Goal: Information Seeking & Learning: Learn about a topic

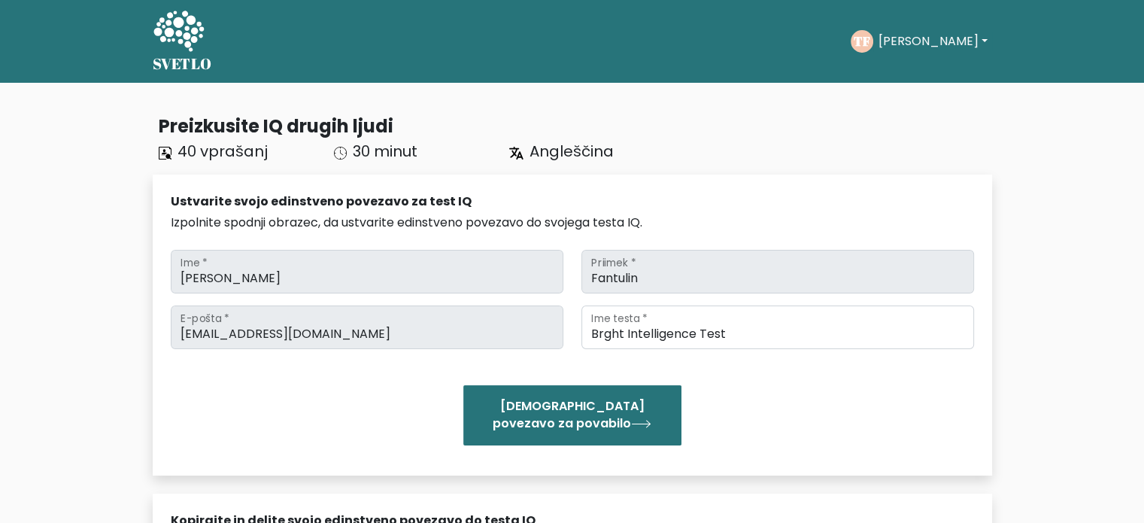
click at [914, 35] on font "[PERSON_NAME]" at bounding box center [928, 40] width 100 height 17
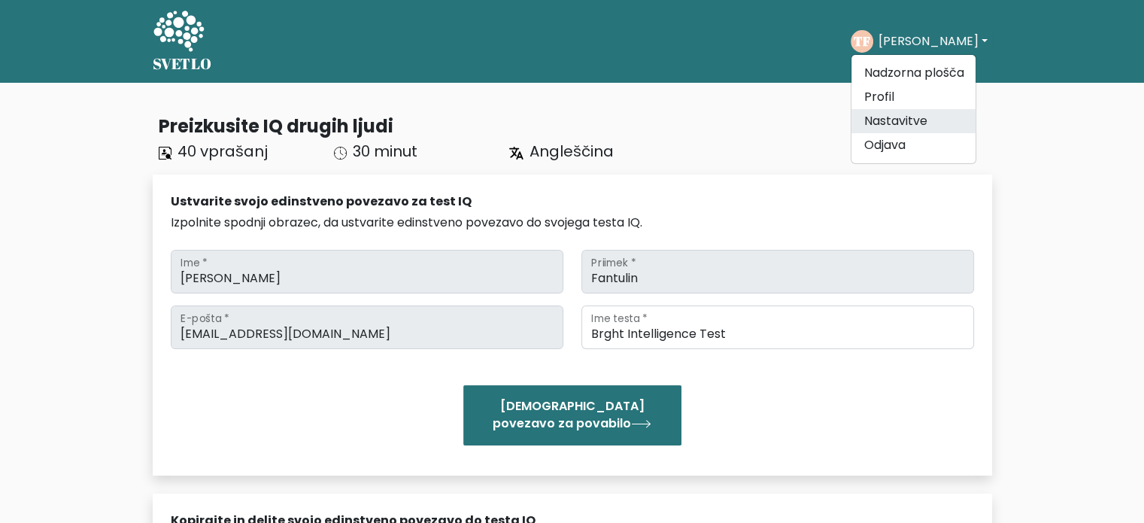
click at [904, 125] on font "Nastavitve" at bounding box center [895, 120] width 63 height 17
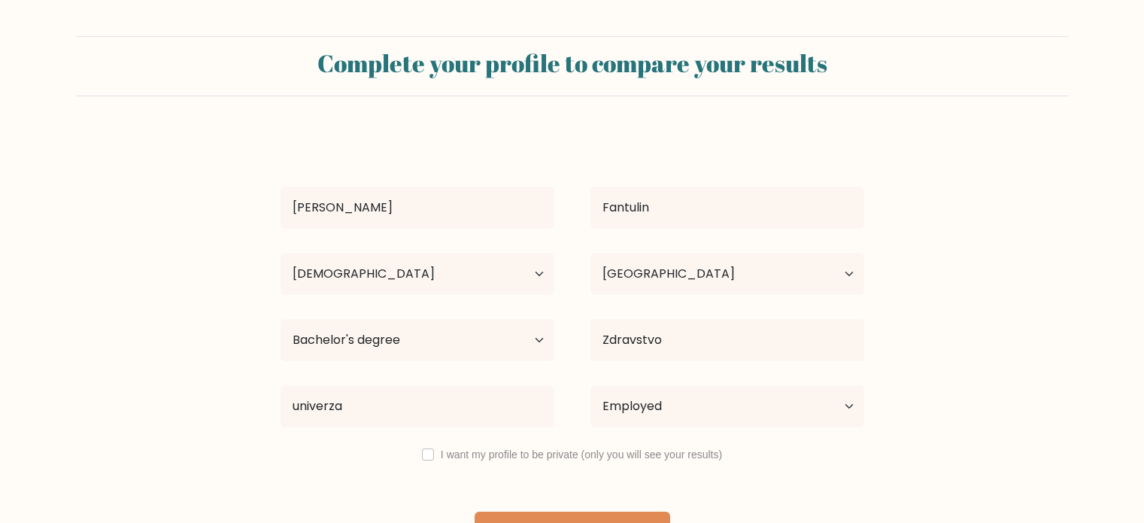
select select "35_44"
select select "SI"
select select "bachelors_degree"
select select "employed"
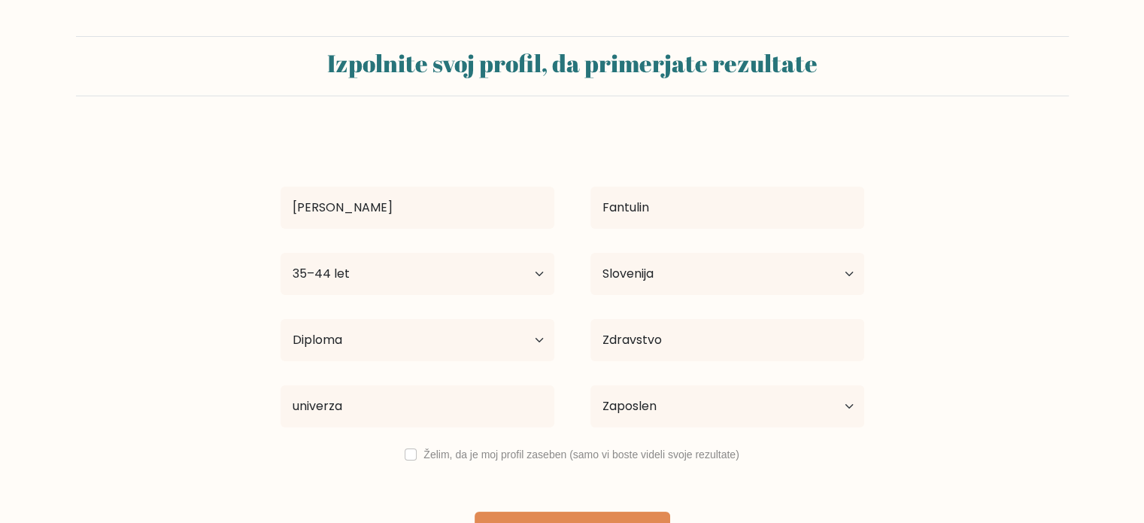
scroll to position [47, 0]
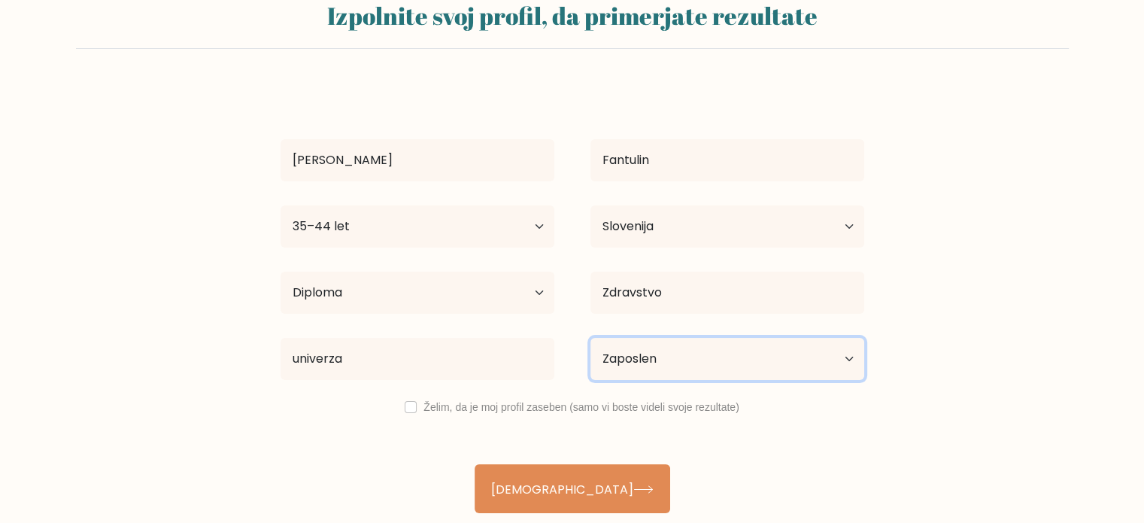
click at [847, 363] on select "Trenutni zaposlitveni status Zaposlen Študent Upokojen/a Drugo / raje ne odgovo…" at bounding box center [728, 359] width 274 height 42
click at [591, 338] on select "Trenutni zaposlitveni status Zaposlen Študent Upokojen/a Drugo / raje ne odgovo…" at bounding box center [728, 359] width 274 height 42
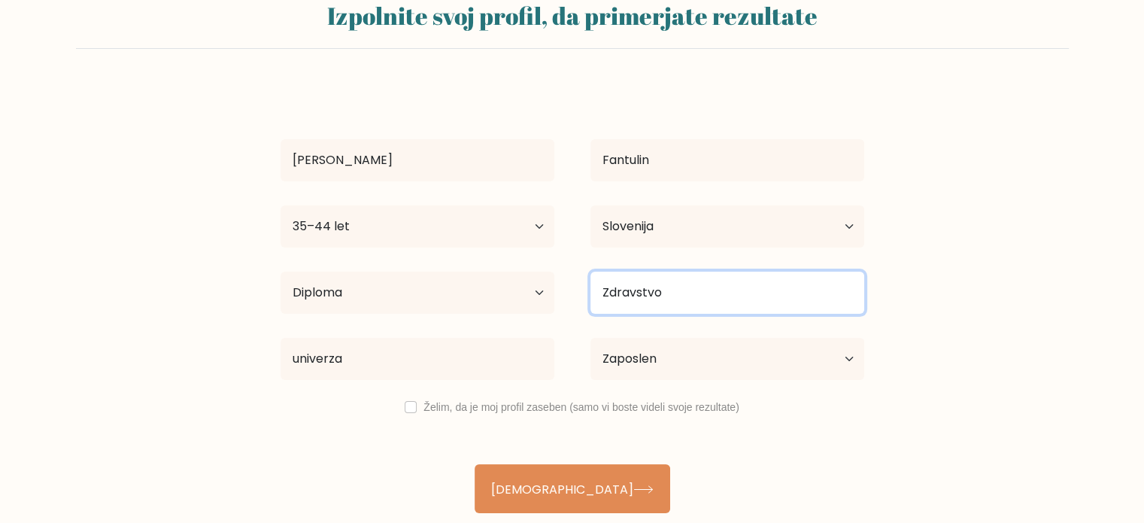
click at [810, 299] on input "Zdravstvo" at bounding box center [728, 293] width 274 height 42
type input "Z"
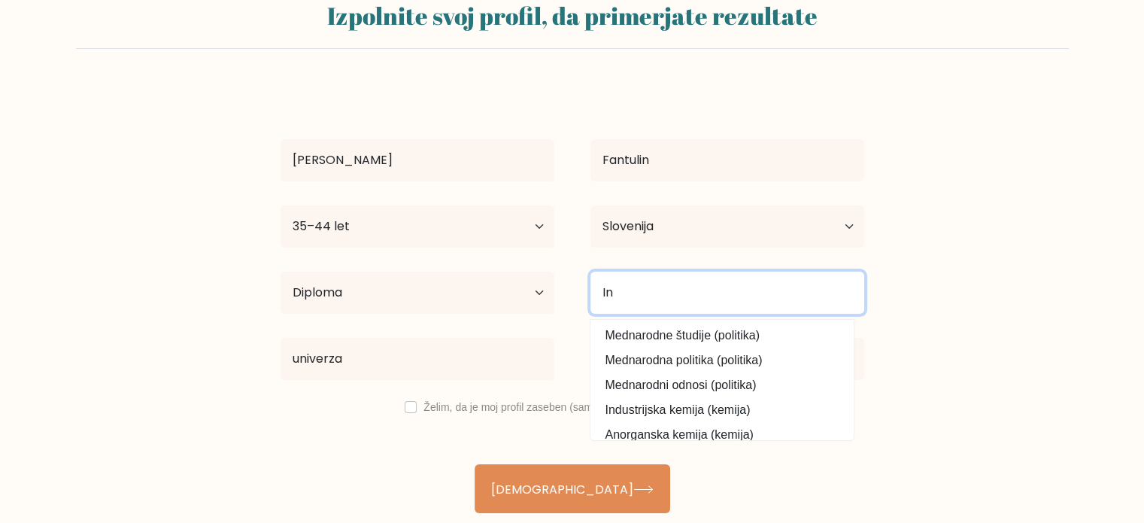
type input "I"
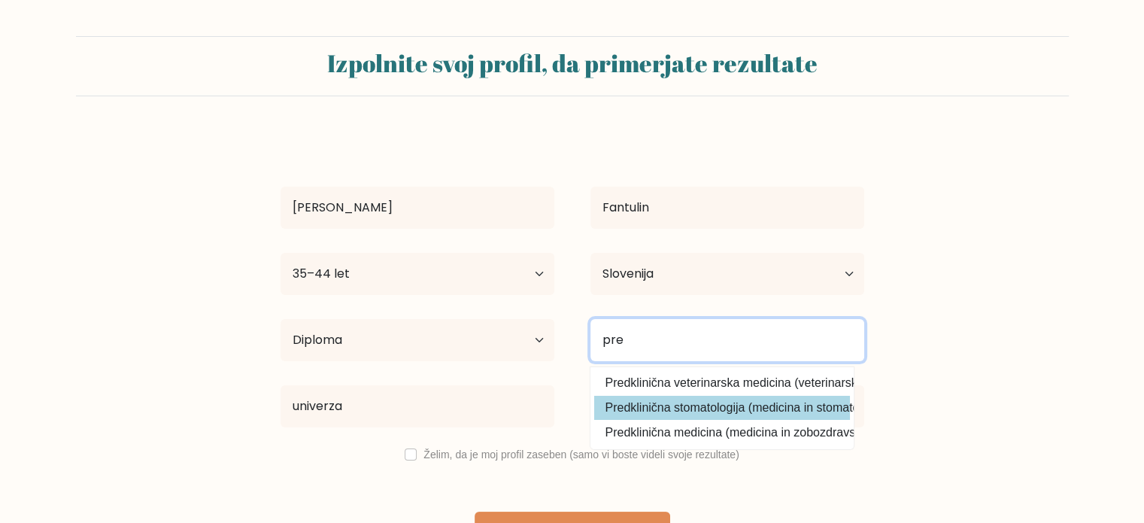
scroll to position [0, 0]
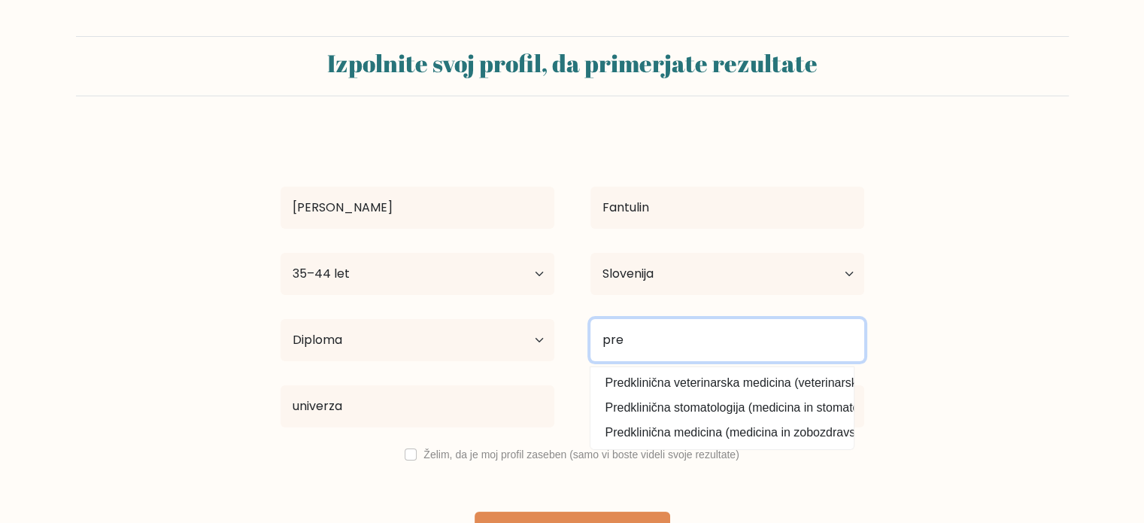
click at [671, 342] on input "pre" at bounding box center [728, 340] width 274 height 42
drag, startPoint x: 630, startPoint y: 336, endPoint x: 577, endPoint y: 336, distance: 52.7
click at [577, 336] on div "pre Predklinična veterinarska medicina (veterinarske znanosti) Predklinična sto…" at bounding box center [728, 340] width 310 height 54
type input "pre"
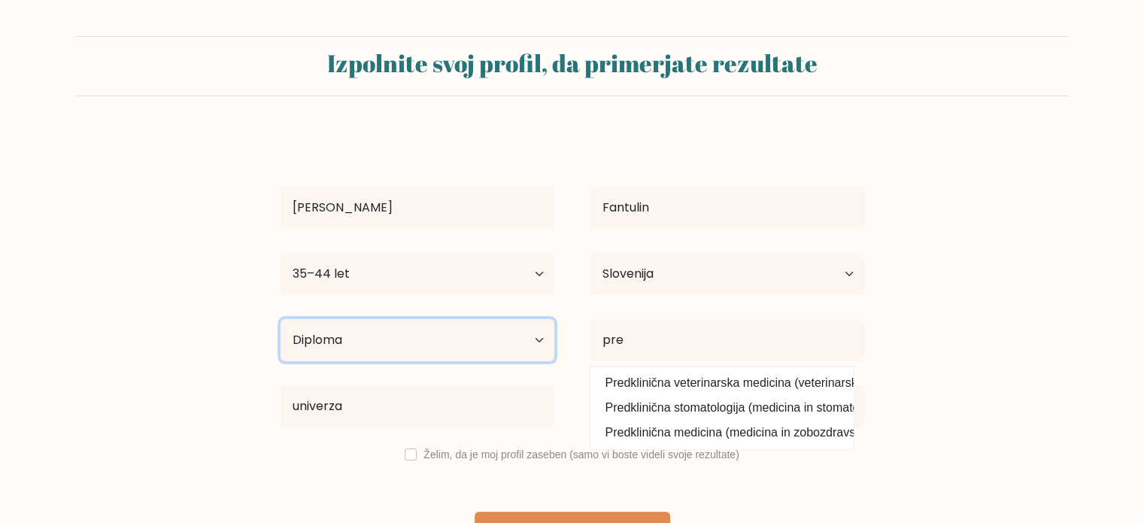
click at [539, 336] on select "Najvišja stopnja izobrazbe Brez šolanja Primarno Nižja srednja šola Višja sredn…" at bounding box center [418, 340] width 274 height 42
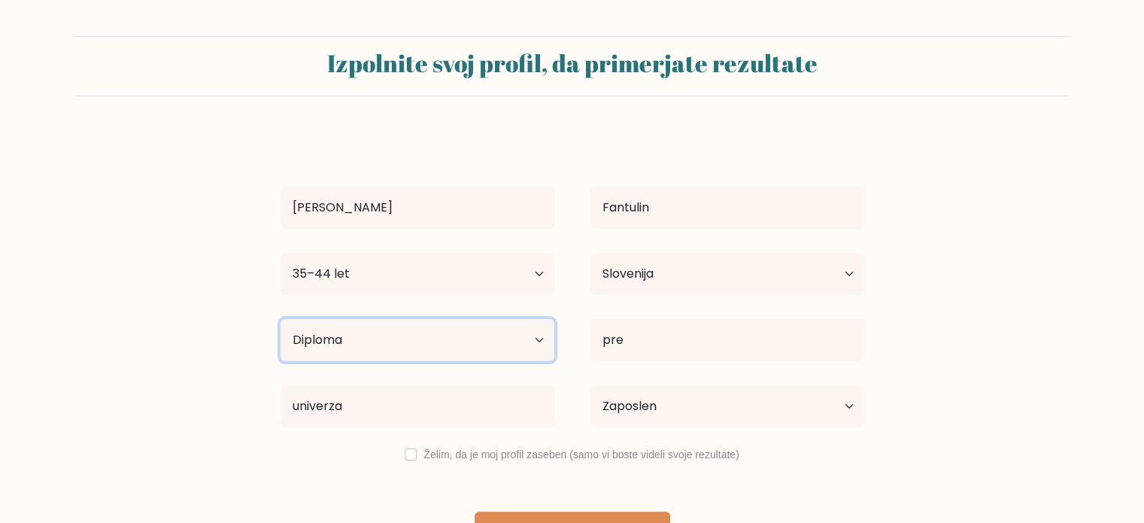
select select "masters_degree"
click at [281, 319] on select "Najvišja stopnja izobrazbe Brez šolanja Primarno Nižja srednja šola Višja sredn…" at bounding box center [418, 340] width 274 height 42
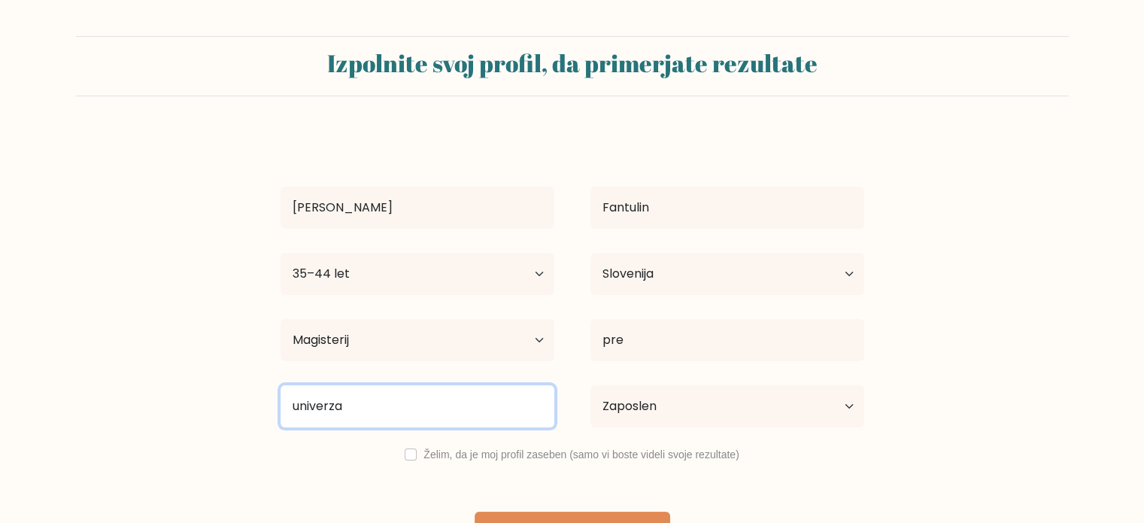
click at [361, 411] on input "univerza" at bounding box center [418, 406] width 274 height 42
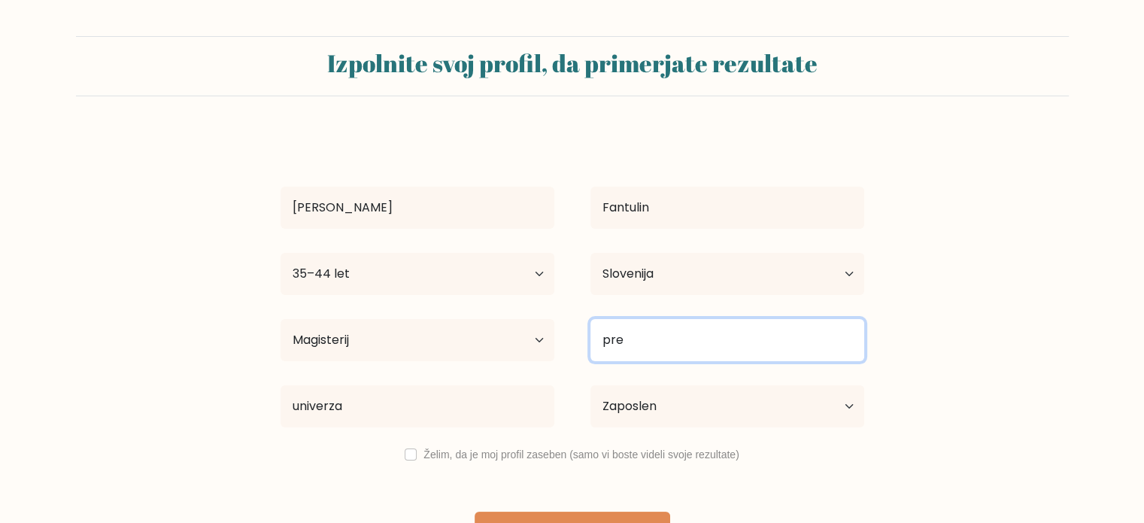
click at [641, 337] on input "pre" at bounding box center [728, 340] width 274 height 42
type input "p"
drag, startPoint x: 654, startPoint y: 351, endPoint x: 640, endPoint y: 354, distance: 14.1
click at [640, 354] on input "inkluzija" at bounding box center [728, 340] width 274 height 42
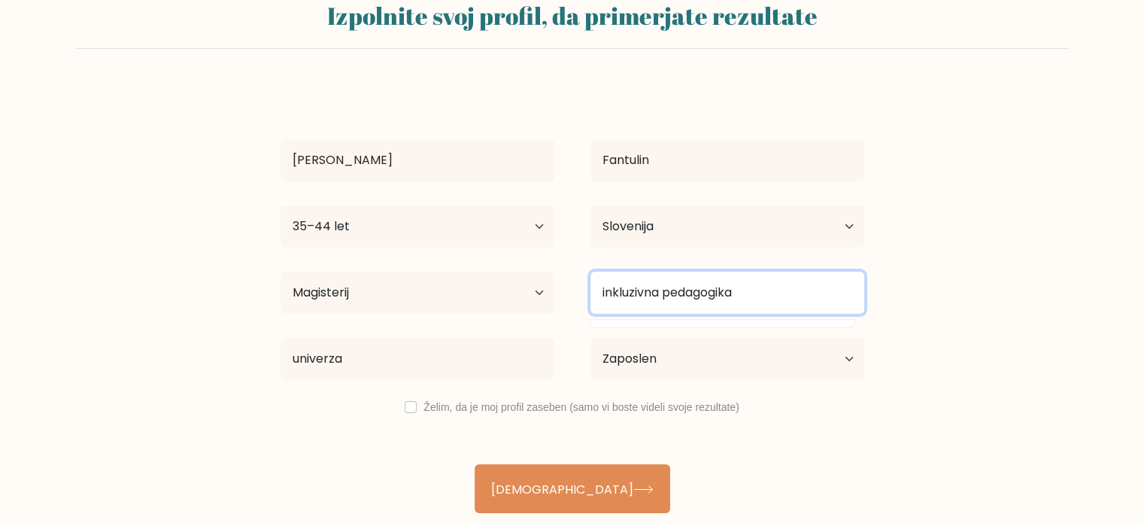
type input "inkluzivna pedagogika"
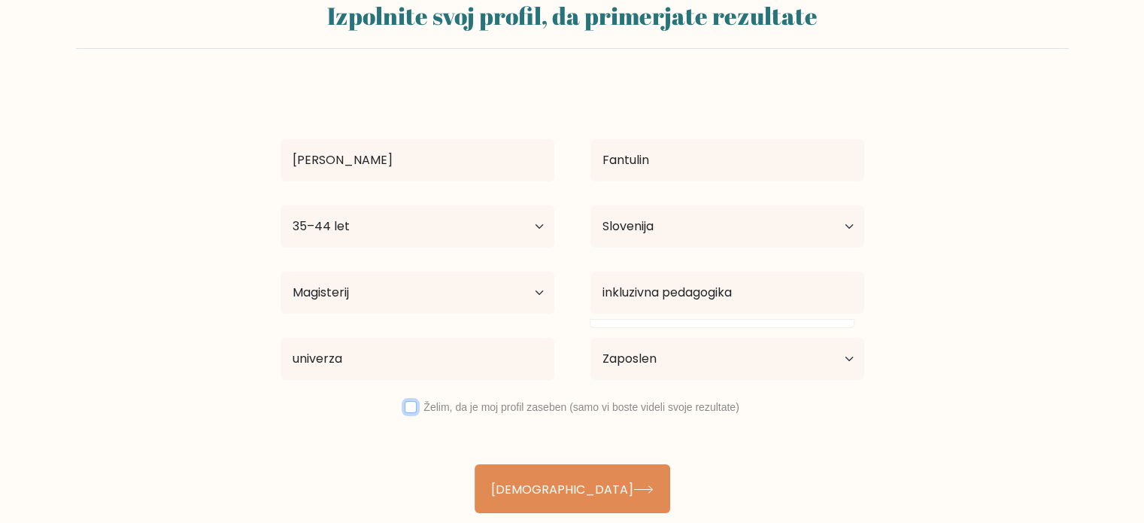
click at [407, 409] on input "checkbox" at bounding box center [411, 407] width 12 height 12
checkbox input "true"
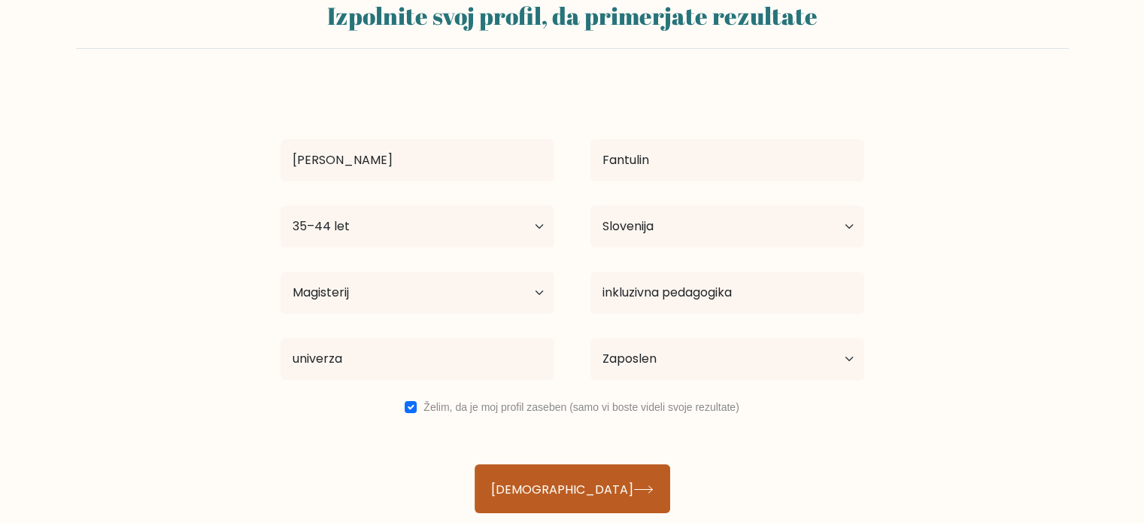
click at [579, 484] on font "Posodobitev" at bounding box center [562, 488] width 142 height 17
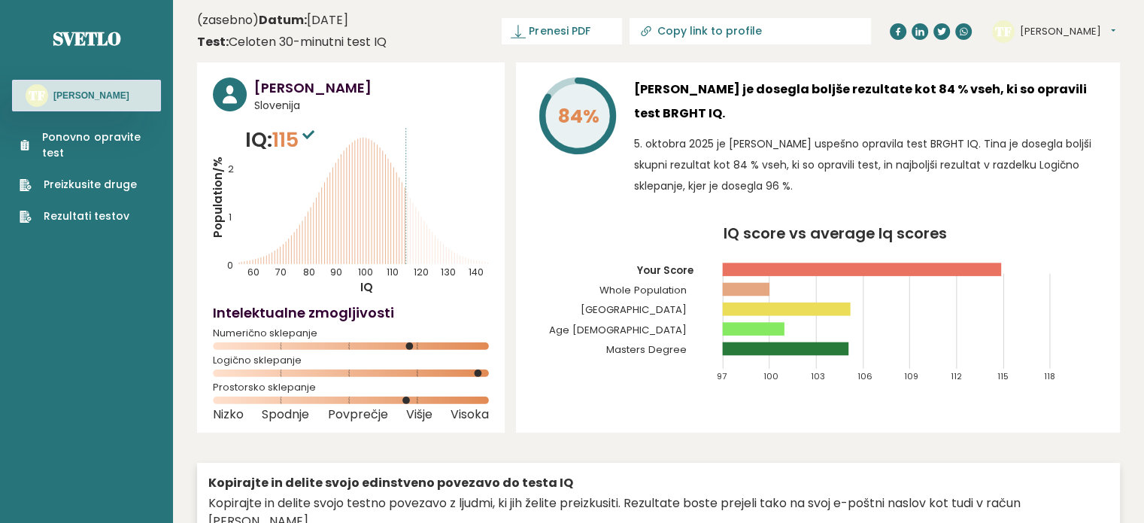
click at [68, 183] on font "Preizkusite druge" at bounding box center [90, 184] width 93 height 15
click at [96, 133] on font "Ponovno opravite test" at bounding box center [91, 144] width 98 height 31
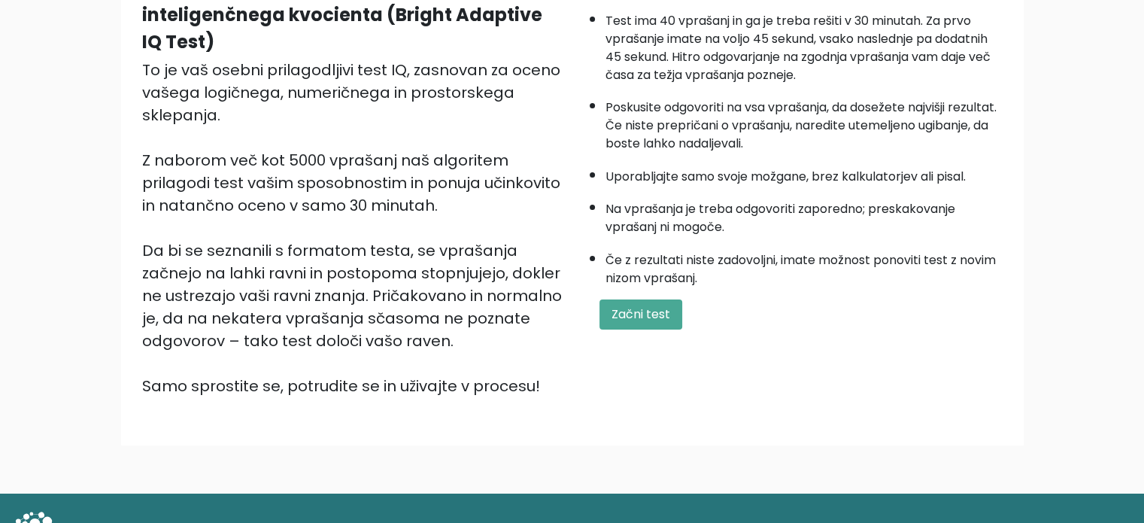
scroll to position [93, 0]
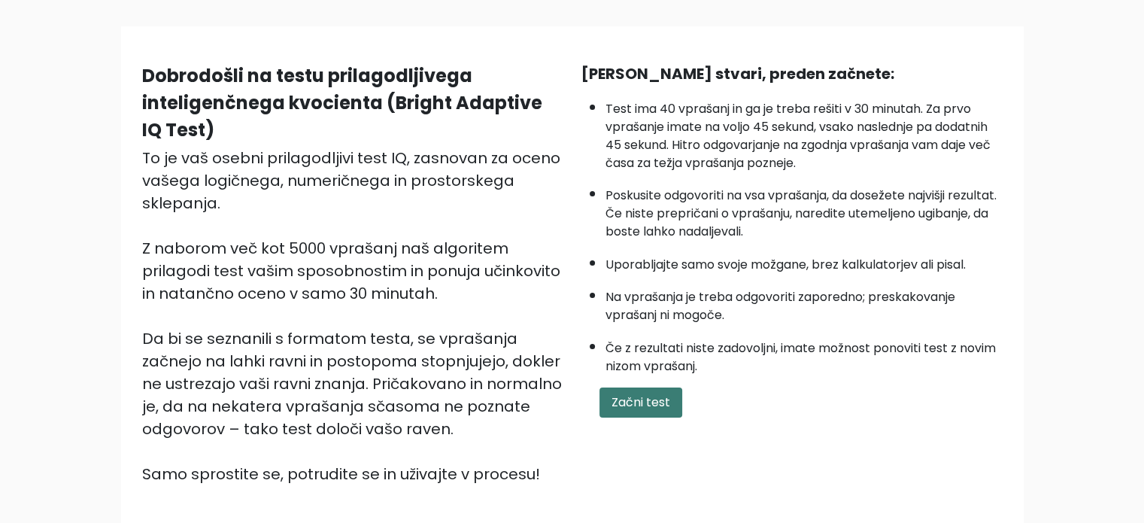
click at [636, 393] on font "Začni test" at bounding box center [641, 401] width 59 height 17
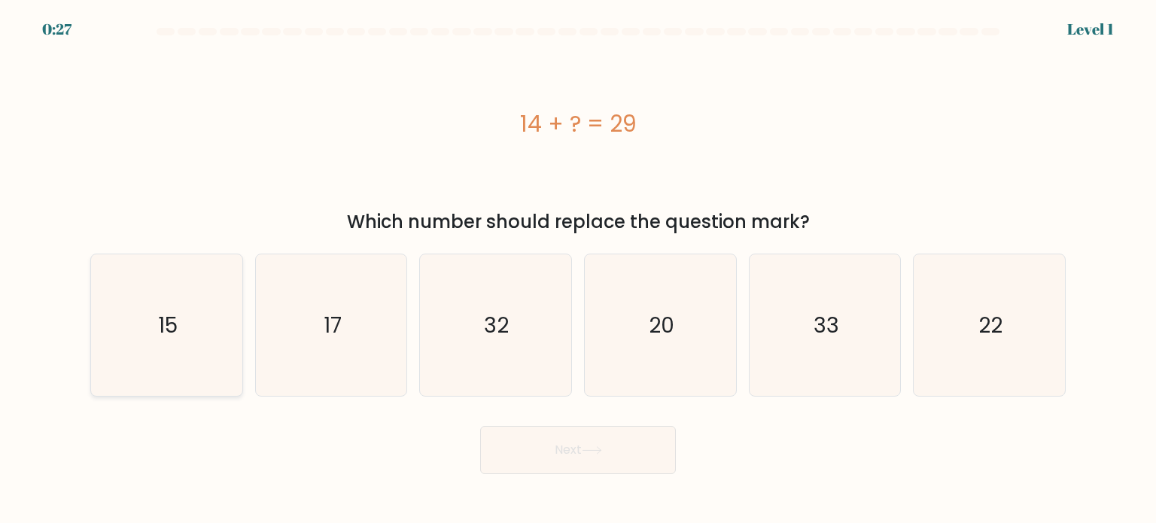
click at [205, 337] on icon "15" at bounding box center [166, 324] width 141 height 141
click at [578, 269] on input "a. 15" at bounding box center [578, 266] width 1 height 8
radio input "true"
click at [615, 442] on button "Next" at bounding box center [578, 450] width 196 height 48
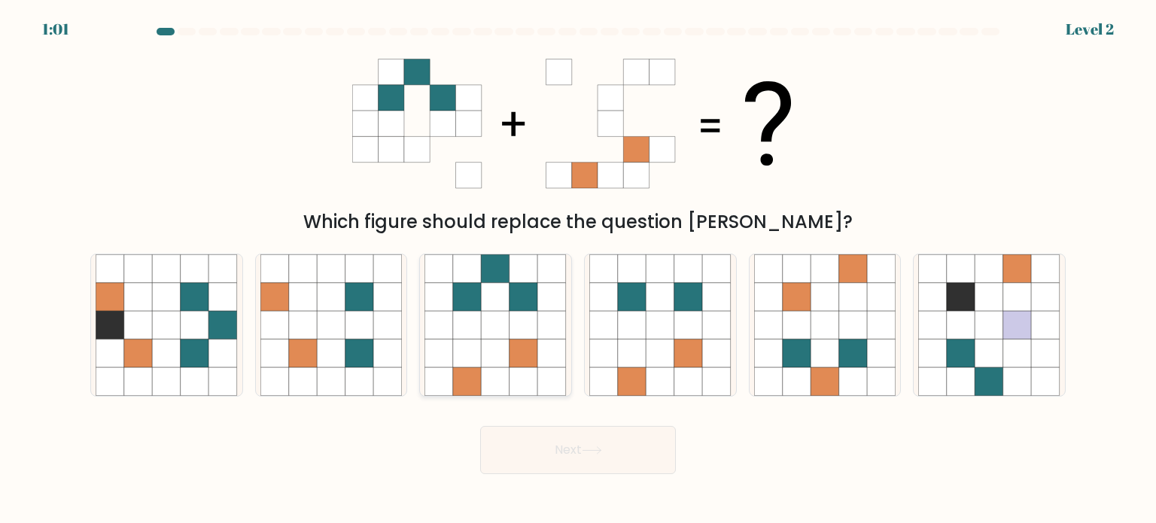
click at [489, 311] on icon at bounding box center [496, 325] width 29 height 29
click at [578, 269] on input "c." at bounding box center [578, 266] width 1 height 8
radio input "true"
click at [588, 462] on button "Next" at bounding box center [578, 450] width 196 height 48
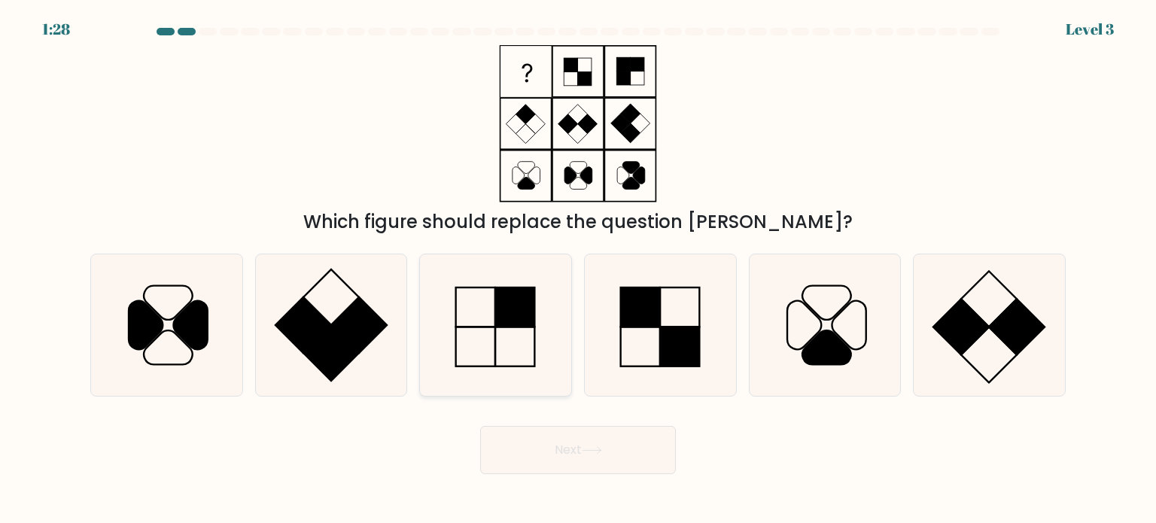
click at [486, 333] on icon at bounding box center [494, 324] width 141 height 141
click at [578, 269] on input "c." at bounding box center [578, 266] width 1 height 8
radio input "true"
click at [639, 457] on button "Next" at bounding box center [578, 450] width 196 height 48
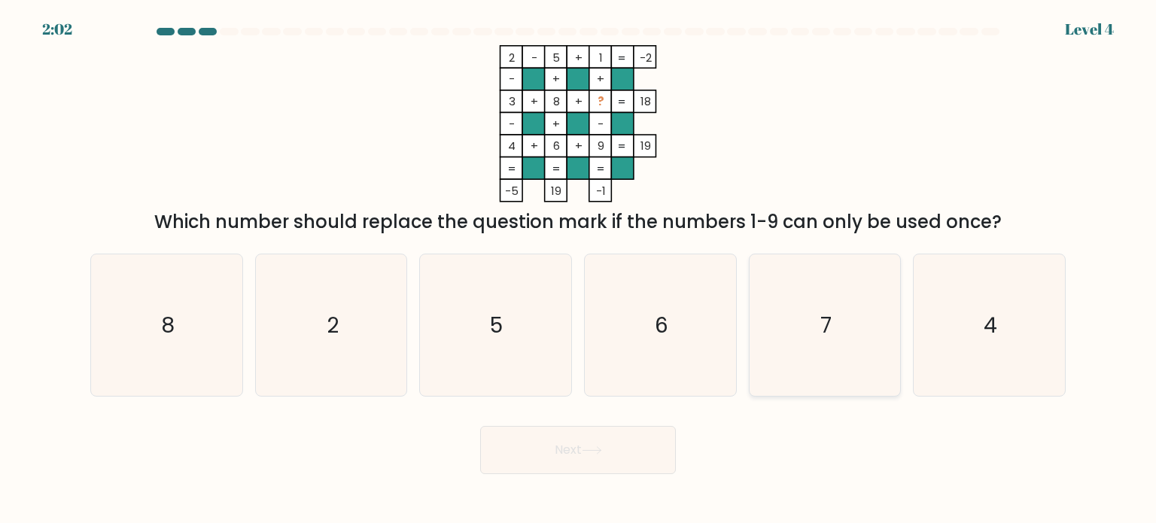
click at [816, 318] on icon "7" at bounding box center [824, 324] width 141 height 141
click at [579, 269] on input "e. 7" at bounding box center [578, 266] width 1 height 8
radio input "true"
click at [593, 445] on button "Next" at bounding box center [578, 450] width 196 height 48
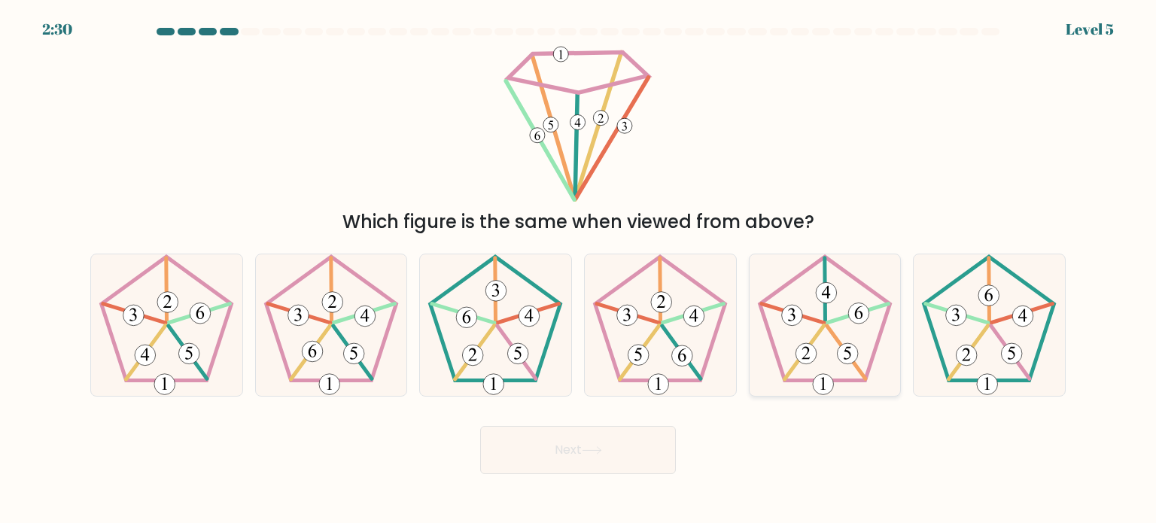
click at [825, 303] on 633 at bounding box center [825, 289] width 1 height 64
click at [579, 269] on input "e." at bounding box center [578, 266] width 1 height 8
radio input "true"
click at [644, 452] on button "Next" at bounding box center [578, 450] width 196 height 48
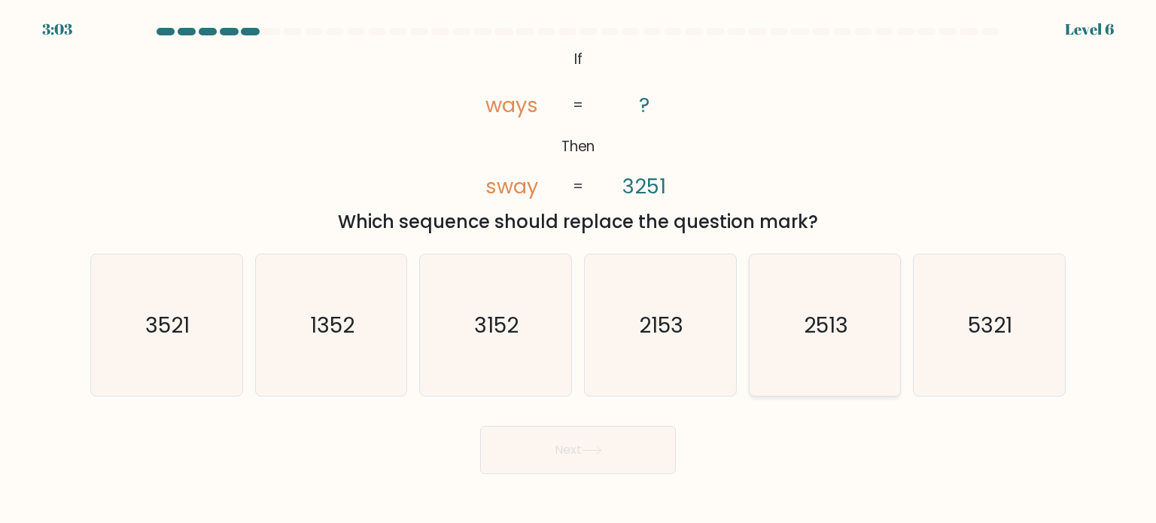
click at [826, 341] on icon "2513" at bounding box center [824, 324] width 141 height 141
click at [579, 269] on input "e. 2513" at bounding box center [578, 266] width 1 height 8
radio input "true"
click at [602, 460] on button "Next" at bounding box center [578, 450] width 196 height 48
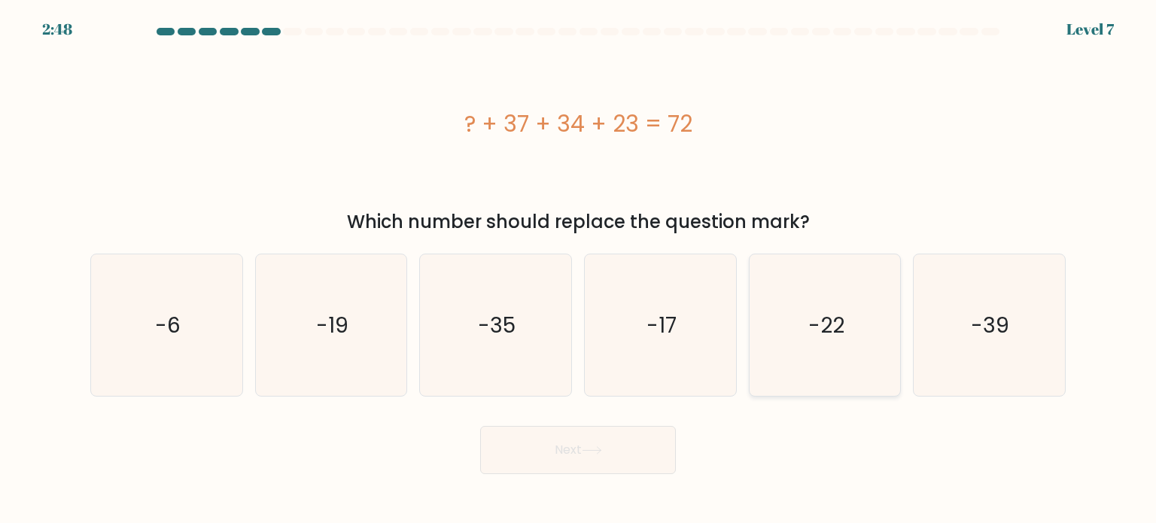
click at [841, 306] on icon "-22" at bounding box center [824, 324] width 141 height 141
click at [579, 269] on input "e. -22" at bounding box center [578, 266] width 1 height 8
radio input "true"
click at [563, 451] on button "Next" at bounding box center [578, 450] width 196 height 48
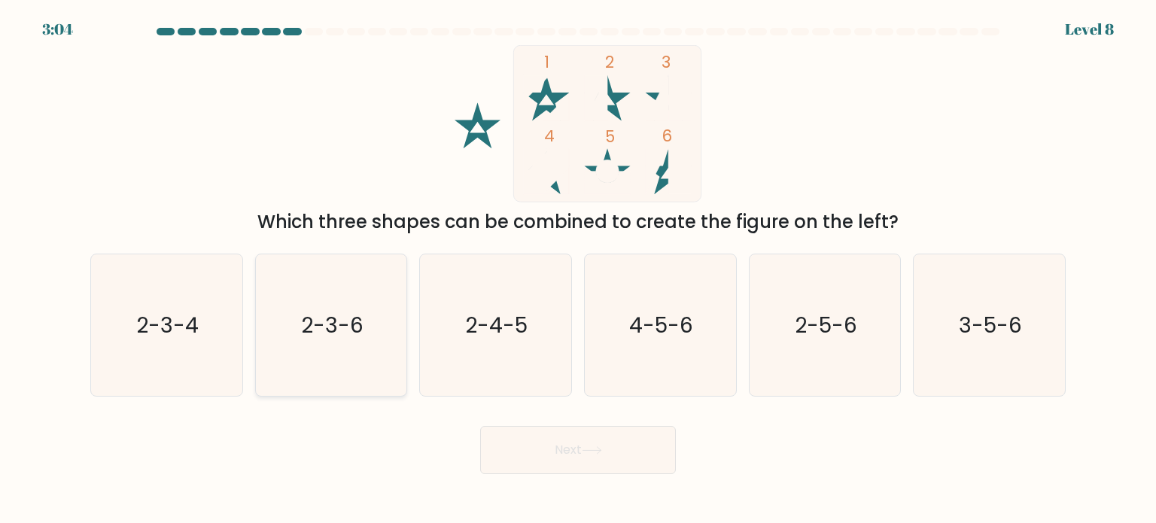
click at [336, 324] on text "2-3-6" at bounding box center [332, 324] width 62 height 30
click at [578, 269] on input "b. 2-3-6" at bounding box center [578, 266] width 1 height 8
radio input "true"
click at [588, 454] on button "Next" at bounding box center [578, 450] width 196 height 48
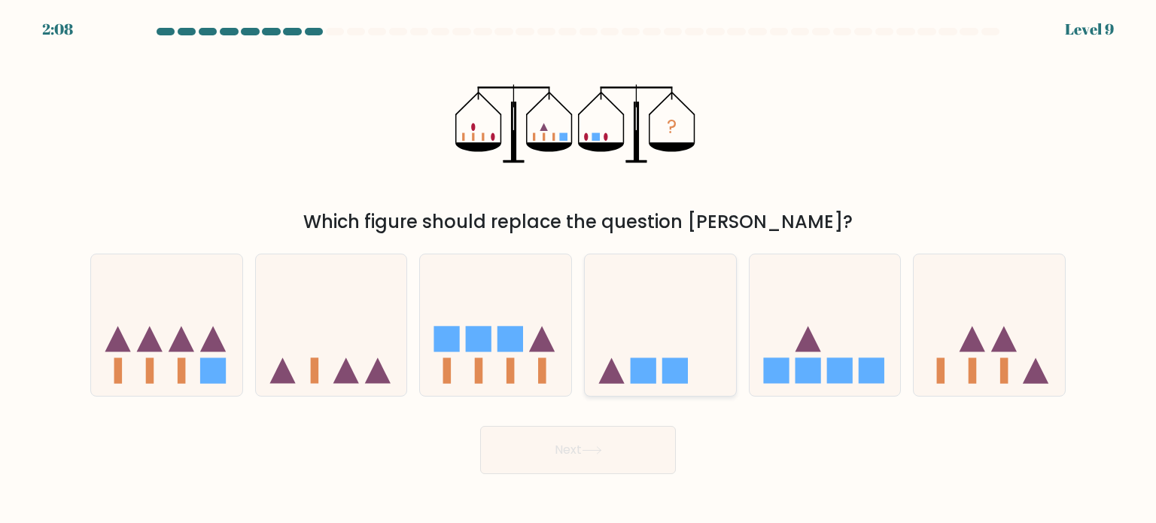
click at [692, 332] on icon at bounding box center [660, 325] width 151 height 125
click at [579, 269] on input "d." at bounding box center [578, 266] width 1 height 8
radio input "true"
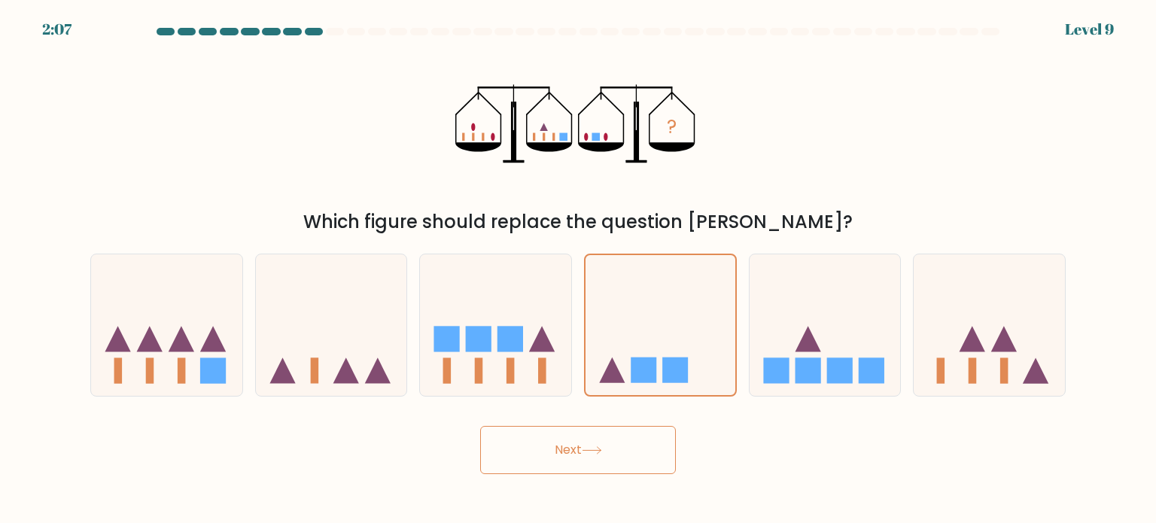
click at [630, 449] on button "Next" at bounding box center [578, 450] width 196 height 48
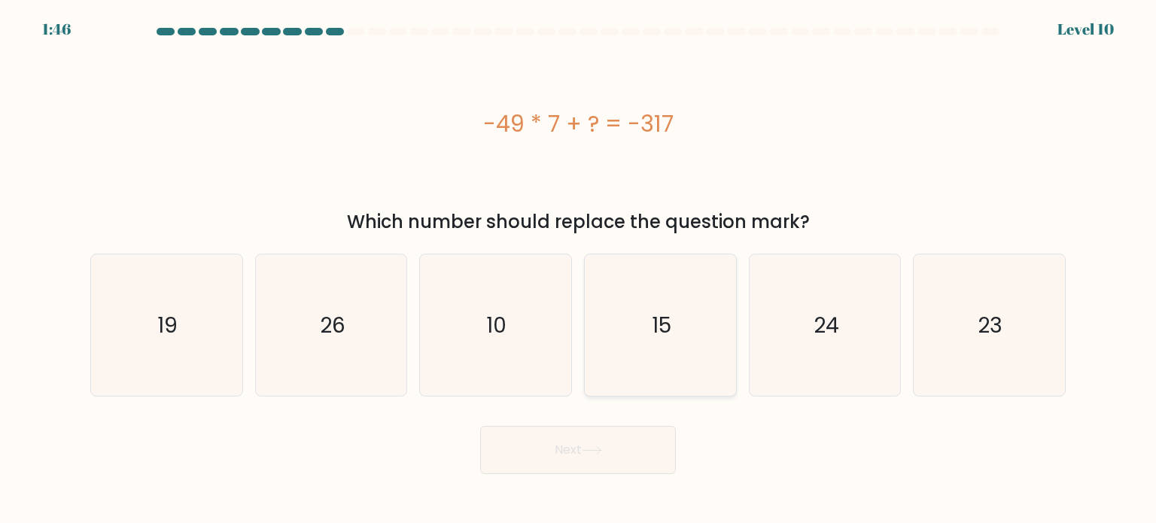
click at [677, 314] on icon "15" at bounding box center [659, 324] width 141 height 141
click at [579, 269] on input "d. 15" at bounding box center [578, 266] width 1 height 8
radio input "true"
click at [607, 451] on button "Next" at bounding box center [578, 450] width 196 height 48
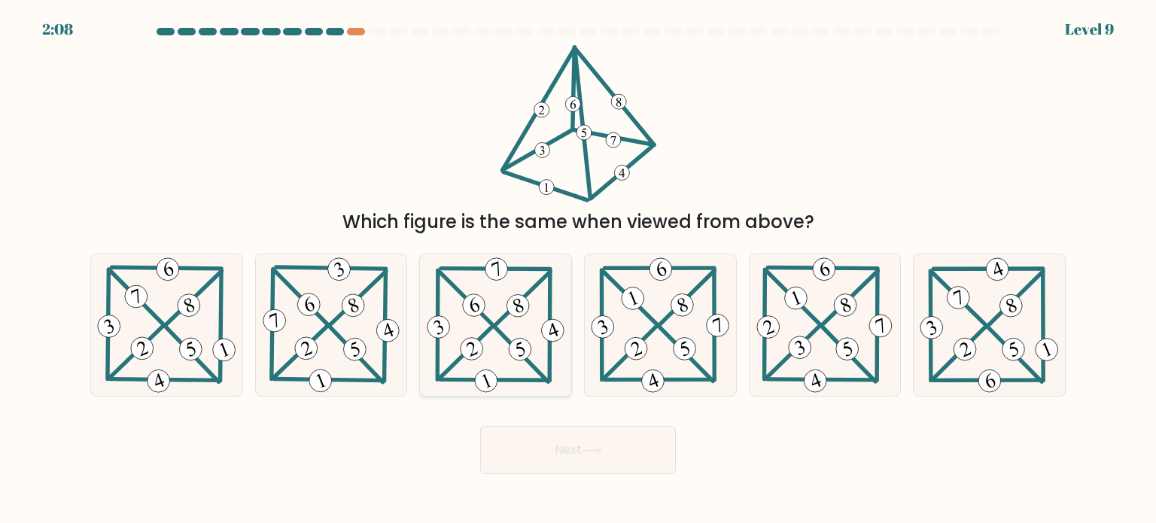
click at [495, 294] on icon at bounding box center [496, 324] width 144 height 141
click at [578, 269] on input "c." at bounding box center [578, 266] width 1 height 8
radio input "true"
click at [560, 455] on button "Next" at bounding box center [578, 450] width 196 height 48
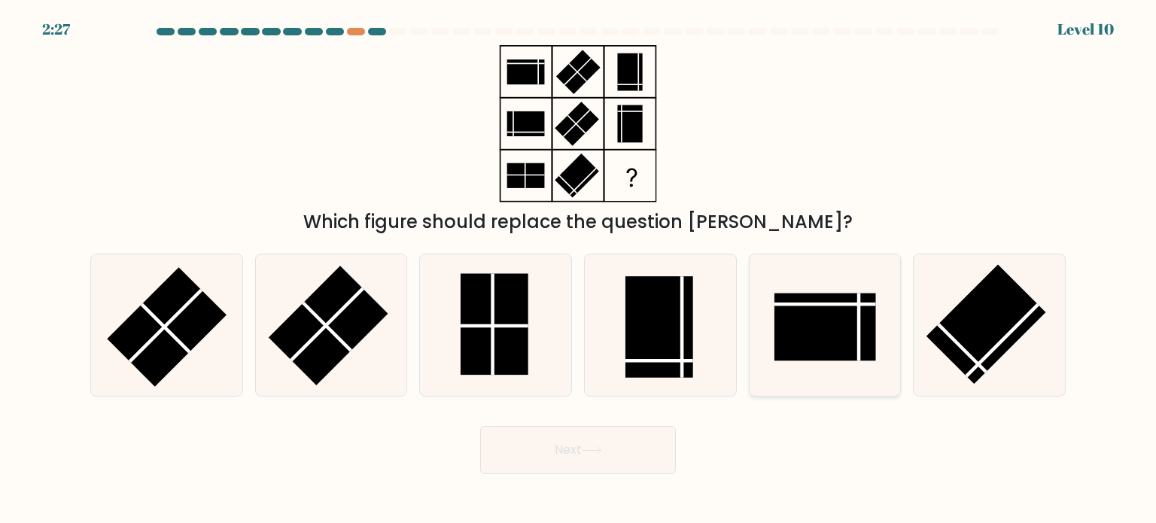
click at [840, 347] on rect at bounding box center [825, 327] width 102 height 68
click at [579, 269] on input "e." at bounding box center [578, 266] width 1 height 8
radio input "true"
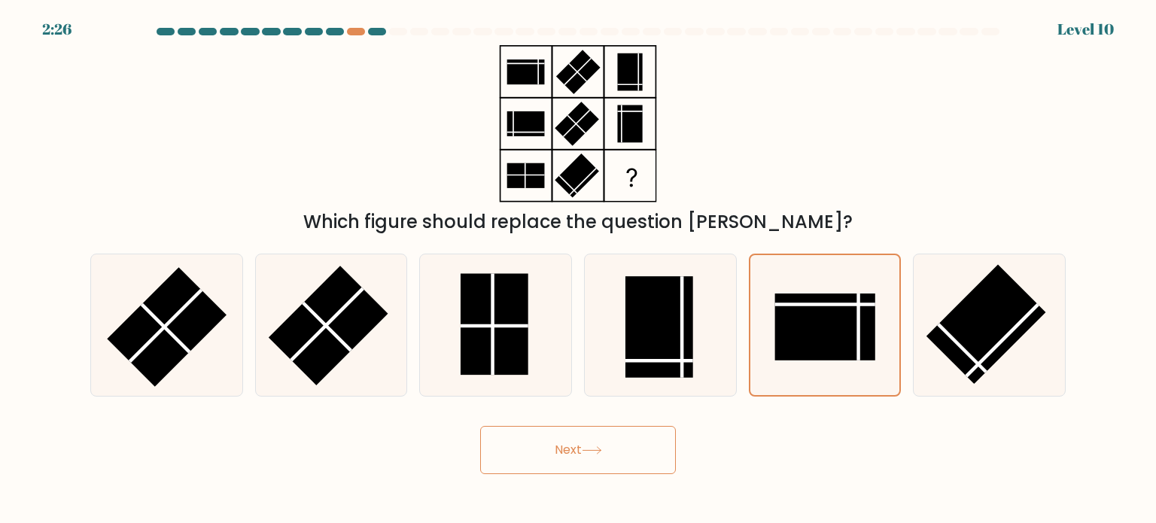
click at [588, 460] on button "Next" at bounding box center [578, 450] width 196 height 48
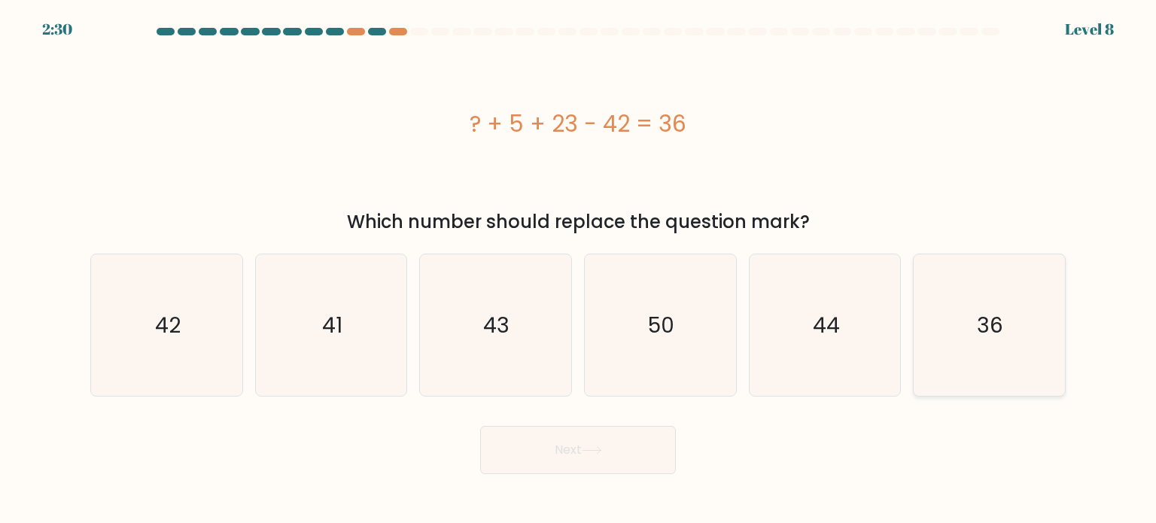
drag, startPoint x: 973, startPoint y: 333, endPoint x: 919, endPoint y: 346, distance: 54.9
click at [973, 333] on icon "36" at bounding box center [988, 324] width 141 height 141
click at [579, 269] on input "f. 36" at bounding box center [578, 266] width 1 height 8
radio input "true"
click at [598, 436] on button "Next" at bounding box center [578, 450] width 196 height 48
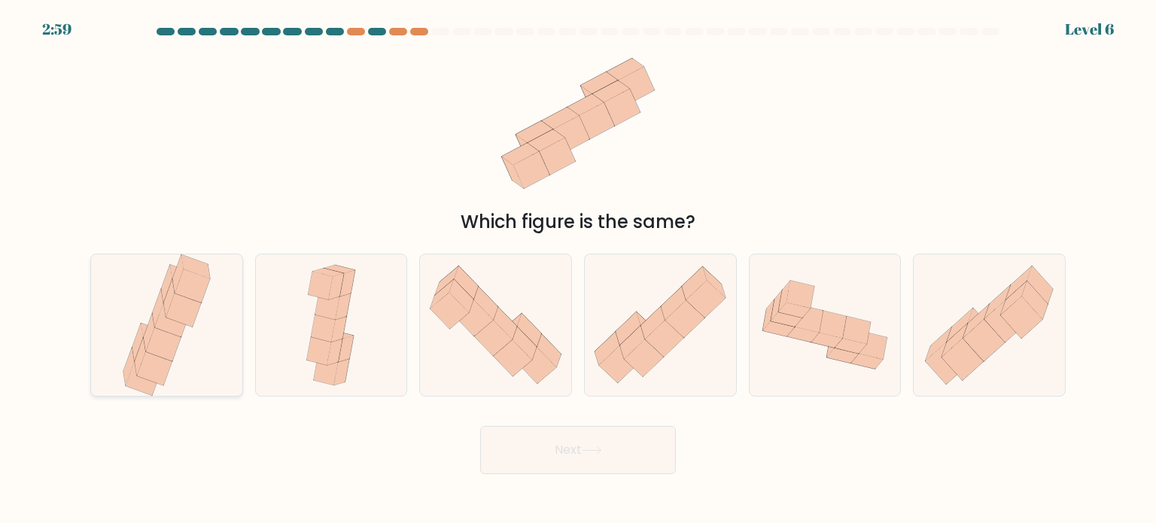
click at [147, 338] on icon at bounding box center [149, 333] width 11 height 38
click at [578, 269] on input "a." at bounding box center [578, 266] width 1 height 8
radio input "true"
click at [620, 446] on button "Next" at bounding box center [578, 450] width 196 height 48
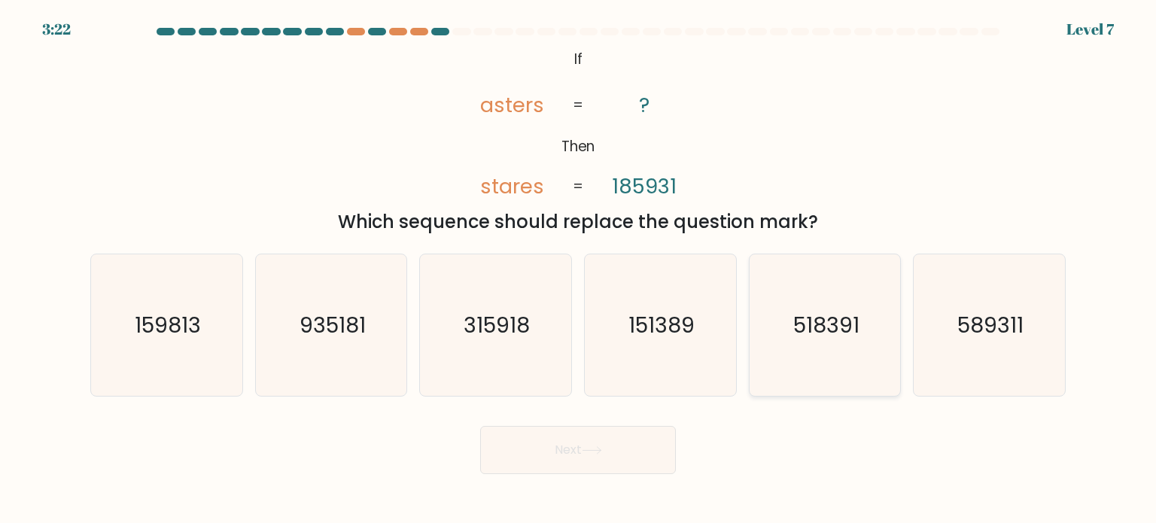
click at [843, 351] on icon "518391" at bounding box center [824, 324] width 141 height 141
click at [579, 269] on input "e. 518391" at bounding box center [578, 266] width 1 height 8
radio input "true"
click at [584, 463] on button "Next" at bounding box center [578, 450] width 196 height 48
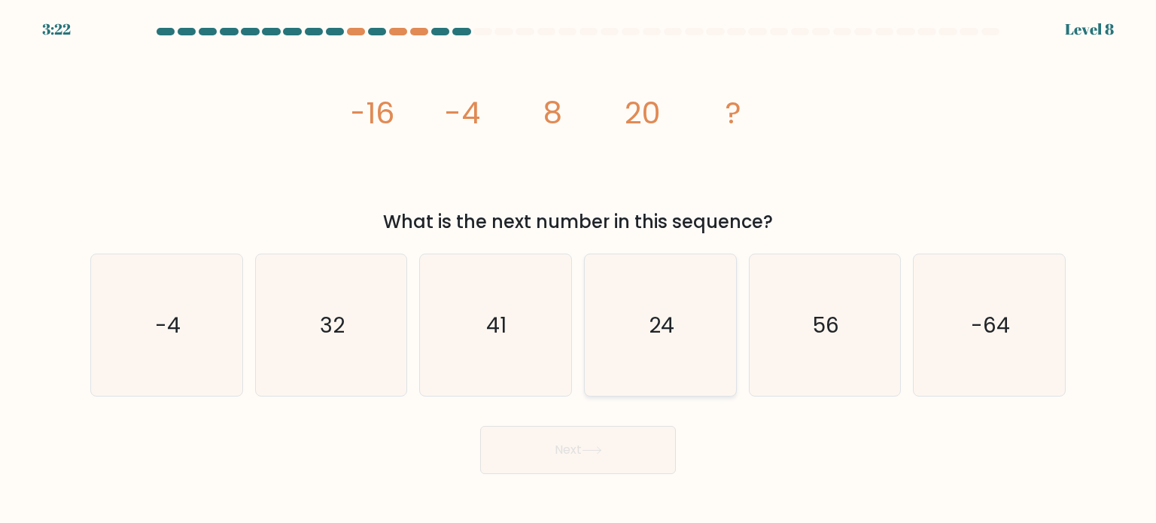
click at [674, 341] on icon "24" at bounding box center [659, 324] width 141 height 141
click at [579, 269] on input "d. 24" at bounding box center [578, 266] width 1 height 8
radio input "true"
click at [627, 441] on button "Next" at bounding box center [578, 450] width 196 height 48
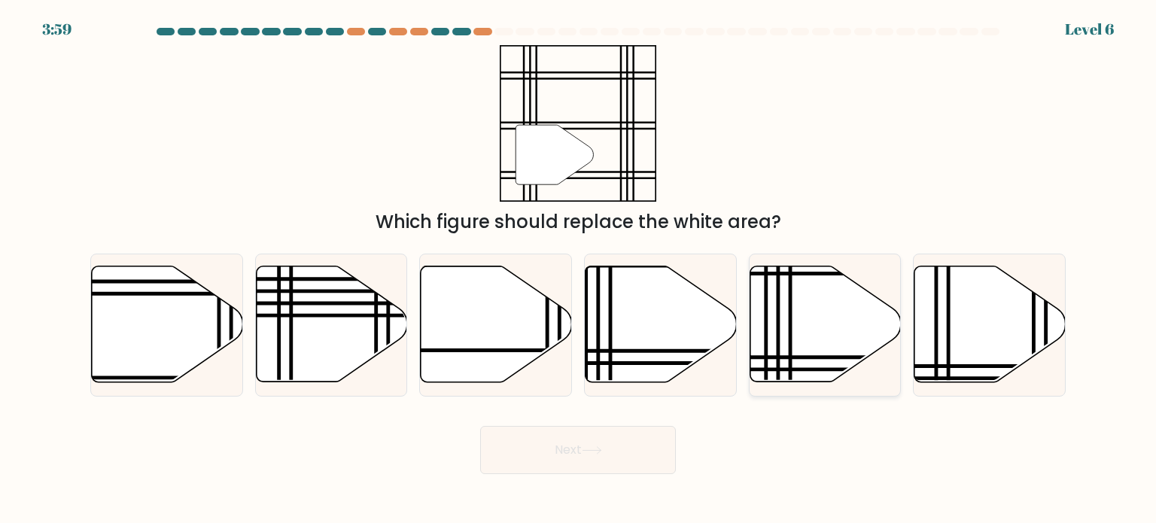
click at [796, 341] on icon at bounding box center [824, 324] width 151 height 116
click at [579, 269] on input "e." at bounding box center [578, 266] width 1 height 8
radio input "true"
click at [603, 459] on button "Next" at bounding box center [578, 450] width 196 height 48
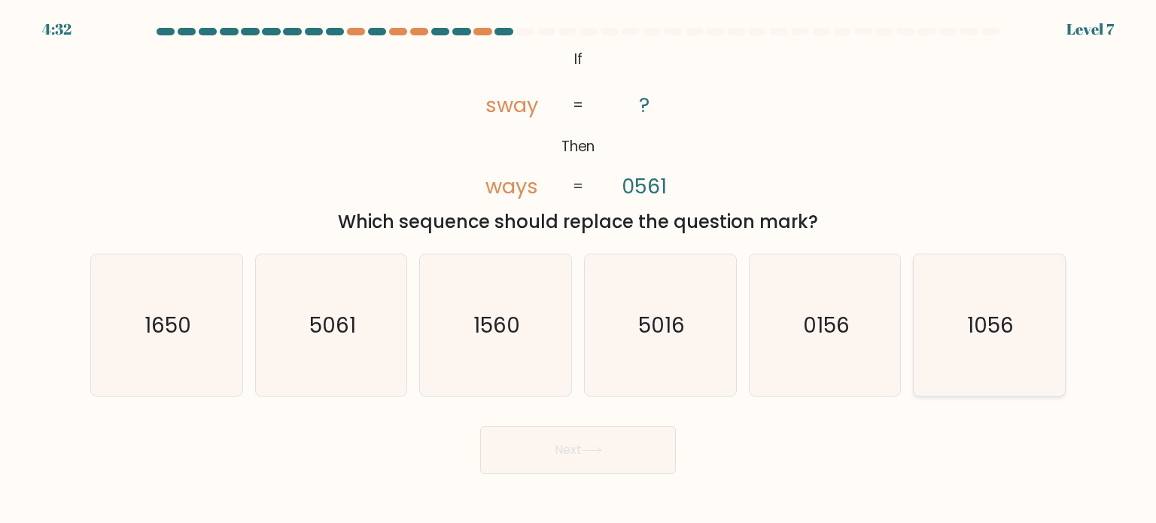
click at [989, 332] on text "1056" at bounding box center [990, 324] width 47 height 30
click at [579, 269] on input "f. 1056" at bounding box center [578, 266] width 1 height 8
radio input "true"
click at [608, 454] on button "Next" at bounding box center [578, 450] width 196 height 48
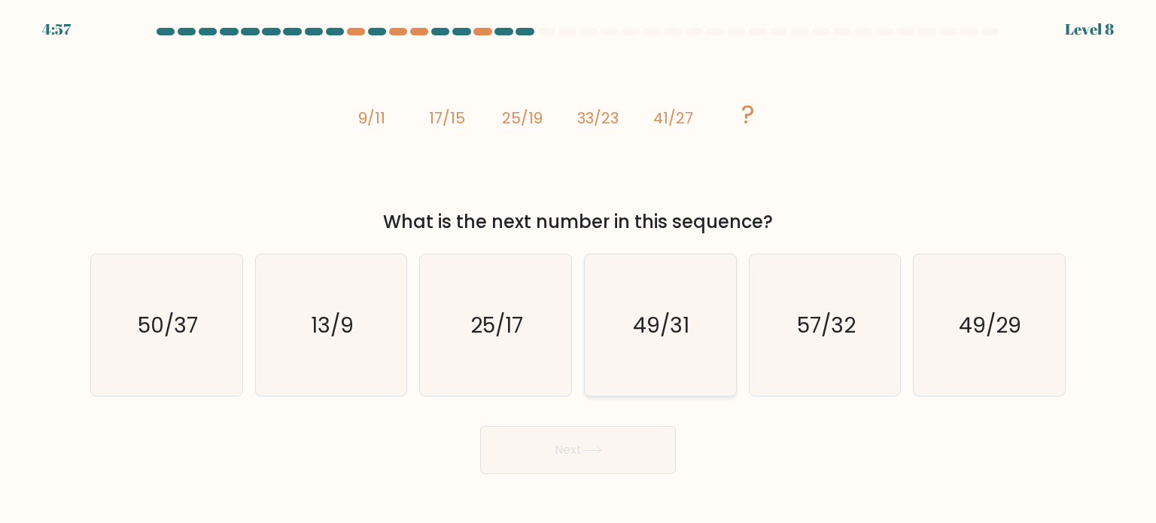
click at [674, 330] on text "49/31" at bounding box center [661, 324] width 56 height 30
click at [579, 269] on input "d. 49/31" at bounding box center [578, 266] width 1 height 8
radio input "true"
click at [605, 457] on button "Next" at bounding box center [578, 450] width 196 height 48
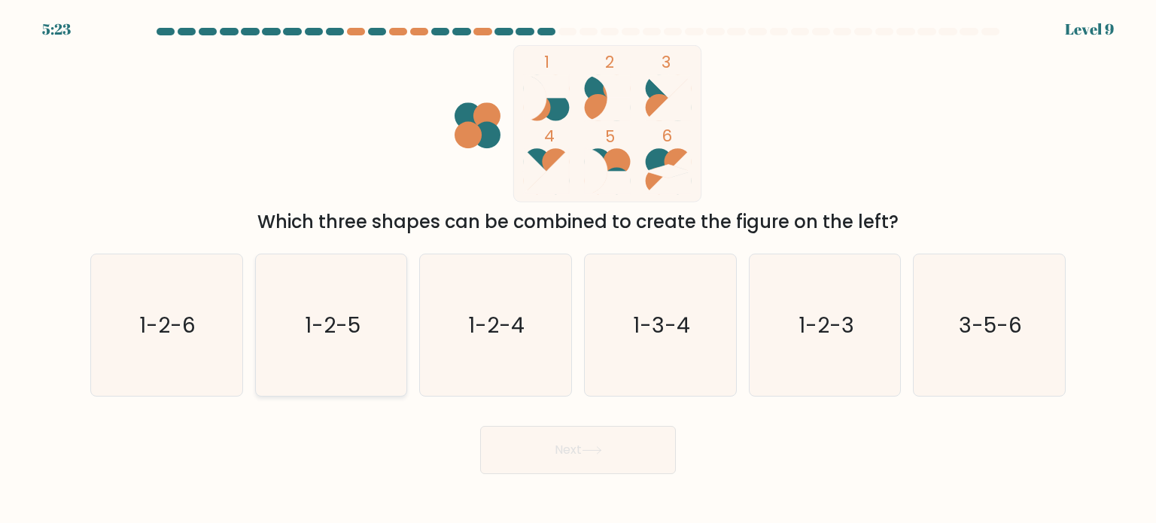
drag, startPoint x: 357, startPoint y: 327, endPoint x: 369, endPoint y: 332, distance: 12.2
click at [358, 327] on text "1-2-5" at bounding box center [333, 324] width 56 height 30
click at [578, 269] on input "b. 1-2-5" at bounding box center [578, 266] width 1 height 8
radio input "true"
click at [606, 460] on button "Next" at bounding box center [578, 450] width 196 height 48
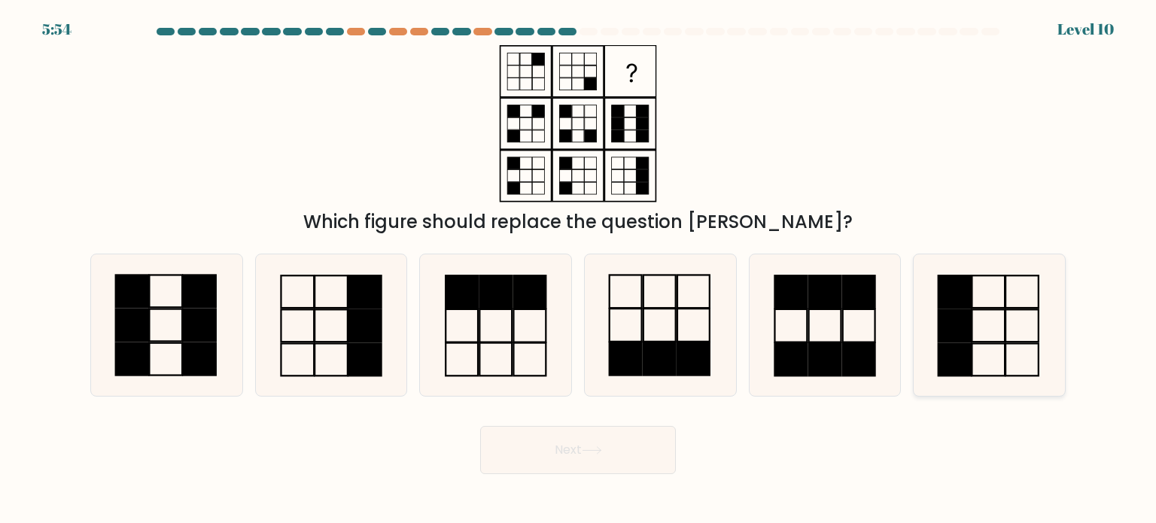
click at [1026, 318] on icon at bounding box center [988, 324] width 141 height 141
click at [579, 269] on input "f." at bounding box center [578, 266] width 1 height 8
radio input "true"
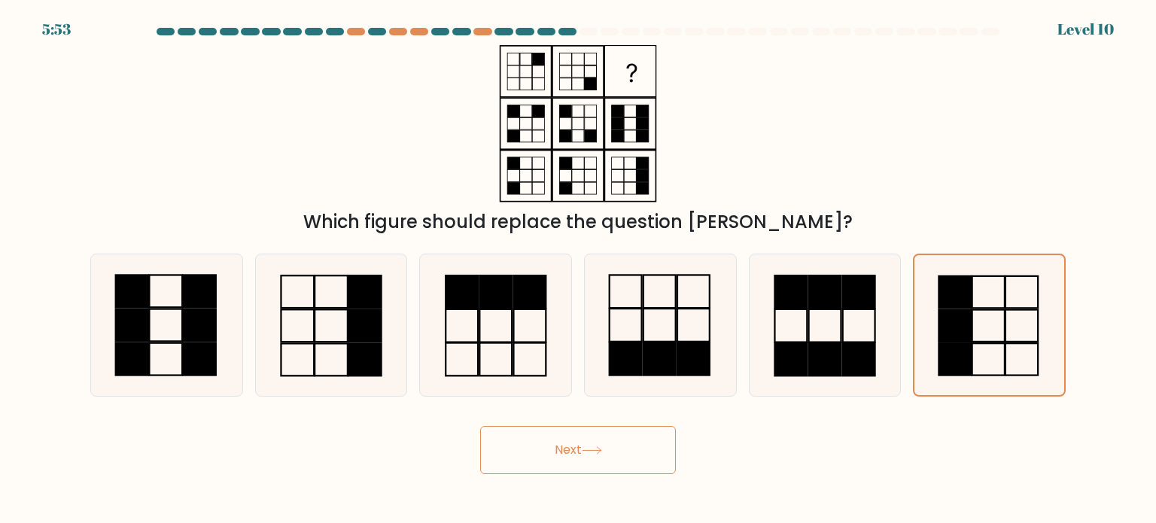
click at [637, 457] on button "Next" at bounding box center [578, 450] width 196 height 48
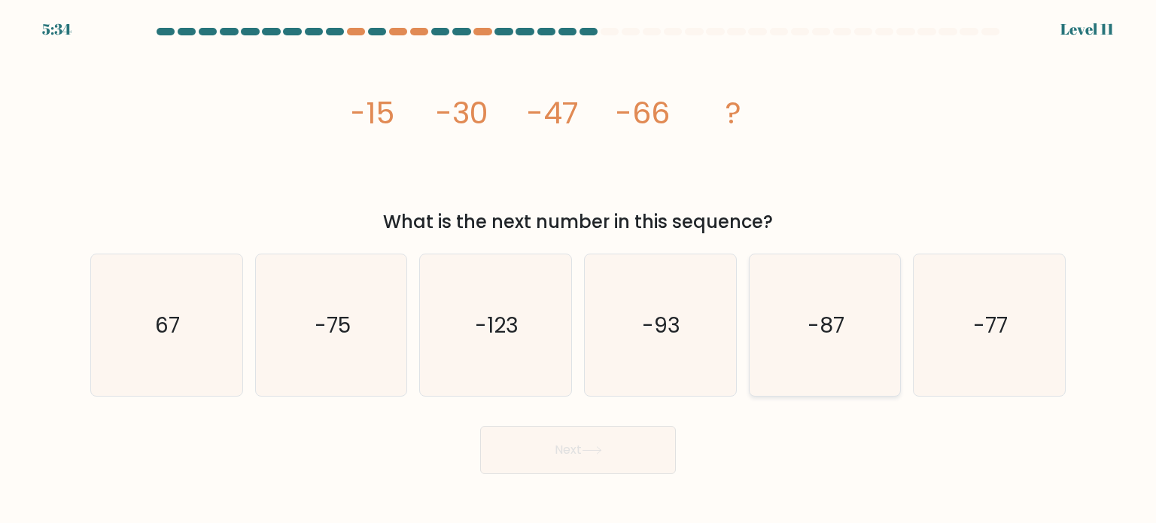
drag, startPoint x: 811, startPoint y: 312, endPoint x: 813, endPoint y: 323, distance: 10.8
click at [813, 313] on text "-87" at bounding box center [825, 324] width 37 height 30
click at [579, 269] on input "e. -87" at bounding box center [578, 266] width 1 height 8
radio input "true"
click at [614, 457] on button "Next" at bounding box center [578, 450] width 196 height 48
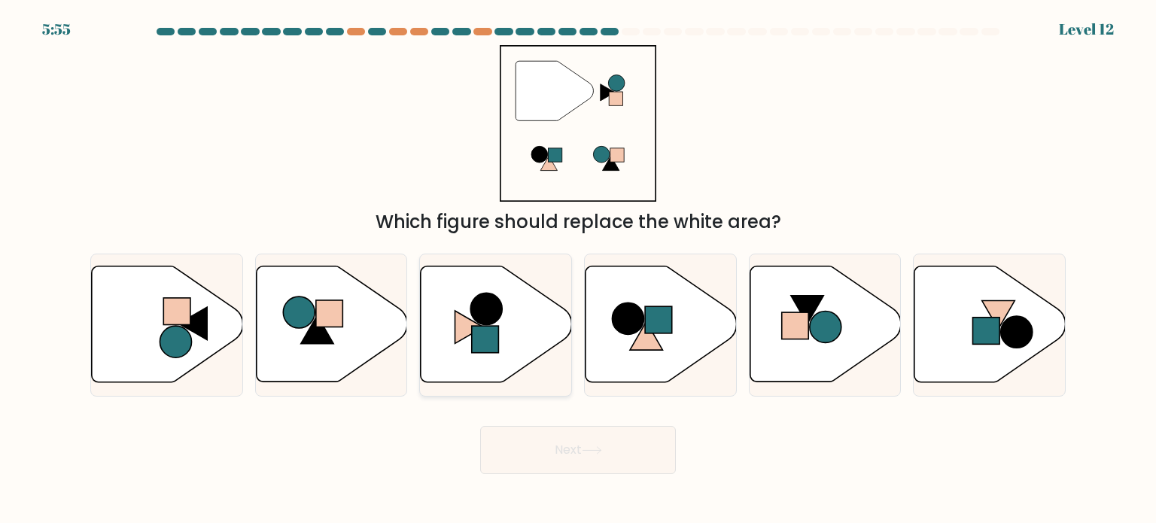
click at [478, 330] on rect at bounding box center [485, 339] width 27 height 27
click at [578, 269] on input "c." at bounding box center [578, 266] width 1 height 8
radio input "true"
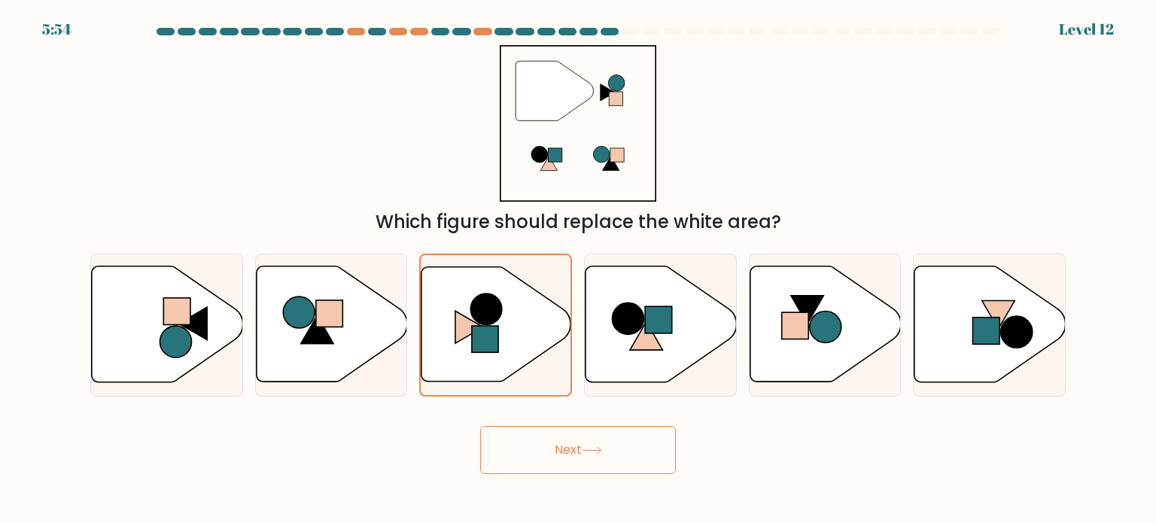
click at [596, 439] on button "Next" at bounding box center [578, 450] width 196 height 48
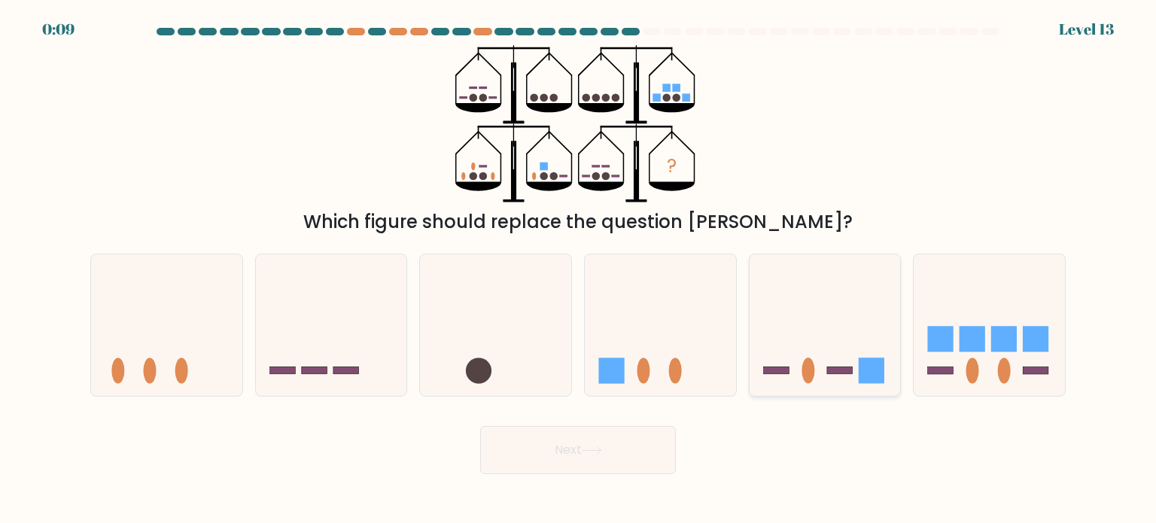
click at [871, 357] on rect at bounding box center [871, 370] width 26 height 26
click at [579, 269] on input "e." at bounding box center [578, 266] width 1 height 8
radio input "true"
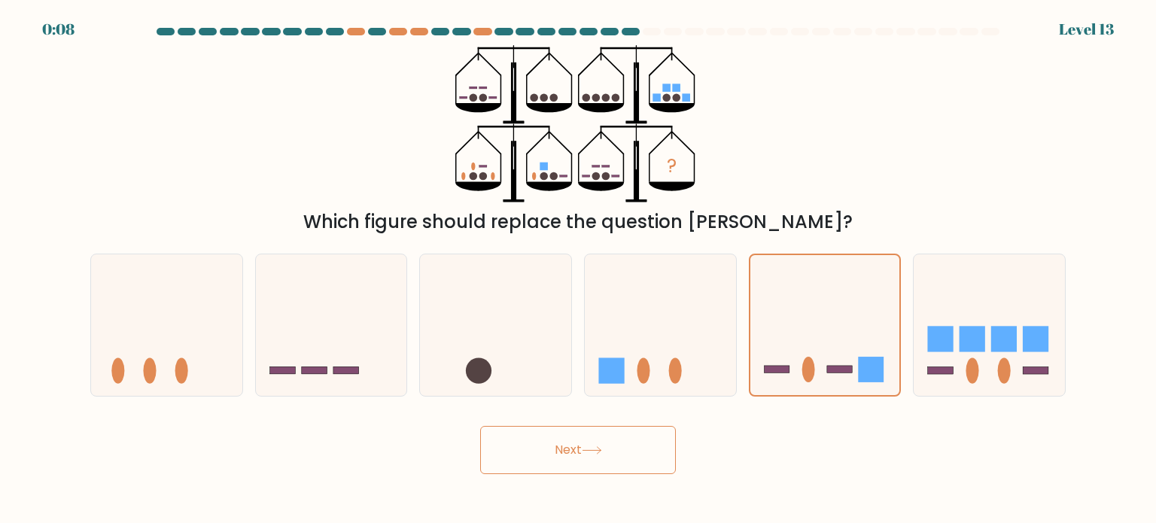
click at [615, 439] on button "Next" at bounding box center [578, 450] width 196 height 48
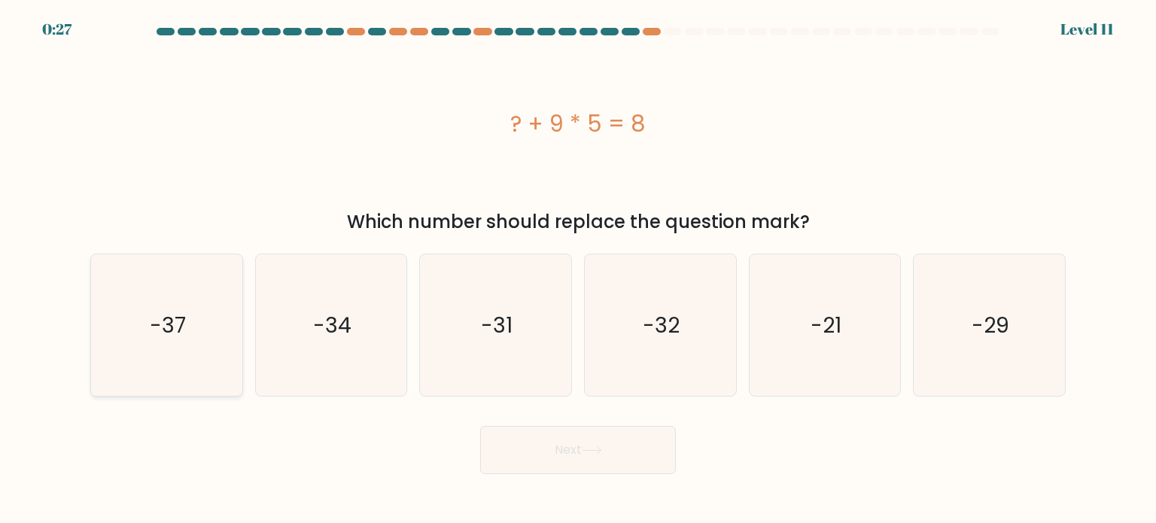
click at [205, 317] on icon "-37" at bounding box center [166, 324] width 141 height 141
click at [578, 269] on input "a. -37" at bounding box center [578, 266] width 1 height 8
radio input "true"
click at [606, 436] on button "Next" at bounding box center [578, 450] width 196 height 48
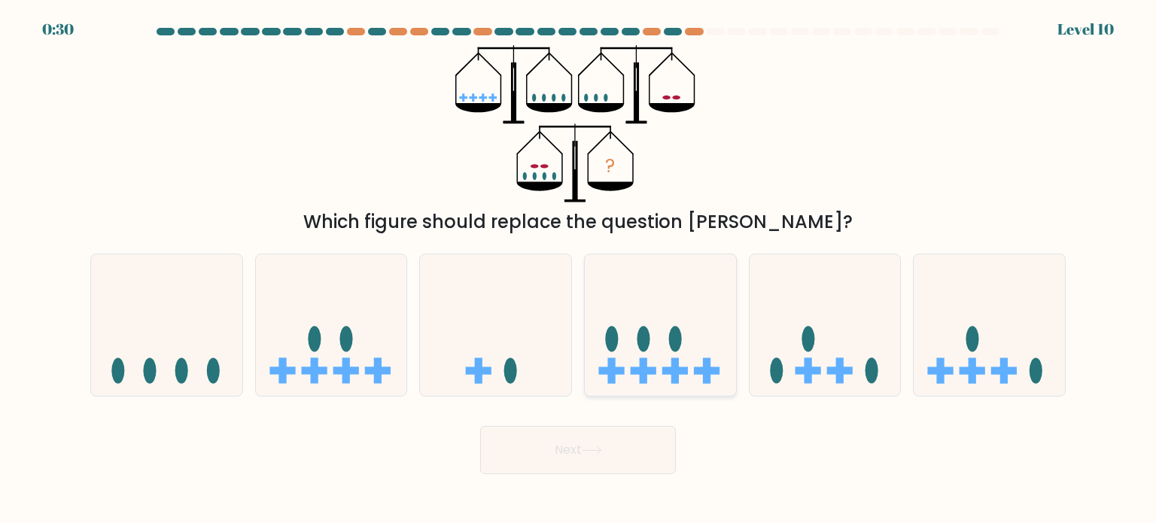
click at [657, 339] on icon at bounding box center [660, 325] width 151 height 125
click at [579, 269] on input "d." at bounding box center [578, 266] width 1 height 8
radio input "true"
click at [649, 463] on button "Next" at bounding box center [578, 450] width 196 height 48
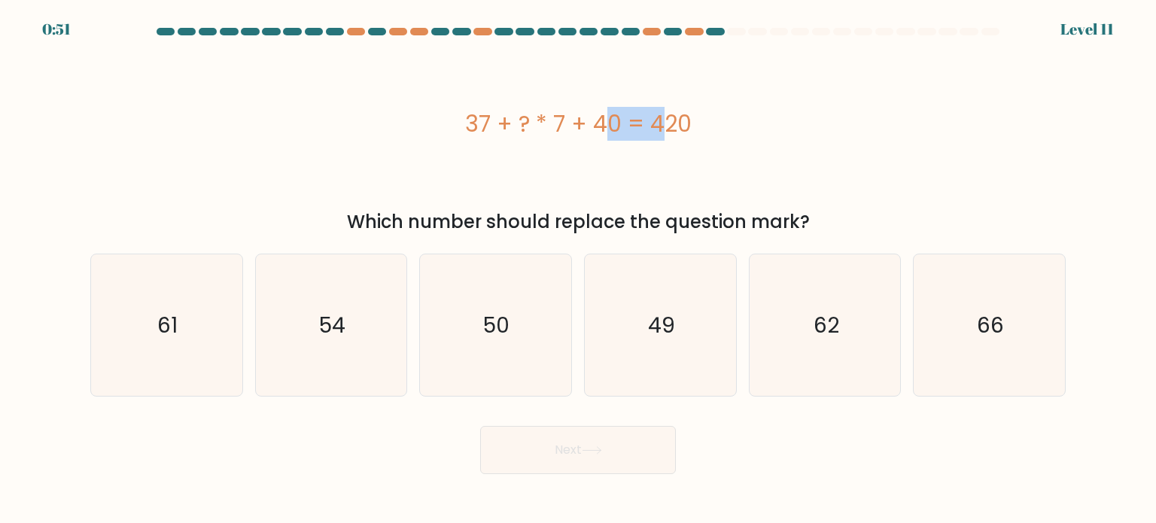
drag, startPoint x: 561, startPoint y: 122, endPoint x: 521, endPoint y: 123, distance: 40.6
click at [521, 123] on div "37 + ? * 7 + 40 = 420" at bounding box center [577, 124] width 975 height 34
click at [358, 334] on icon "54" at bounding box center [330, 324] width 141 height 141
click at [578, 269] on input "b. 54" at bounding box center [578, 266] width 1 height 8
radio input "true"
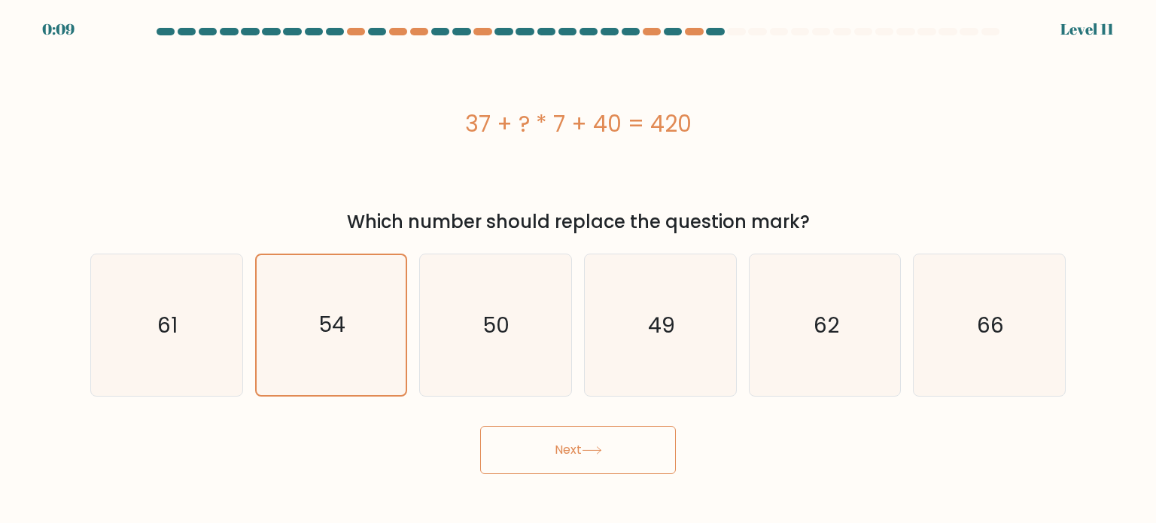
click at [521, 448] on button "Next" at bounding box center [578, 450] width 196 height 48
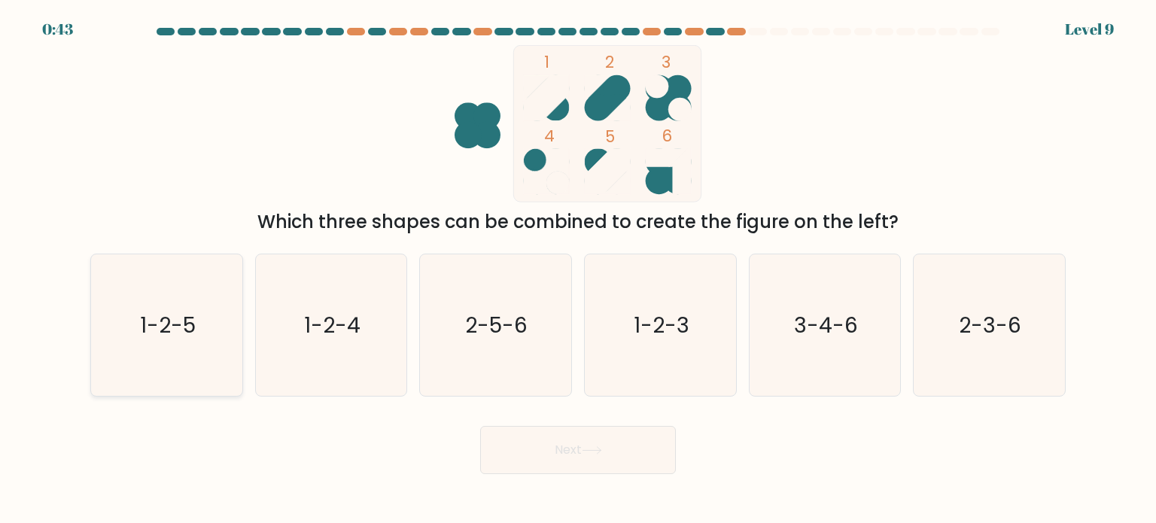
click at [161, 303] on icon "1-2-5" at bounding box center [166, 324] width 141 height 141
click at [578, 269] on input "a. 1-2-5" at bounding box center [578, 266] width 1 height 8
radio input "true"
click at [603, 436] on button "Next" at bounding box center [578, 450] width 196 height 48
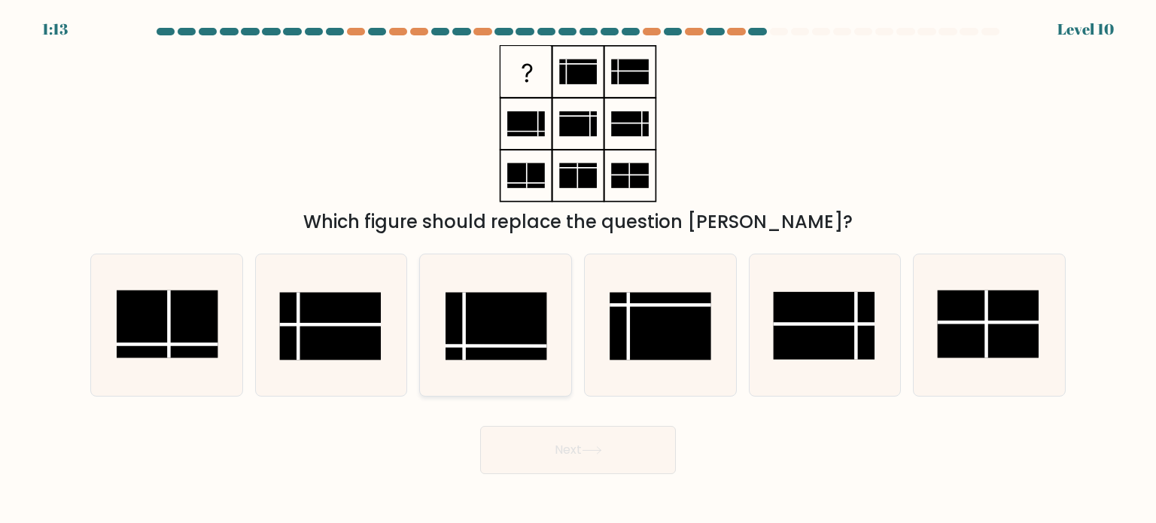
click at [502, 336] on rect at bounding box center [496, 326] width 102 height 68
click at [578, 269] on input "c." at bounding box center [578, 266] width 1 height 8
radio input "true"
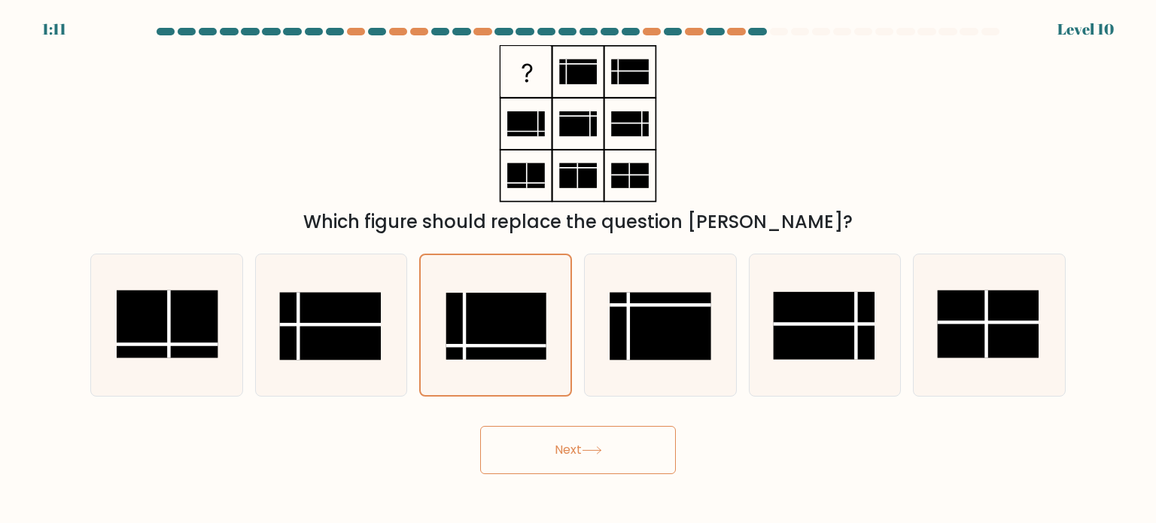
click at [552, 439] on button "Next" at bounding box center [578, 450] width 196 height 48
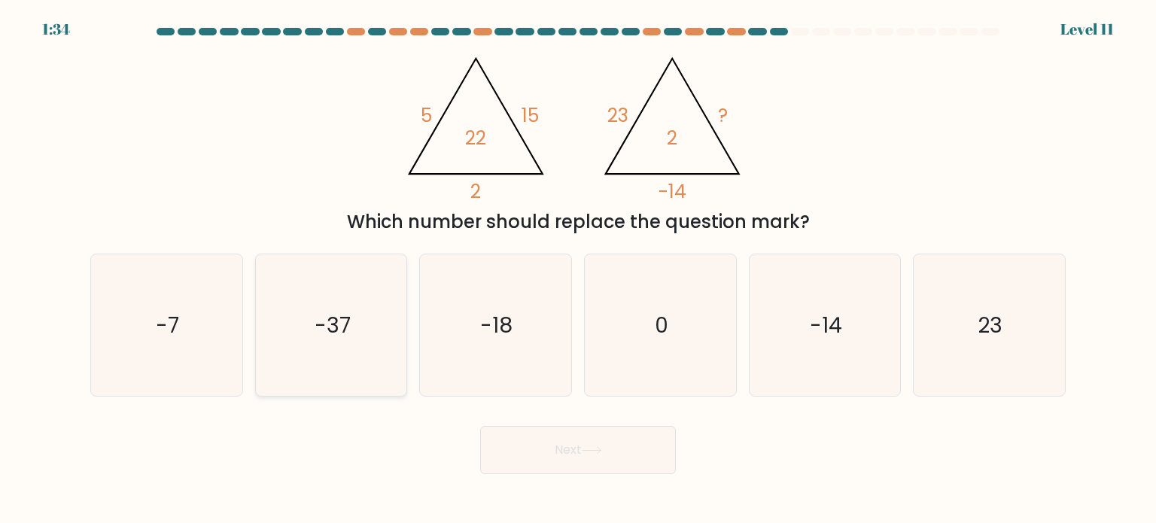
click at [367, 328] on icon "-37" at bounding box center [330, 324] width 141 height 141
click at [578, 269] on input "b. -37" at bounding box center [578, 266] width 1 height 8
radio input "true"
click at [597, 438] on button "Next" at bounding box center [578, 450] width 196 height 48
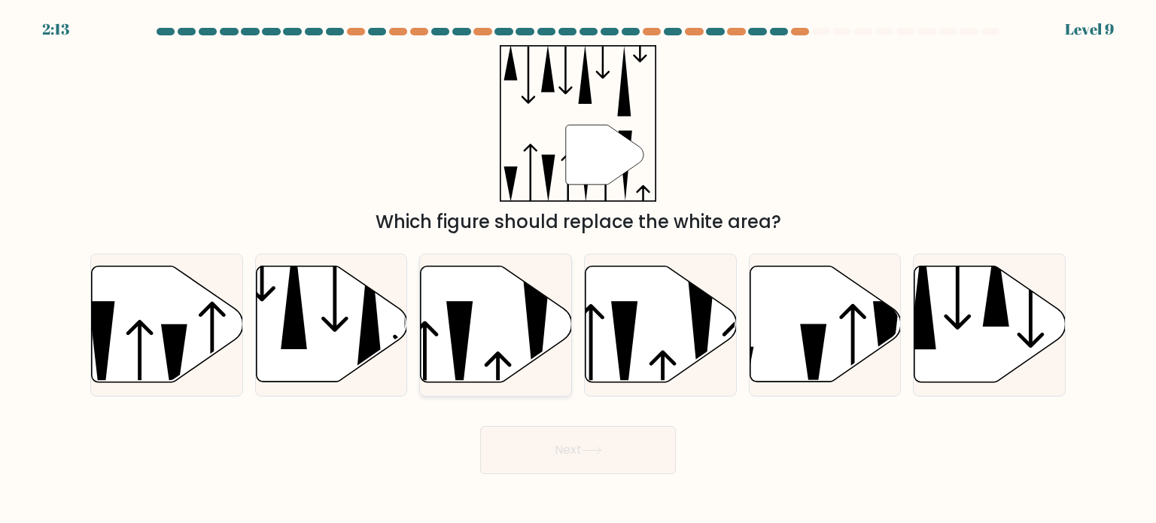
click at [436, 332] on icon at bounding box center [425, 367] width 27 height 93
click at [578, 269] on input "c." at bounding box center [578, 266] width 1 height 8
radio input "true"
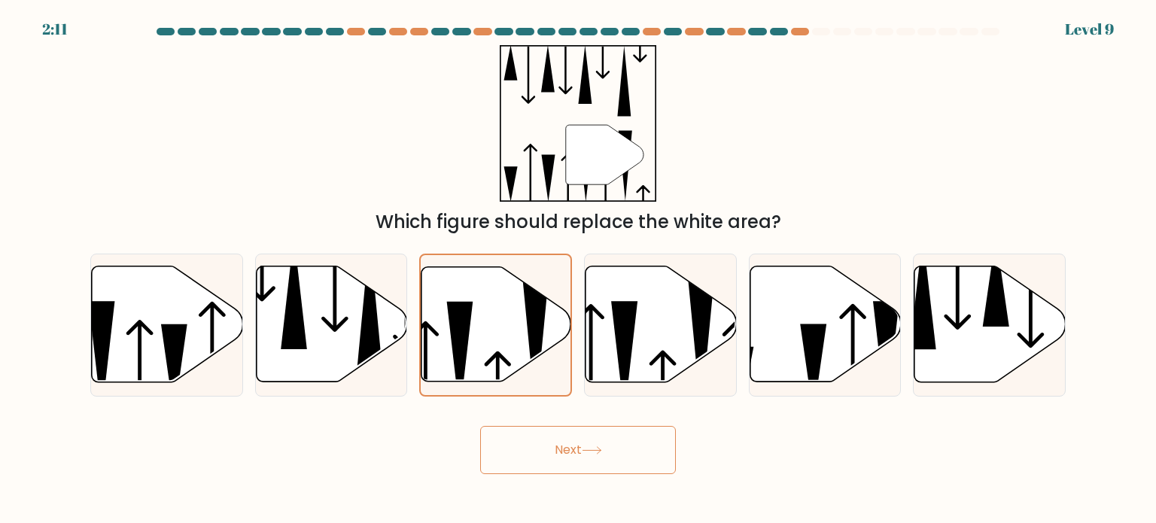
click at [560, 443] on button "Next" at bounding box center [578, 450] width 196 height 48
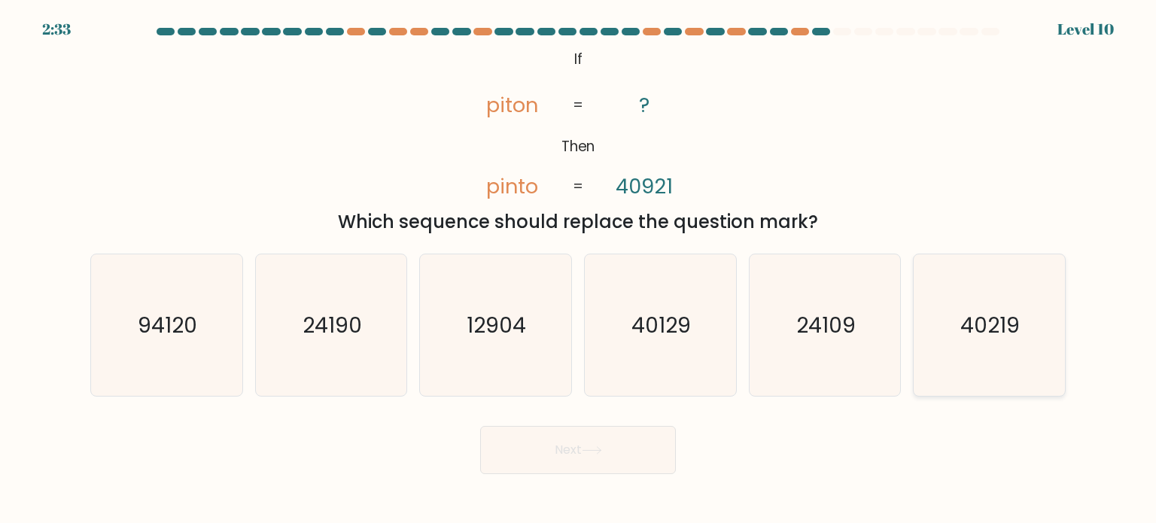
click at [984, 313] on text "40219" at bounding box center [990, 324] width 59 height 30
click at [579, 269] on input "f. 40219" at bounding box center [578, 266] width 1 height 8
radio input "true"
click at [578, 460] on button "Next" at bounding box center [578, 450] width 196 height 48
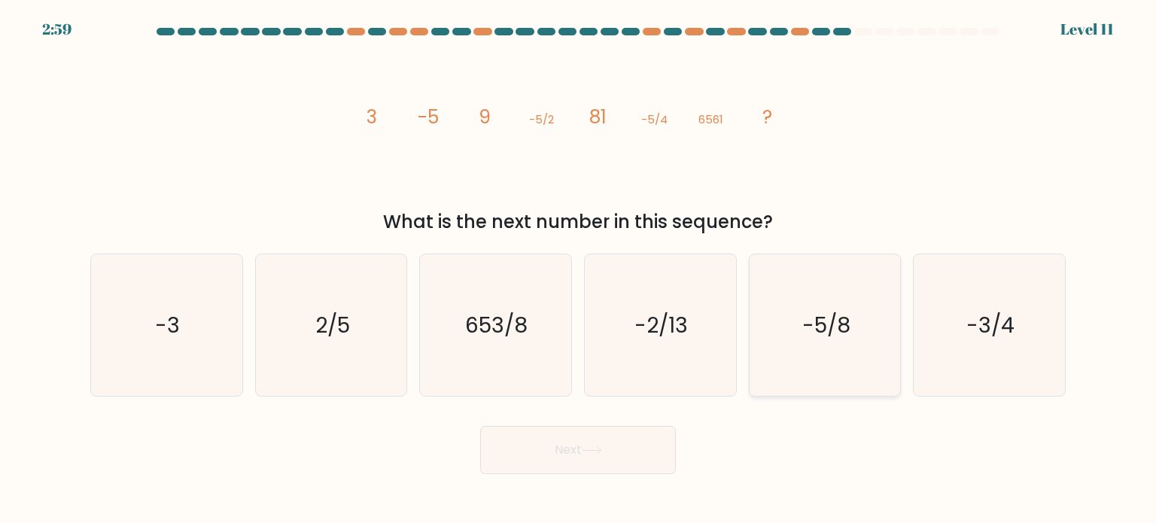
click at [819, 317] on text "-5/8" at bounding box center [826, 324] width 48 height 30
click at [579, 269] on input "e. -5/8" at bounding box center [578, 266] width 1 height 8
radio input "true"
click at [608, 437] on button "Next" at bounding box center [578, 450] width 196 height 48
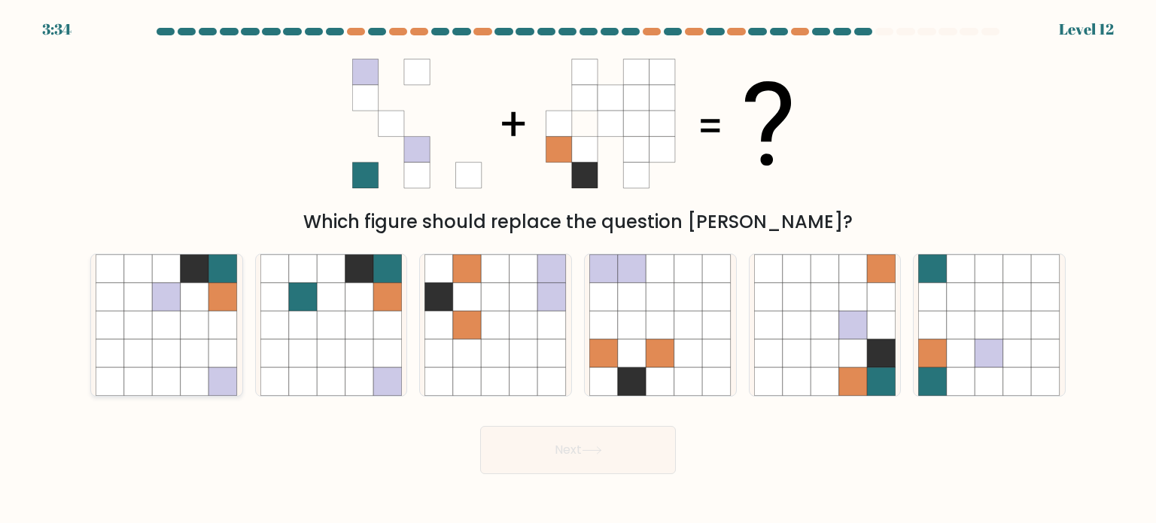
click at [205, 330] on icon at bounding box center [195, 325] width 29 height 29
click at [578, 269] on input "a." at bounding box center [578, 266] width 1 height 8
radio input "true"
click at [647, 445] on button "Next" at bounding box center [578, 450] width 196 height 48
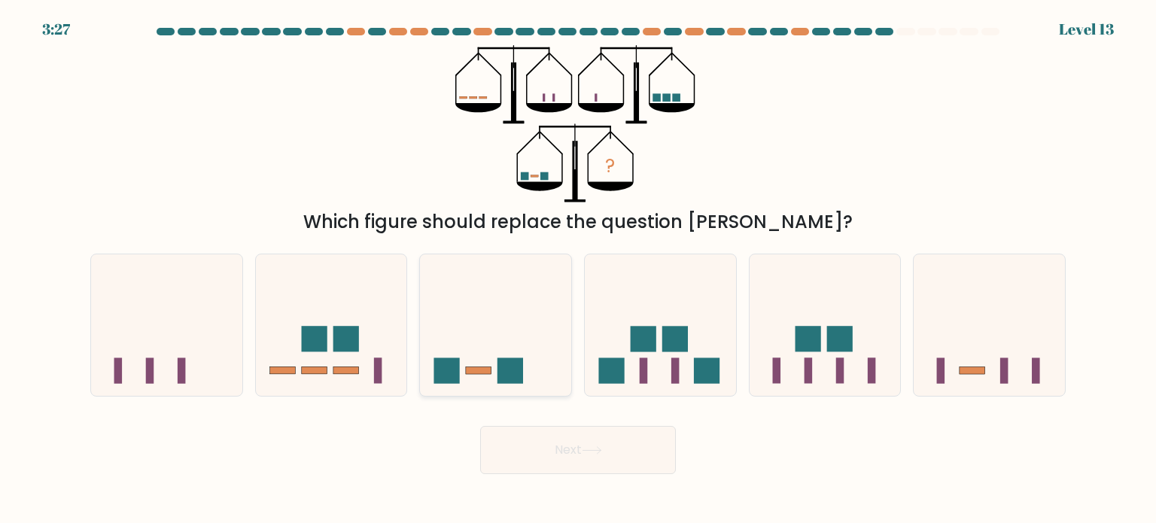
click at [511, 330] on icon at bounding box center [495, 325] width 151 height 125
click at [578, 269] on input "c." at bounding box center [578, 266] width 1 height 8
radio input "true"
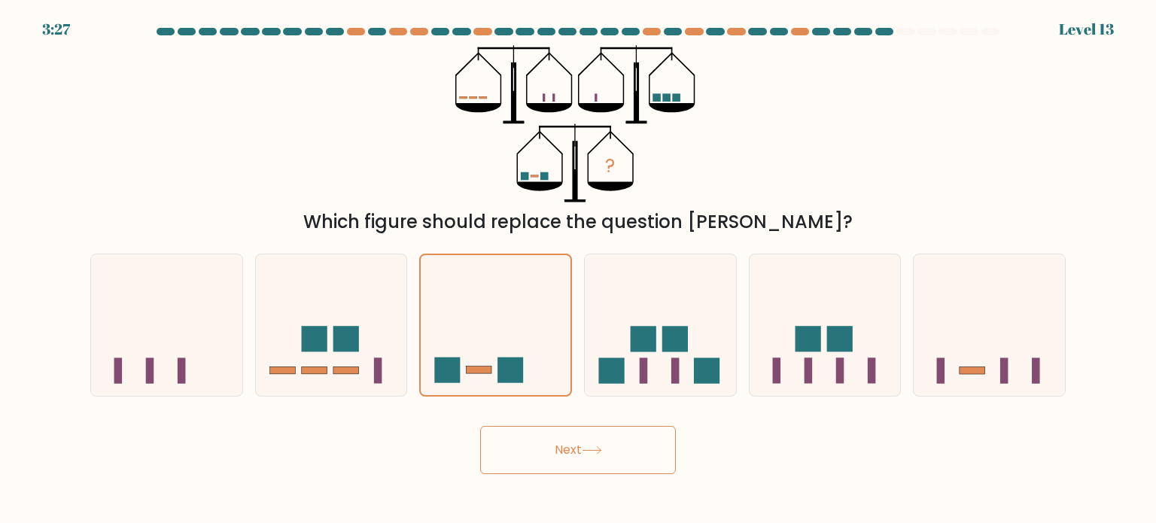
click at [585, 440] on button "Next" at bounding box center [578, 450] width 196 height 48
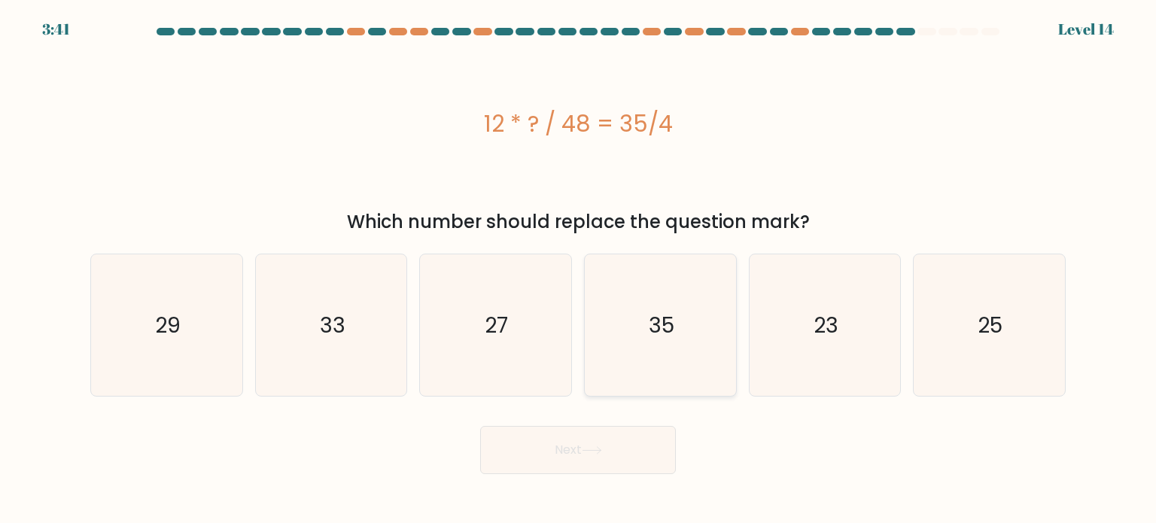
click at [685, 333] on icon "35" at bounding box center [659, 324] width 141 height 141
click at [579, 269] on input "d. 35" at bounding box center [578, 266] width 1 height 8
radio input "true"
click at [635, 442] on button "Next" at bounding box center [578, 450] width 196 height 48
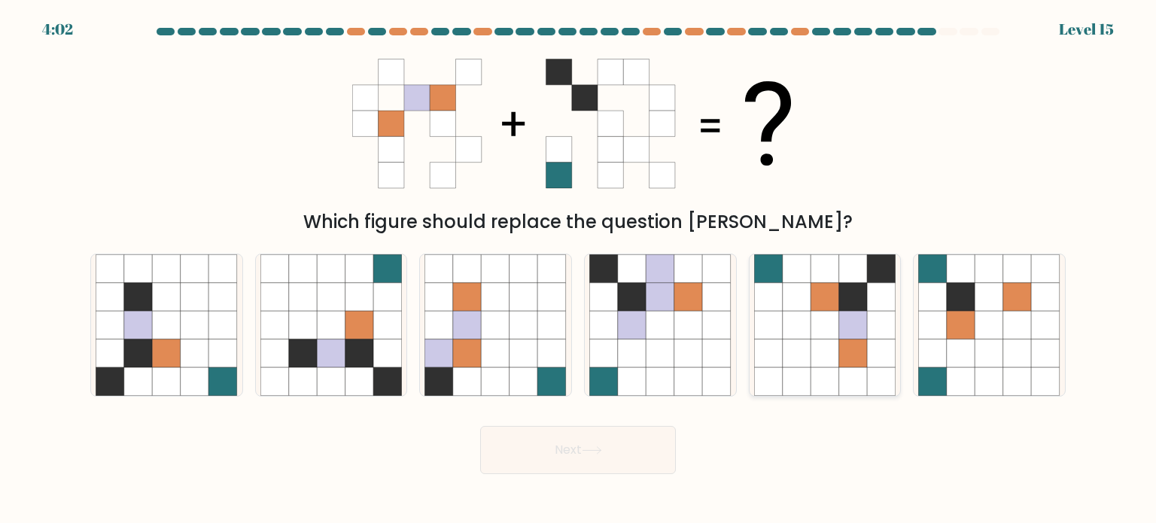
click at [816, 356] on icon at bounding box center [824, 353] width 29 height 29
click at [579, 269] on input "e." at bounding box center [578, 266] width 1 height 8
radio input "true"
click at [644, 456] on button "Next" at bounding box center [578, 450] width 196 height 48
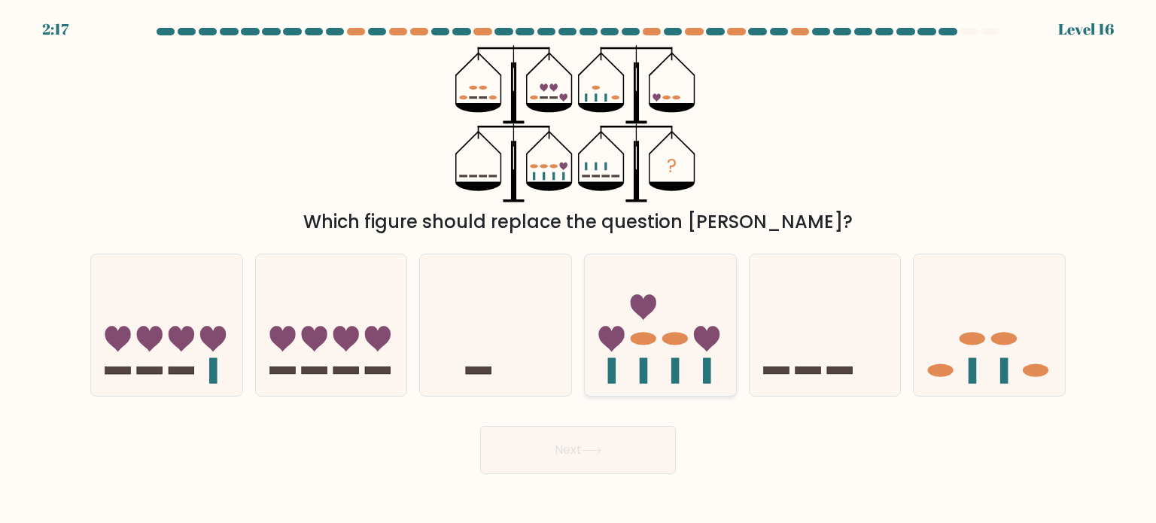
click at [625, 332] on icon at bounding box center [660, 325] width 151 height 125
click at [579, 269] on input "d." at bounding box center [578, 266] width 1 height 8
radio input "true"
click at [594, 466] on button "Next" at bounding box center [578, 450] width 196 height 48
click at [636, 317] on icon at bounding box center [660, 325] width 150 height 124
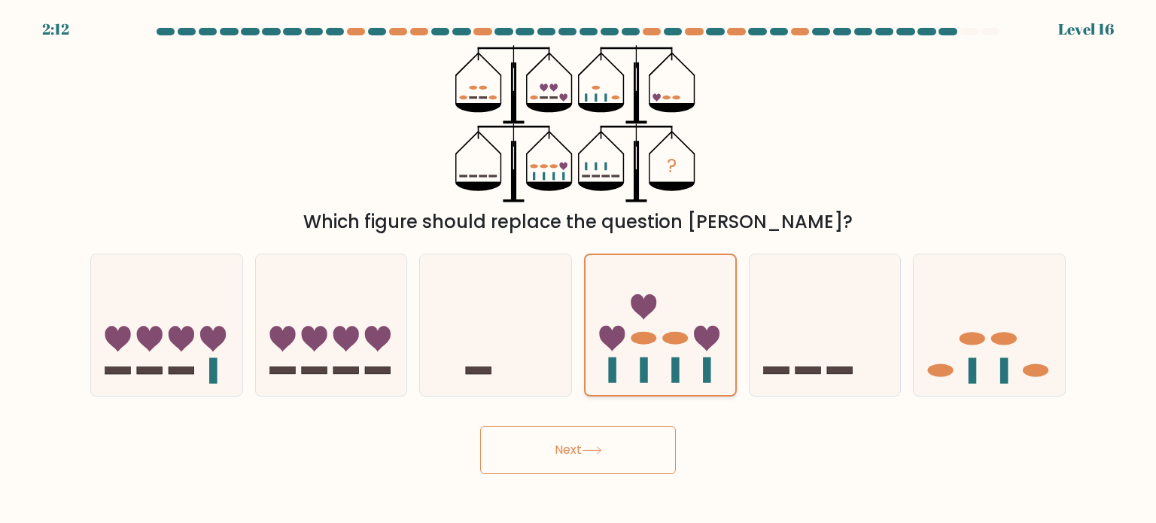
click at [579, 269] on input "d." at bounding box center [578, 266] width 1 height 8
click at [604, 444] on button "Next" at bounding box center [578, 450] width 196 height 48
click at [570, 457] on button "Next" at bounding box center [578, 450] width 196 height 48
click at [618, 325] on icon at bounding box center [660, 325] width 150 height 124
click at [579, 269] on input "d." at bounding box center [578, 266] width 1 height 8
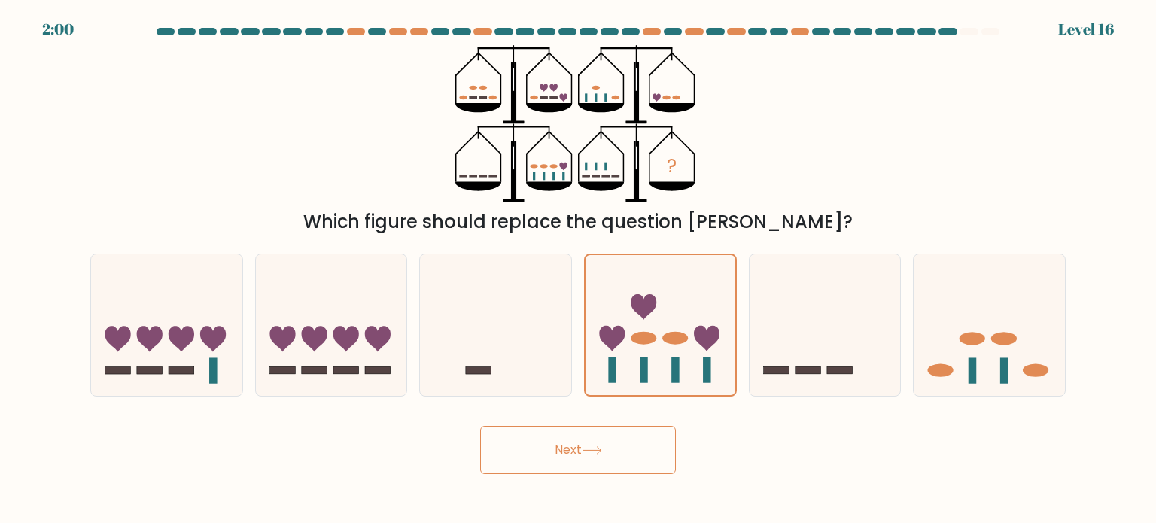
click at [583, 436] on button "Next" at bounding box center [578, 450] width 196 height 48
click at [480, 426] on button "Next" at bounding box center [578, 450] width 196 height 48
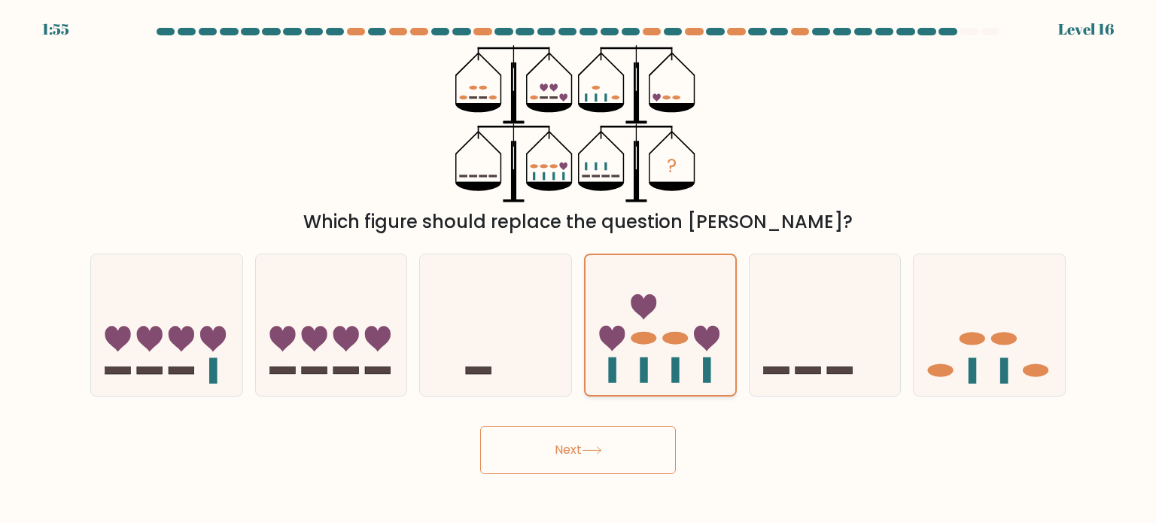
click at [620, 324] on icon at bounding box center [660, 325] width 150 height 124
click at [579, 269] on input "d." at bounding box center [578, 266] width 1 height 8
click at [627, 436] on button "Next" at bounding box center [578, 450] width 196 height 48
click at [969, 29] on div at bounding box center [968, 32] width 18 height 8
click at [1080, 29] on form at bounding box center [578, 251] width 1156 height 446
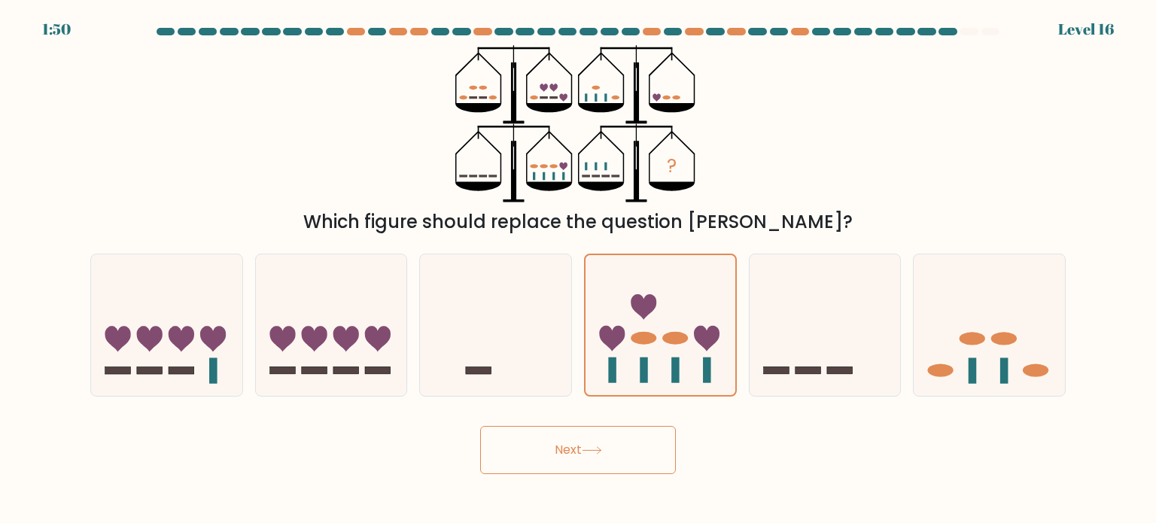
click at [56, 26] on div "1:50" at bounding box center [56, 29] width 29 height 23
click at [653, 342] on ellipse at bounding box center [643, 338] width 26 height 13
click at [579, 269] on input "d." at bounding box center [578, 266] width 1 height 8
click at [655, 342] on icon at bounding box center [660, 325] width 150 height 124
click at [579, 269] on input "d." at bounding box center [578, 266] width 1 height 8
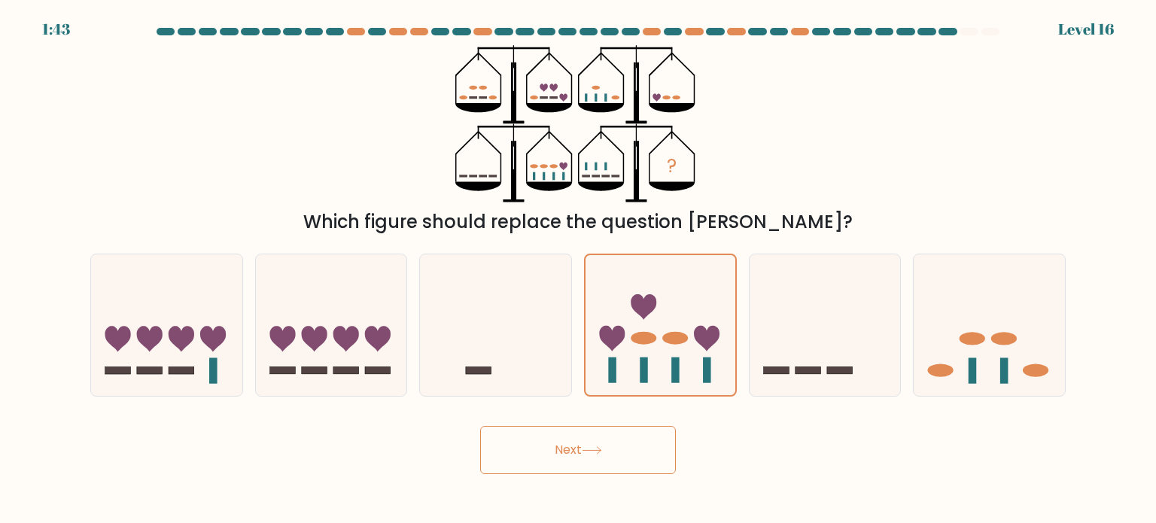
click at [602, 445] on button "Next" at bounding box center [578, 450] width 196 height 48
click at [480, 426] on button "Next" at bounding box center [578, 450] width 196 height 48
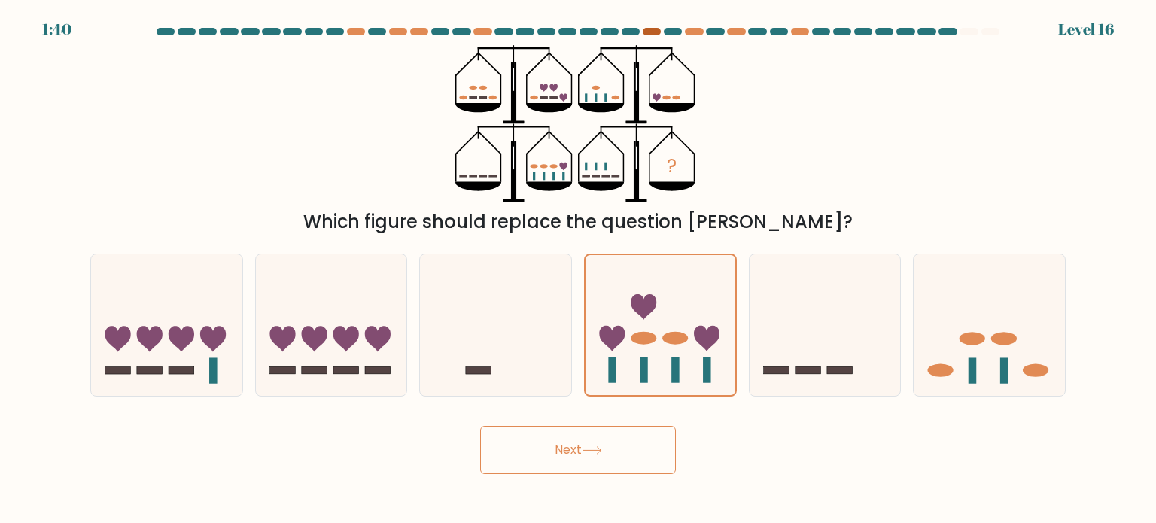
click at [651, 35] on div at bounding box center [652, 32] width 18 height 8
click at [697, 32] on div at bounding box center [694, 32] width 18 height 8
click at [568, 449] on button "Next" at bounding box center [578, 450] width 196 height 48
click at [569, 447] on button "Next" at bounding box center [578, 450] width 196 height 48
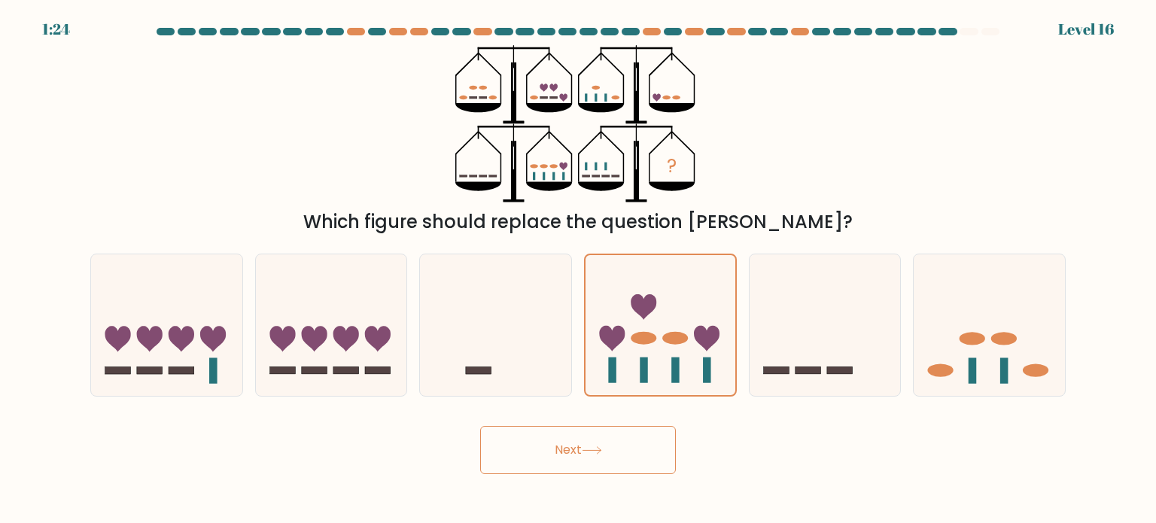
drag, startPoint x: 569, startPoint y: 447, endPoint x: 560, endPoint y: 445, distance: 8.4
click at [560, 445] on button "Next" at bounding box center [578, 450] width 196 height 48
click at [629, 446] on button "Next" at bounding box center [578, 450] width 196 height 48
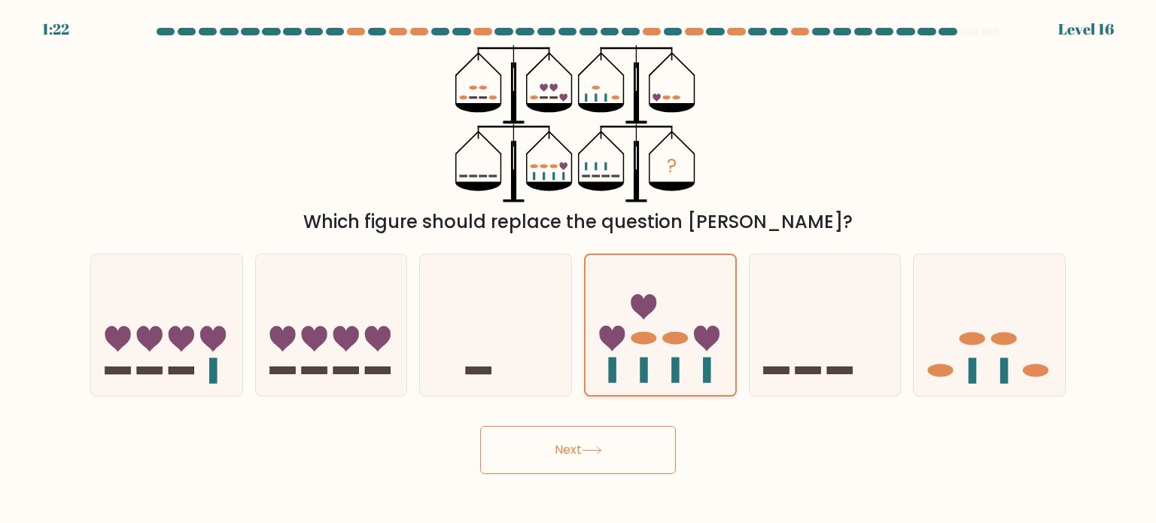
click at [643, 366] on rect at bounding box center [643, 370] width 8 height 26
click at [579, 269] on input "d." at bounding box center [578, 266] width 1 height 8
click at [561, 363] on icon at bounding box center [495, 325] width 151 height 125
click at [578, 269] on input "c." at bounding box center [578, 266] width 1 height 8
radio input "true"
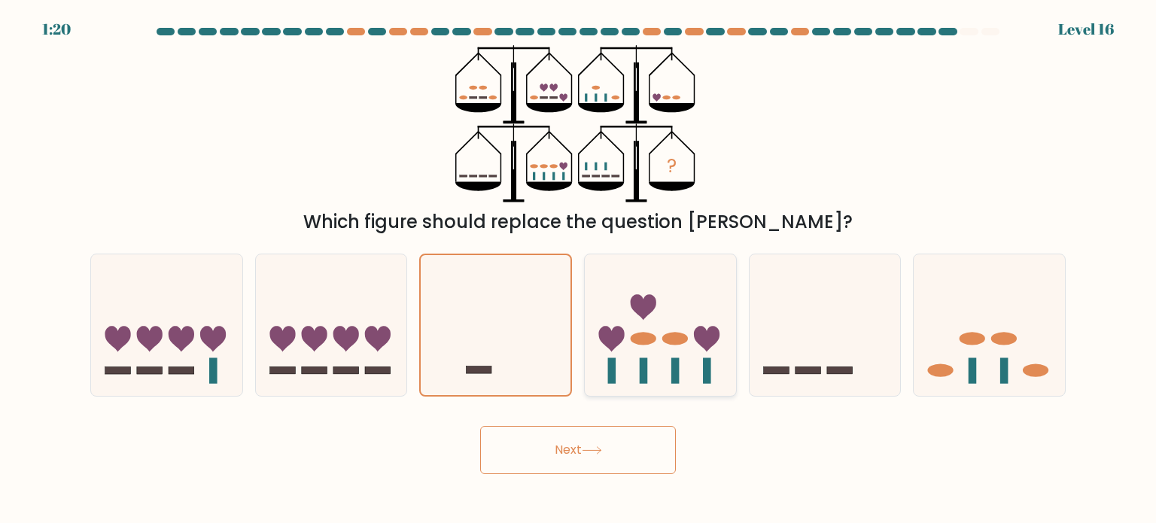
click at [604, 366] on icon at bounding box center [660, 325] width 151 height 125
click at [579, 269] on input "d." at bounding box center [578, 266] width 1 height 8
radio input "true"
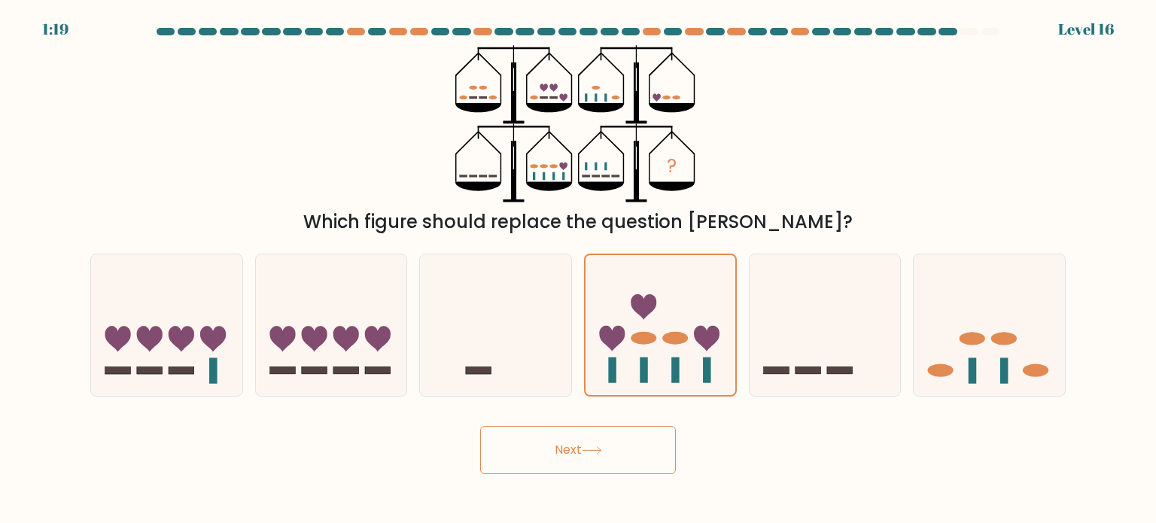
click at [602, 454] on icon at bounding box center [592, 450] width 20 height 8
click at [644, 354] on icon at bounding box center [660, 325] width 150 height 124
click at [579, 269] on input "d." at bounding box center [578, 266] width 1 height 8
click at [643, 348] on icon at bounding box center [660, 325] width 150 height 124
click at [579, 269] on input "d." at bounding box center [578, 266] width 1 height 8
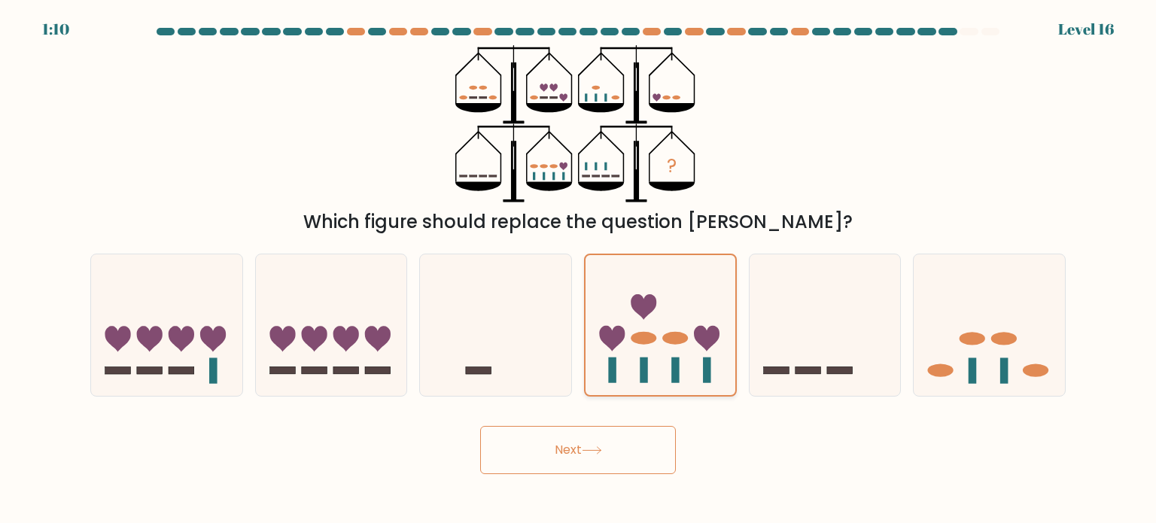
click at [643, 348] on icon at bounding box center [660, 325] width 150 height 124
click at [579, 269] on input "d." at bounding box center [578, 266] width 1 height 8
click at [643, 348] on icon at bounding box center [660, 325] width 150 height 124
click at [579, 269] on input "d." at bounding box center [578, 266] width 1 height 8
click at [623, 469] on button "Next" at bounding box center [578, 450] width 196 height 48
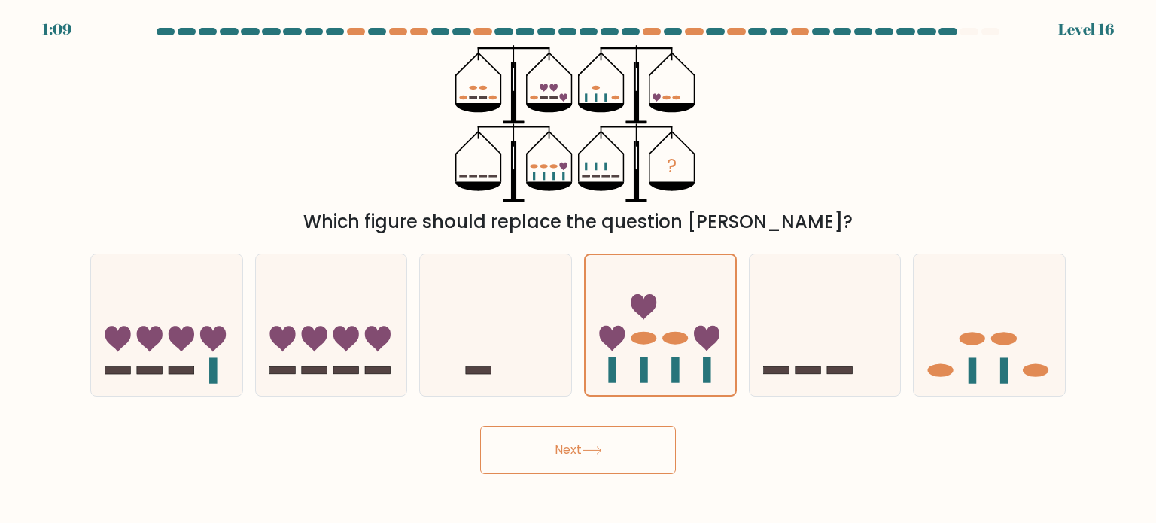
click at [602, 451] on icon at bounding box center [592, 450] width 20 height 8
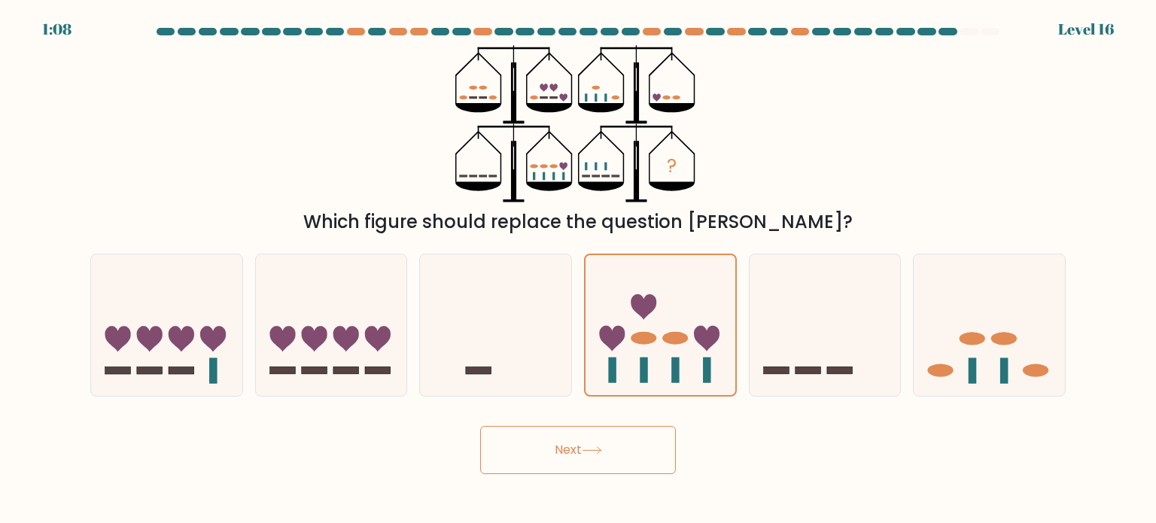
click at [602, 451] on icon at bounding box center [592, 450] width 20 height 8
click at [600, 451] on icon at bounding box center [591, 450] width 18 height 7
drag, startPoint x: 653, startPoint y: 324, endPoint x: 650, endPoint y: 336, distance: 12.4
click at [653, 324] on icon at bounding box center [660, 325] width 150 height 124
click at [579, 269] on input "d." at bounding box center [578, 266] width 1 height 8
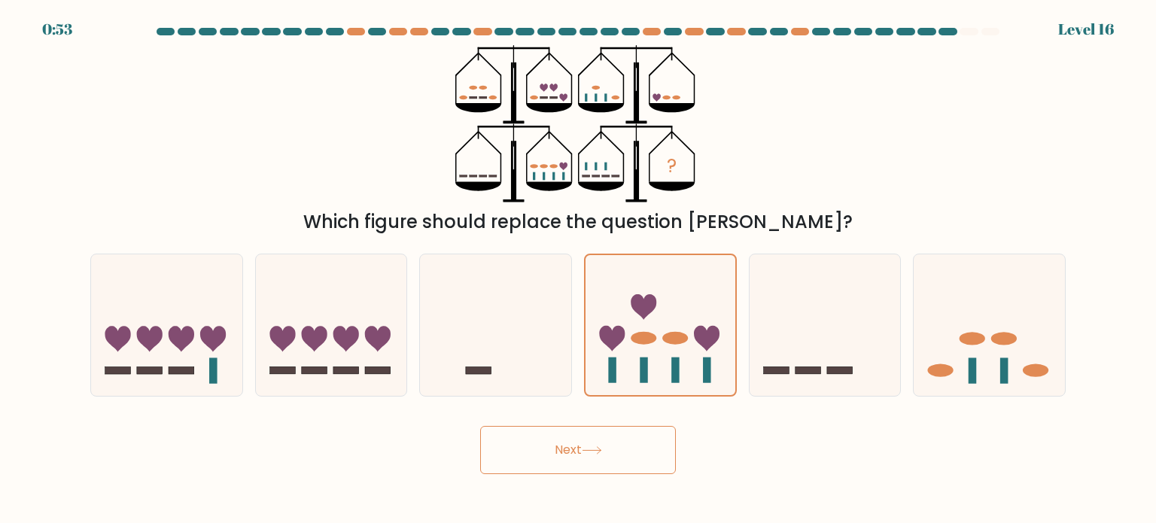
click at [602, 443] on button "Next" at bounding box center [578, 450] width 196 height 48
click at [602, 444] on button "Next" at bounding box center [578, 450] width 196 height 48
click at [601, 444] on button "Next" at bounding box center [578, 450] width 196 height 48
click at [566, 463] on button "Next" at bounding box center [578, 450] width 196 height 48
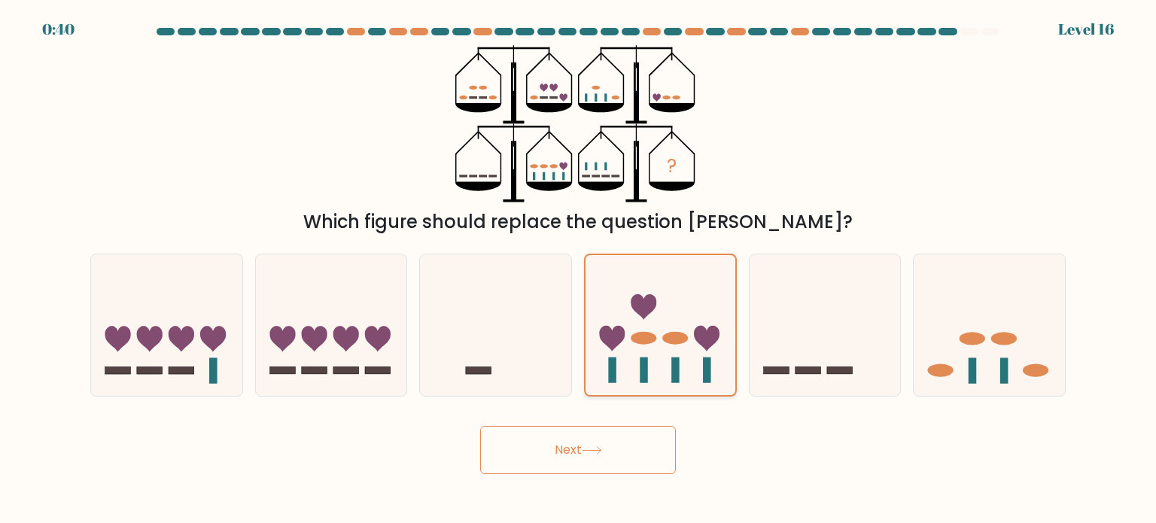
click at [663, 317] on icon at bounding box center [660, 325] width 150 height 124
click at [579, 269] on input "d." at bounding box center [578, 266] width 1 height 8
click at [663, 317] on icon at bounding box center [660, 325] width 150 height 124
click at [579, 269] on input "d." at bounding box center [578, 266] width 1 height 8
click at [663, 317] on icon at bounding box center [660, 325] width 150 height 124
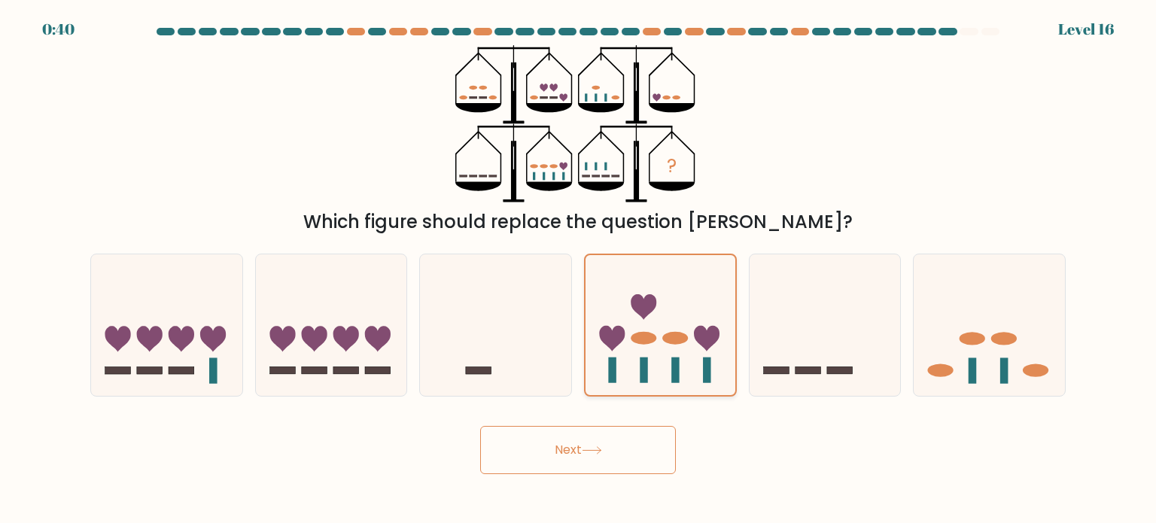
click at [579, 269] on input "d." at bounding box center [578, 266] width 1 height 8
click at [663, 317] on icon at bounding box center [660, 325] width 150 height 124
click at [579, 269] on input "d." at bounding box center [578, 266] width 1 height 8
click at [663, 317] on icon at bounding box center [660, 325] width 150 height 124
click at [579, 269] on input "d." at bounding box center [578, 266] width 1 height 8
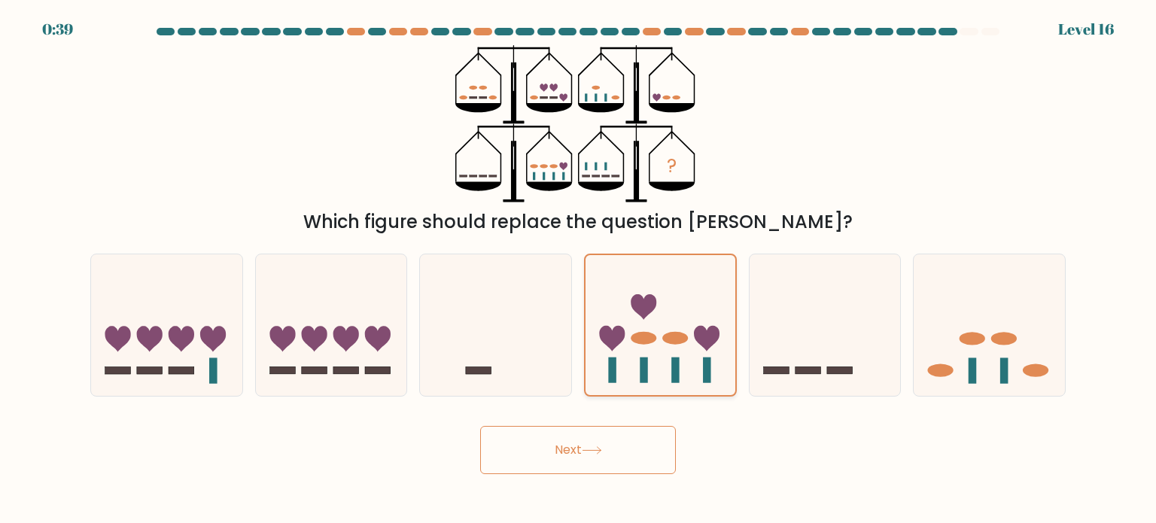
click at [663, 317] on icon at bounding box center [660, 325] width 150 height 124
click at [579, 269] on input "d." at bounding box center [578, 266] width 1 height 8
click at [700, 317] on icon at bounding box center [660, 325] width 150 height 124
click at [579, 269] on input "d." at bounding box center [578, 266] width 1 height 8
click at [583, 442] on button "Next" at bounding box center [578, 450] width 196 height 48
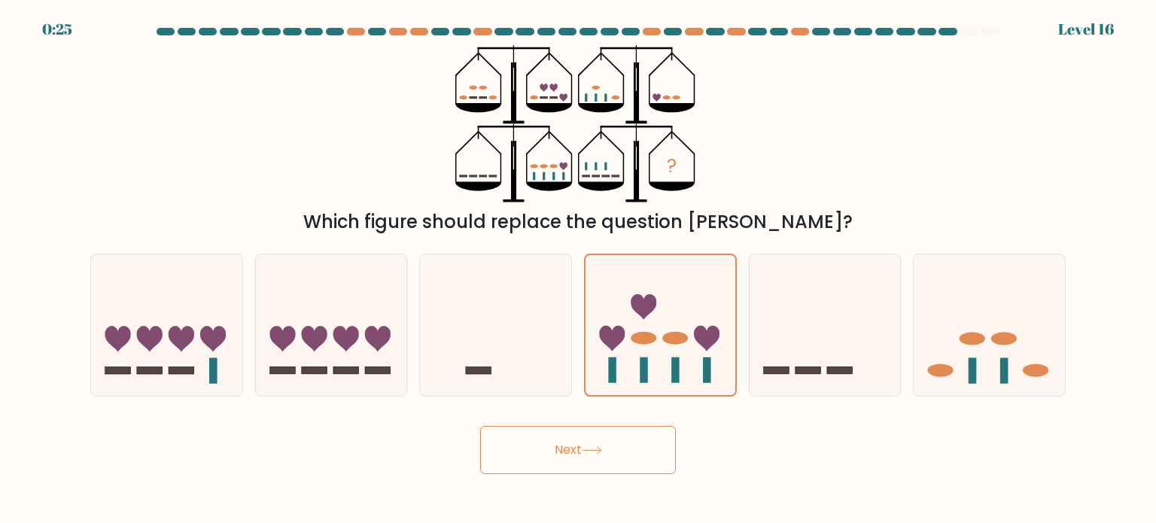
click at [557, 452] on button "Next" at bounding box center [578, 450] width 196 height 48
click at [687, 453] on div "Next" at bounding box center [577, 444] width 993 height 59
click at [650, 460] on button "Next" at bounding box center [578, 450] width 196 height 48
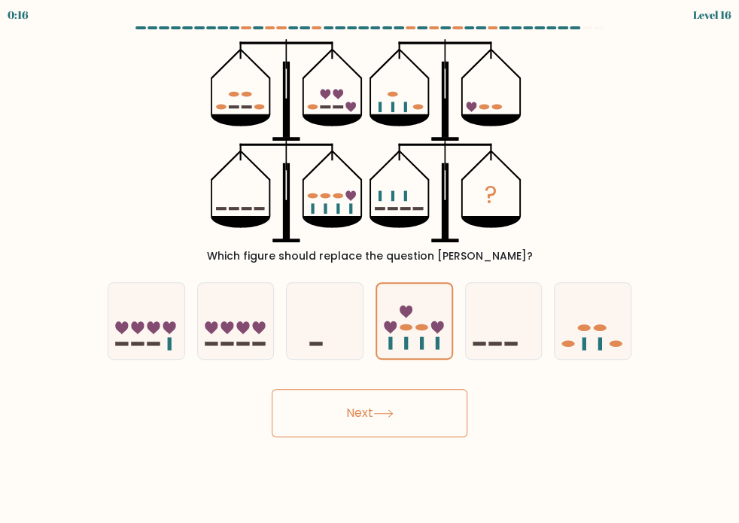
click at [357, 415] on button "Next" at bounding box center [370, 413] width 196 height 48
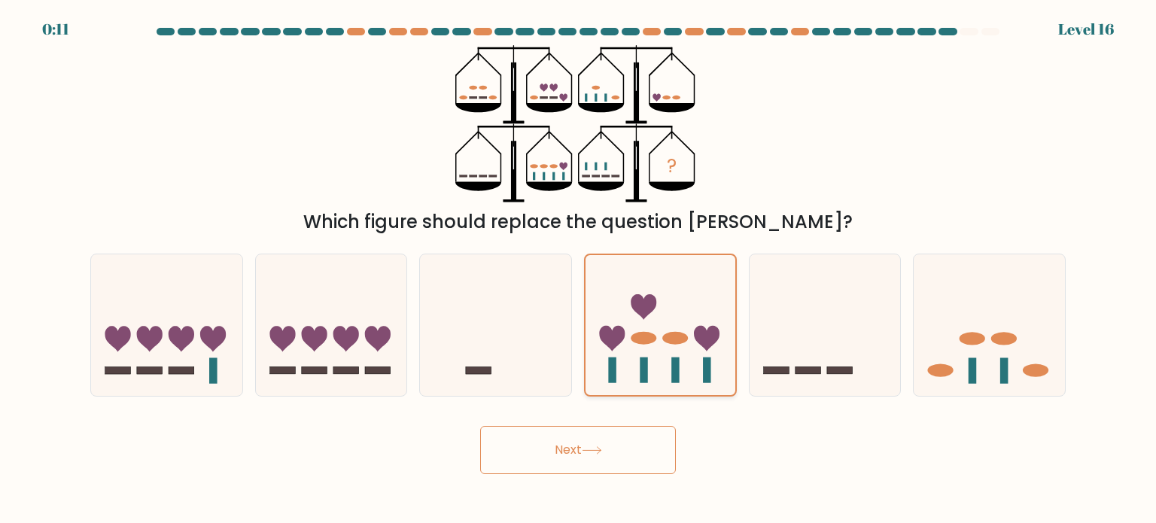
click at [689, 327] on icon at bounding box center [660, 325] width 150 height 124
click at [579, 269] on input "d." at bounding box center [578, 266] width 1 height 8
click at [620, 439] on button "Next" at bounding box center [578, 450] width 196 height 48
click at [581, 449] on button "Next" at bounding box center [578, 450] width 196 height 48
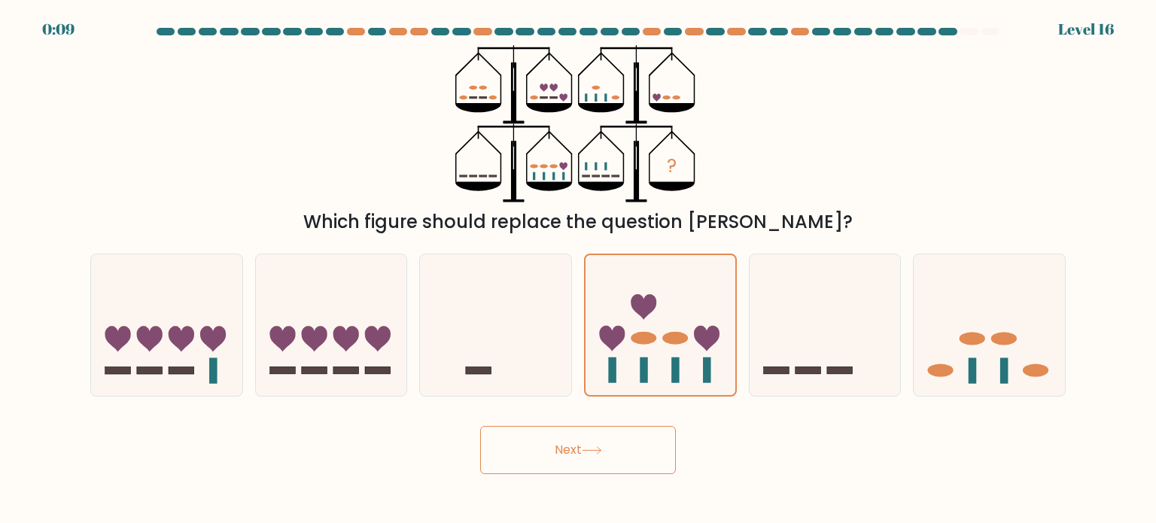
click at [581, 449] on button "Next" at bounding box center [578, 450] width 196 height 48
click at [661, 320] on icon at bounding box center [660, 325] width 150 height 124
click at [579, 269] on input "d." at bounding box center [578, 266] width 1 height 8
click at [661, 320] on icon at bounding box center [660, 325] width 150 height 124
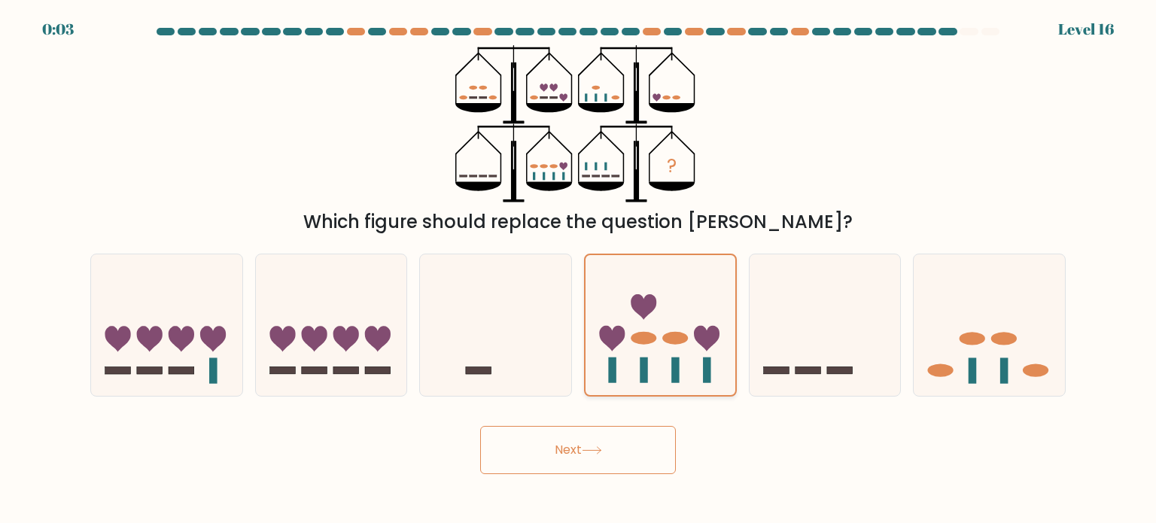
click at [579, 269] on input "d." at bounding box center [578, 266] width 1 height 8
click at [661, 320] on icon at bounding box center [660, 325] width 150 height 124
click at [579, 269] on input "d." at bounding box center [578, 266] width 1 height 8
click at [661, 320] on icon at bounding box center [660, 325] width 150 height 124
click at [579, 269] on input "d." at bounding box center [578, 266] width 1 height 8
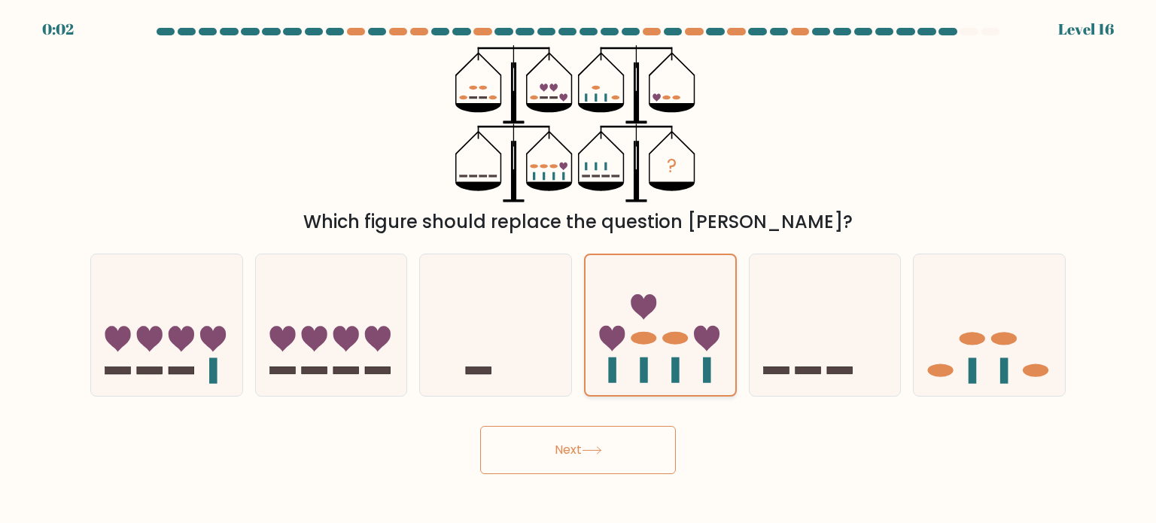
click at [661, 321] on icon at bounding box center [660, 325] width 150 height 124
click at [579, 269] on input "d." at bounding box center [578, 266] width 1 height 8
click at [661, 321] on icon at bounding box center [660, 325] width 150 height 124
click at [579, 269] on input "d." at bounding box center [578, 266] width 1 height 8
click at [661, 321] on icon at bounding box center [660, 325] width 150 height 124
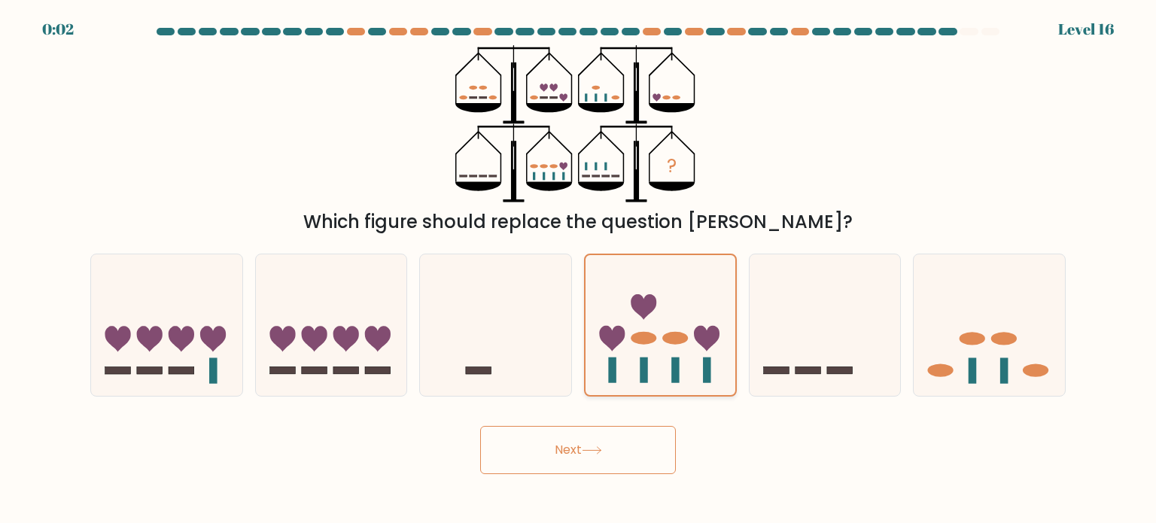
click at [579, 269] on input "d." at bounding box center [578, 266] width 1 height 8
click at [661, 321] on icon at bounding box center [660, 325] width 150 height 124
click at [579, 269] on input "d." at bounding box center [578, 266] width 1 height 8
click at [661, 321] on icon at bounding box center [660, 325] width 150 height 124
click at [579, 269] on input "d." at bounding box center [578, 266] width 1 height 8
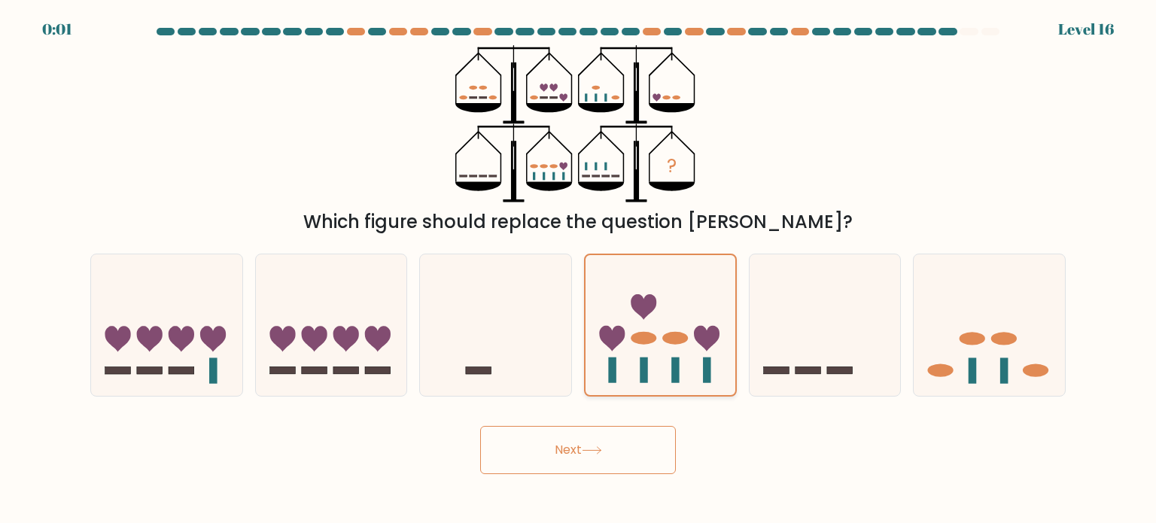
click at [661, 321] on icon at bounding box center [660, 325] width 150 height 124
click at [579, 269] on input "d." at bounding box center [578, 266] width 1 height 8
click at [661, 321] on icon at bounding box center [660, 325] width 150 height 124
click at [579, 269] on input "d." at bounding box center [578, 266] width 1 height 8
click at [661, 321] on icon at bounding box center [660, 325] width 150 height 124
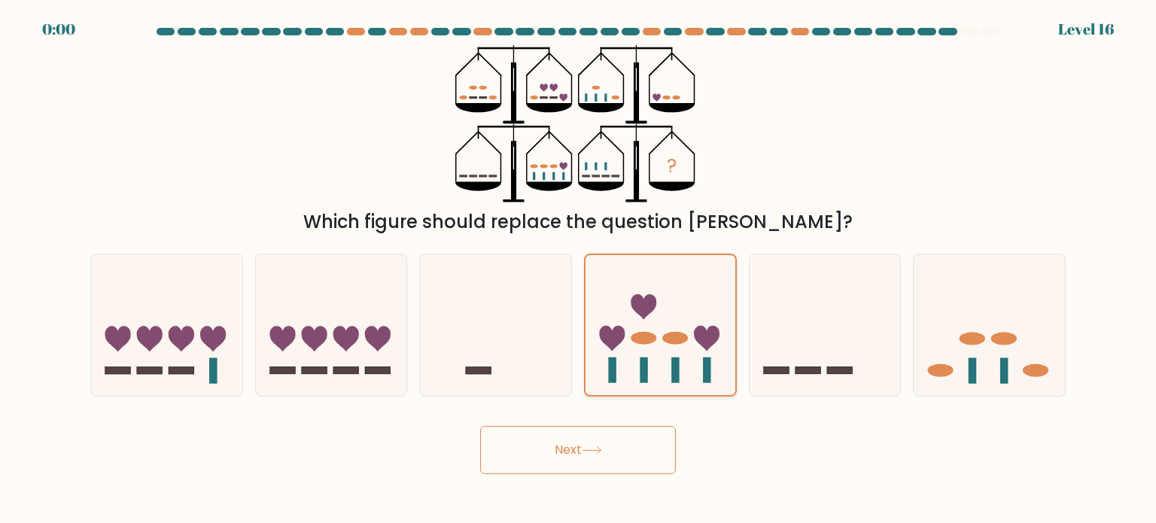
click at [579, 269] on input "d." at bounding box center [578, 266] width 1 height 8
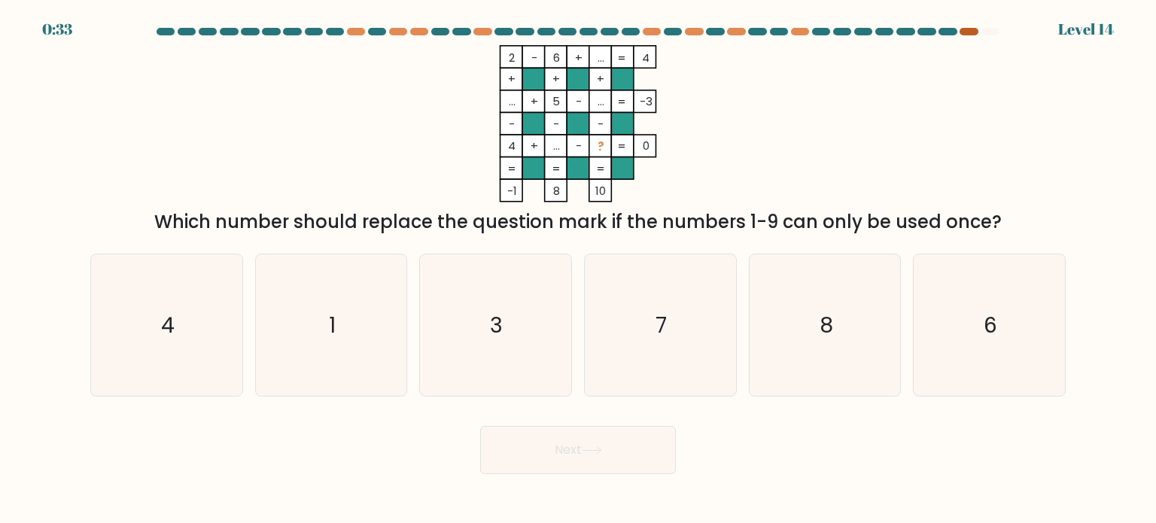
click at [968, 33] on div at bounding box center [968, 32] width 18 height 8
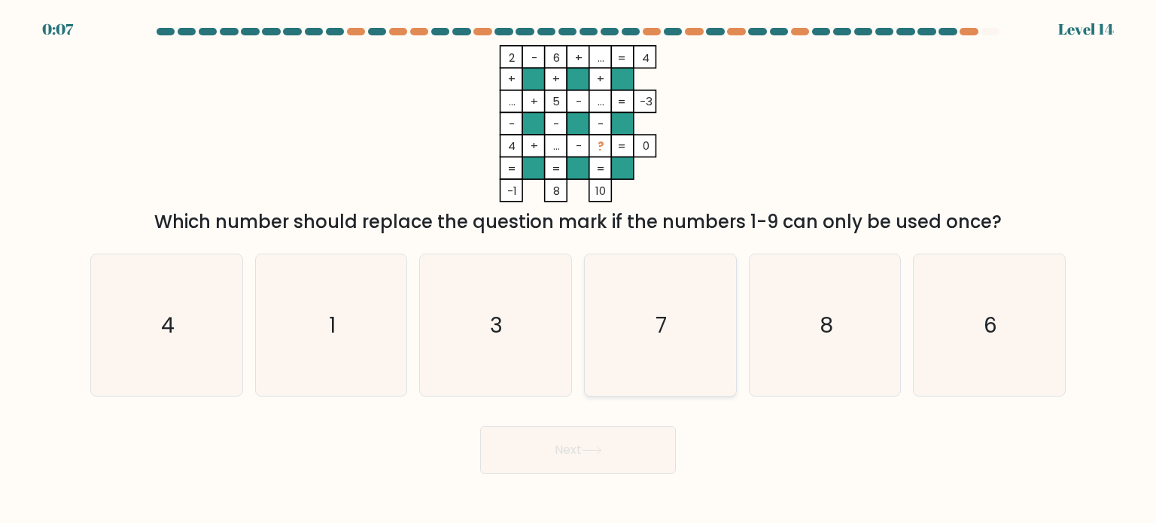
click at [665, 330] on text "7" at bounding box center [661, 324] width 11 height 30
click at [579, 269] on input "d. 7" at bounding box center [578, 266] width 1 height 8
radio input "true"
click at [602, 454] on icon at bounding box center [592, 450] width 20 height 8
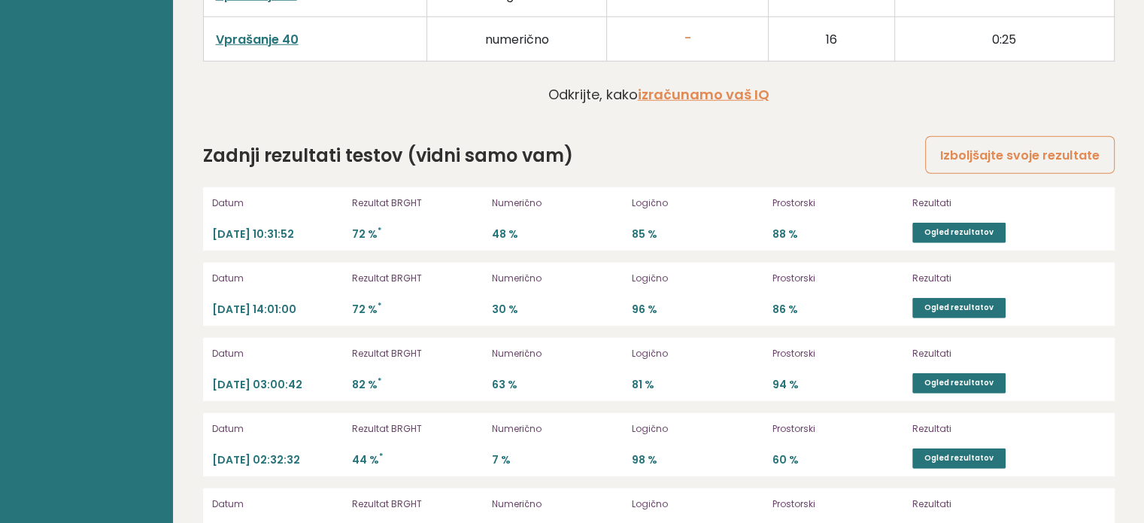
scroll to position [4173, 0]
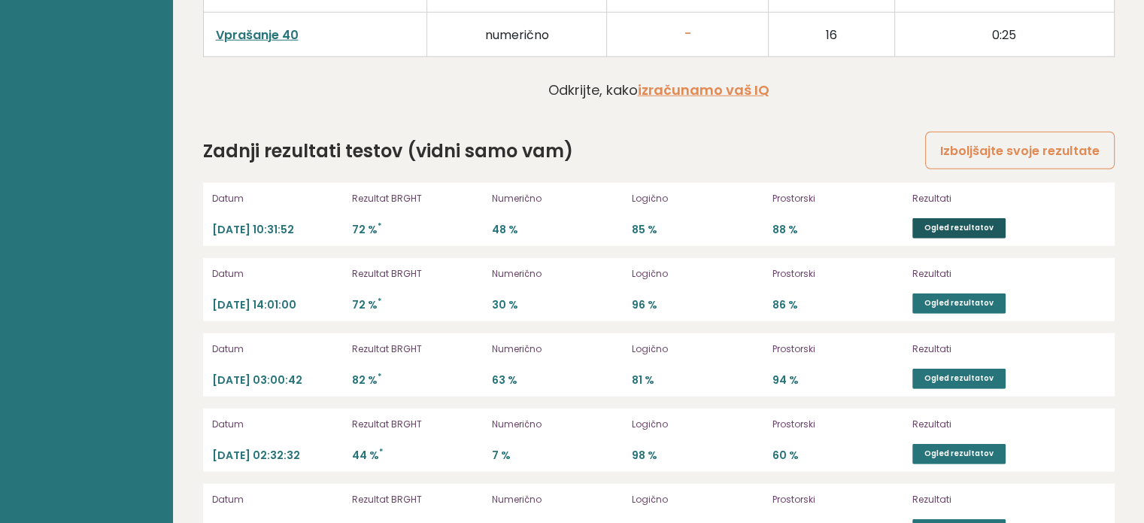
click at [943, 223] on font "Ogled rezultatov" at bounding box center [959, 228] width 69 height 11
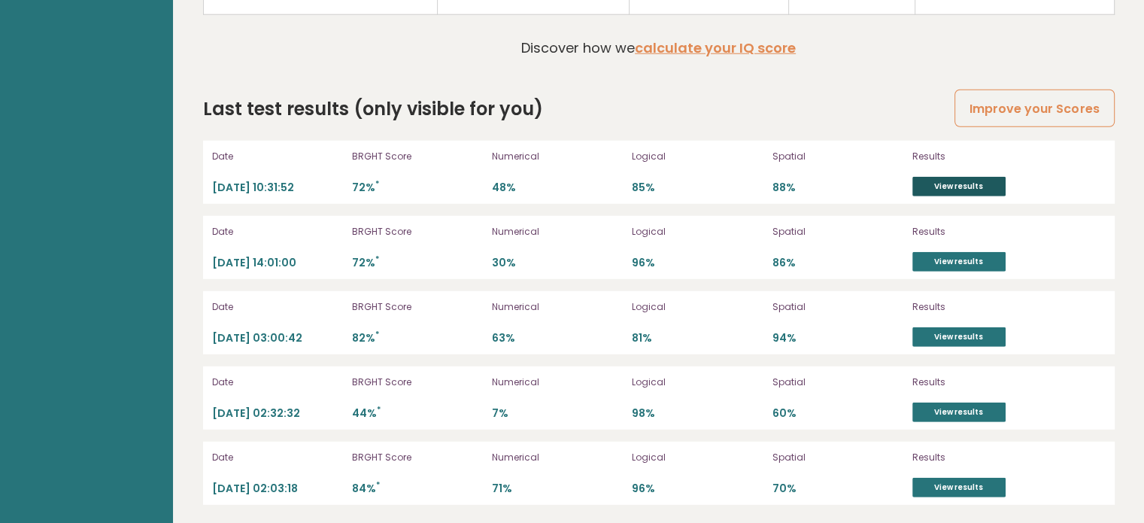
scroll to position [4169, 0]
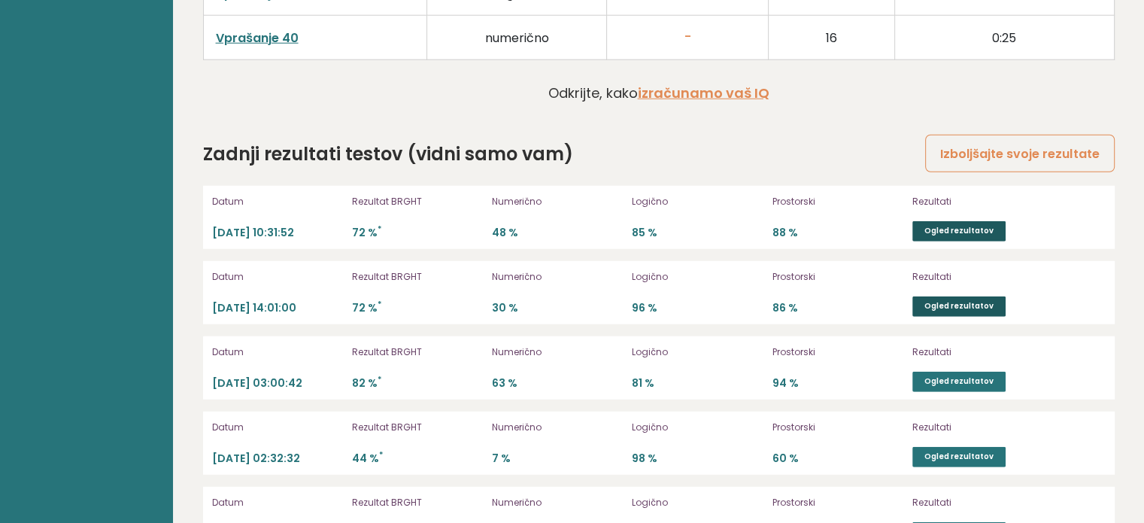
click at [977, 301] on font "Ogled rezultatov" at bounding box center [959, 306] width 69 height 11
click at [968, 376] on font "Ogled rezultatov" at bounding box center [959, 381] width 69 height 11
click at [955, 447] on link "Ogled rezultatov" at bounding box center [959, 457] width 93 height 20
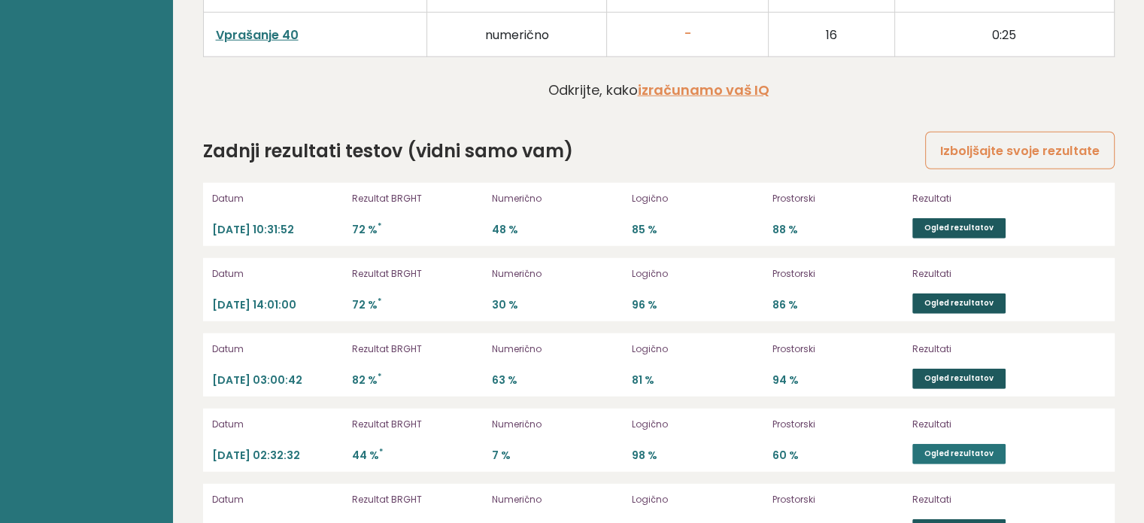
click at [964, 522] on font "Ogled rezultatov" at bounding box center [959, 529] width 69 height 11
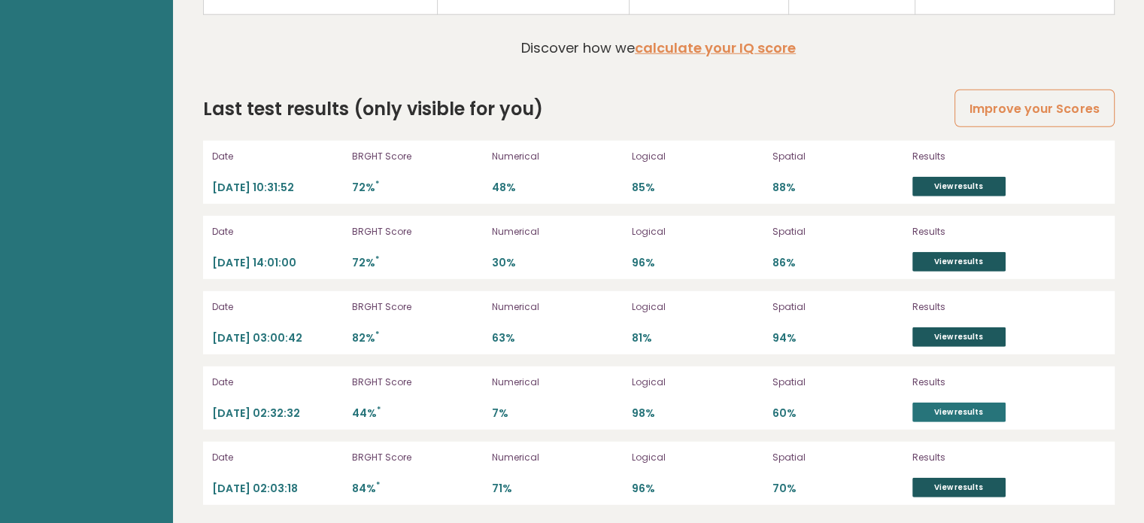
scroll to position [4169, 0]
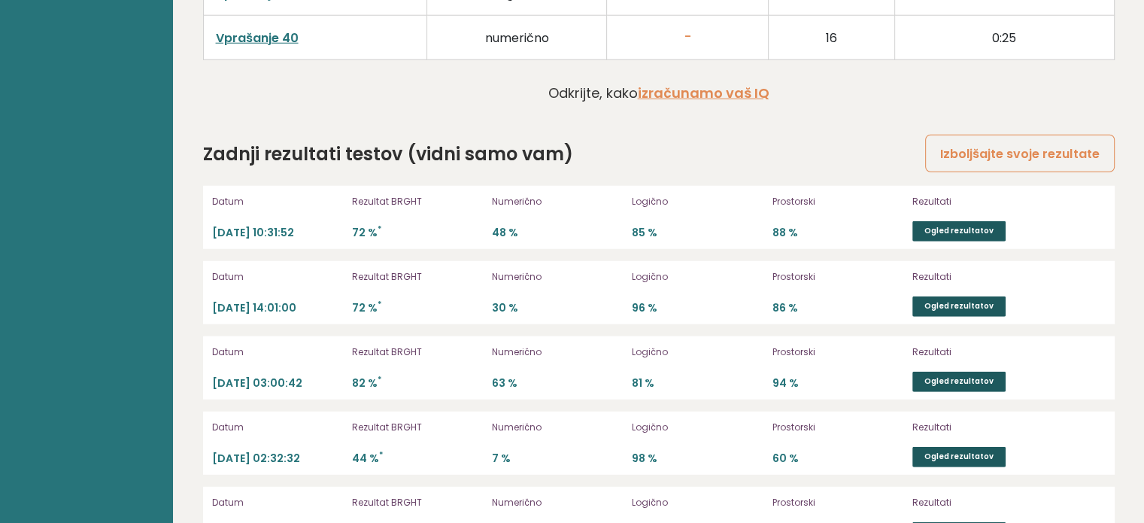
click at [966, 447] on link "Ogled rezultatov" at bounding box center [959, 457] width 93 height 20
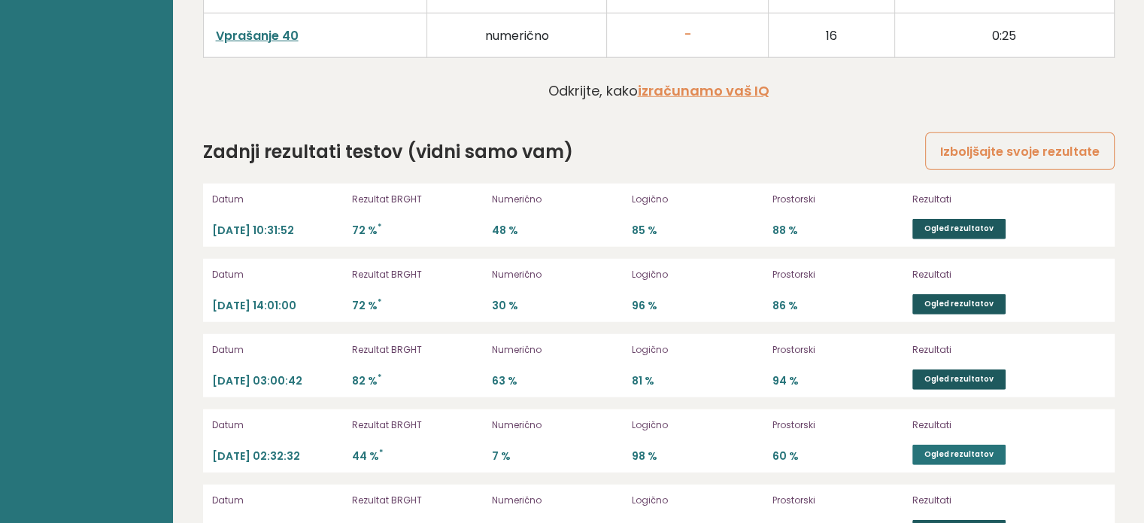
scroll to position [4173, 0]
click at [965, 223] on font "Ogled rezultatov" at bounding box center [959, 228] width 69 height 11
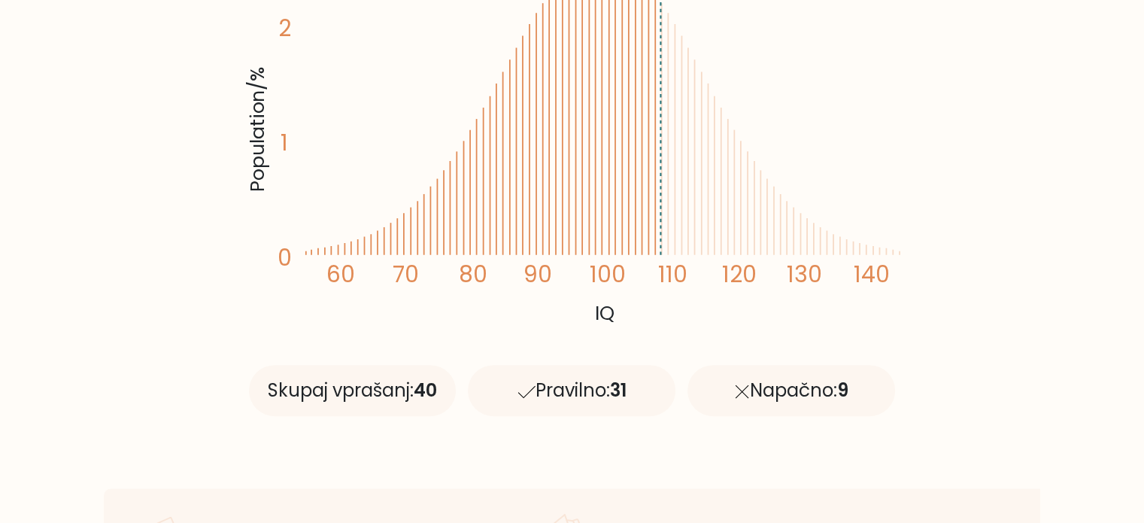
scroll to position [527, 0]
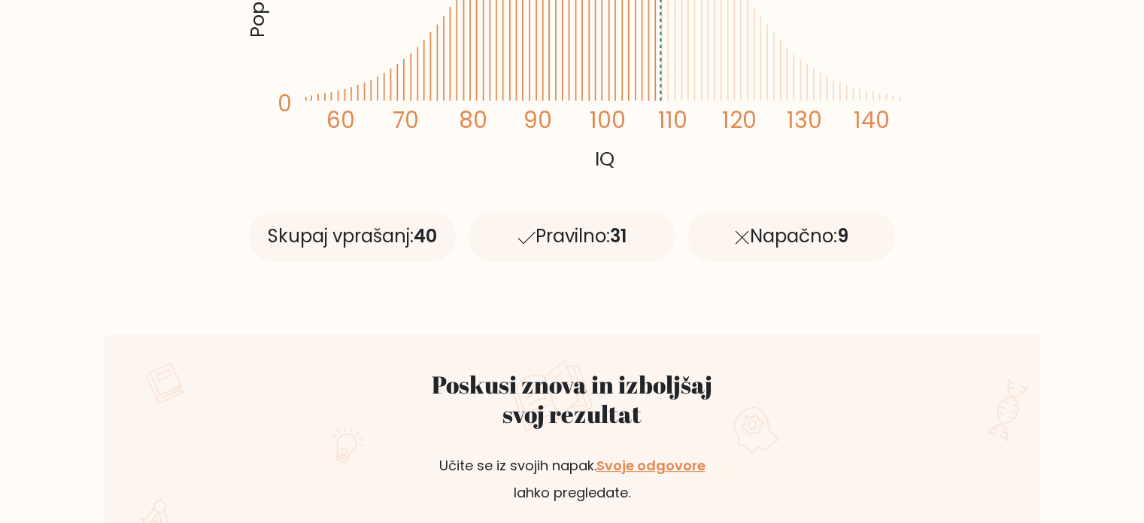
click at [760, 236] on font "Napačno:" at bounding box center [792, 235] width 87 height 25
click at [737, 234] on icon at bounding box center [742, 237] width 14 height 14
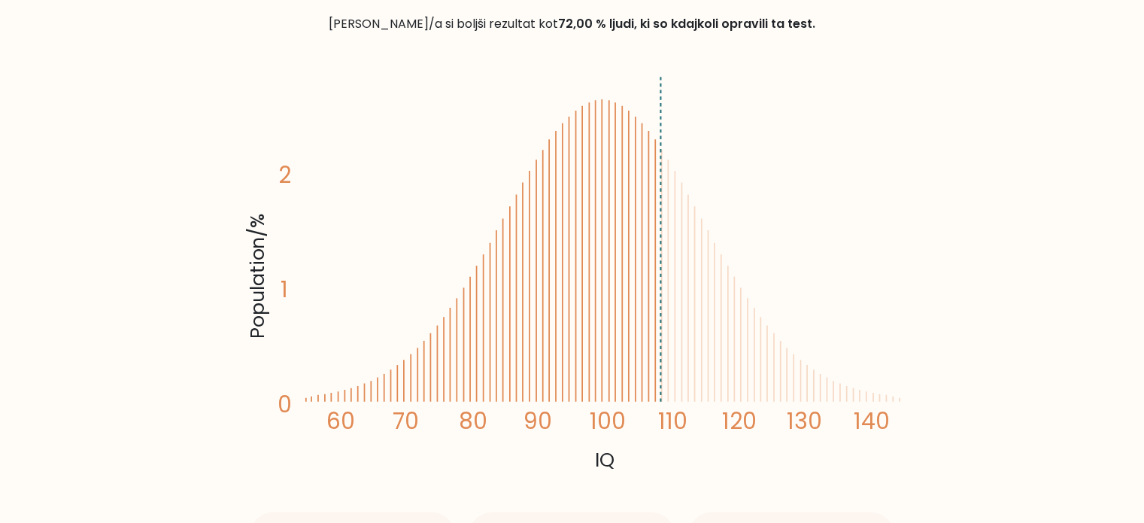
scroll to position [0, 0]
